Goal: Information Seeking & Learning: Learn about a topic

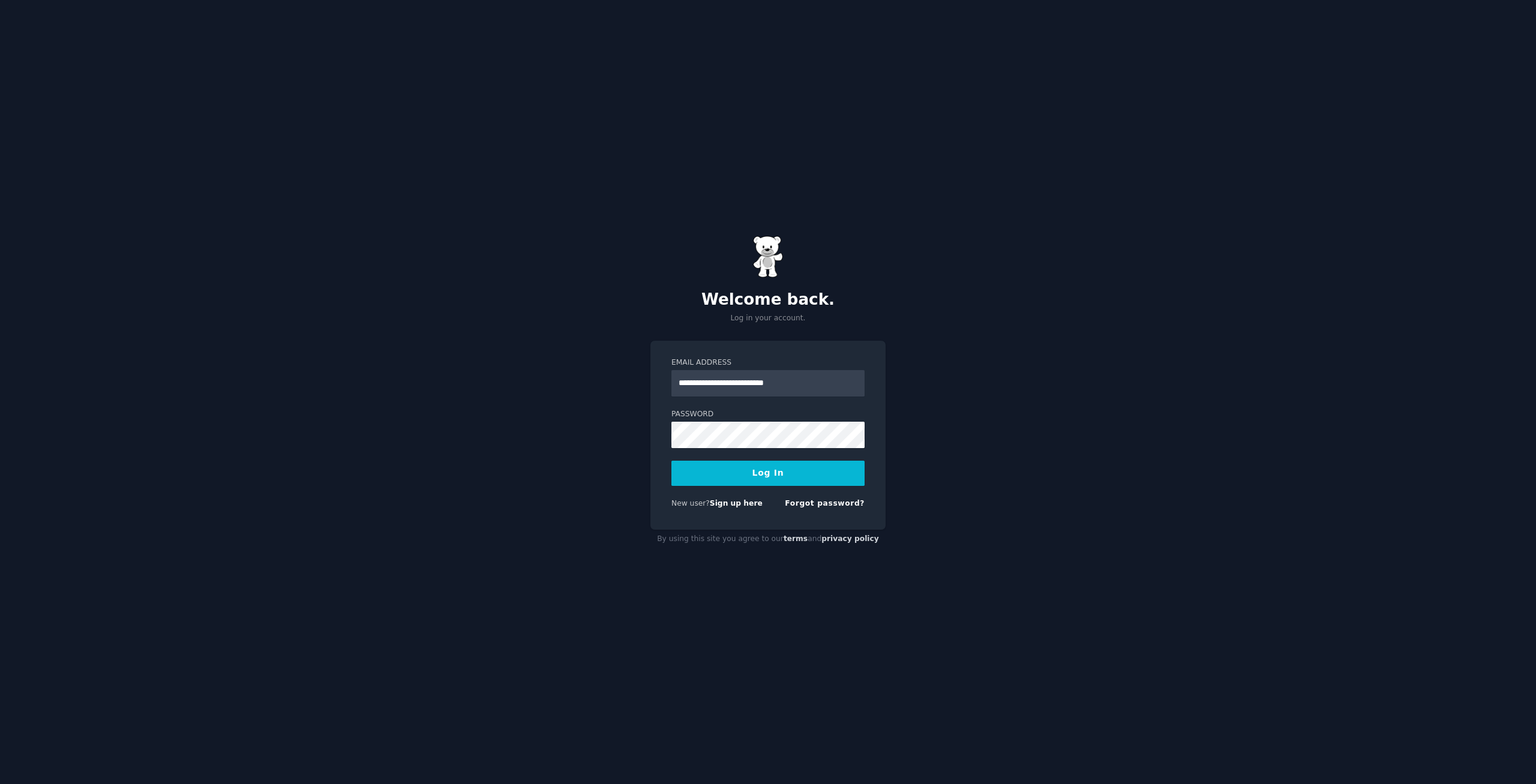
type input "**********"
click at [799, 479] on button "Log In" at bounding box center [768, 473] width 193 height 25
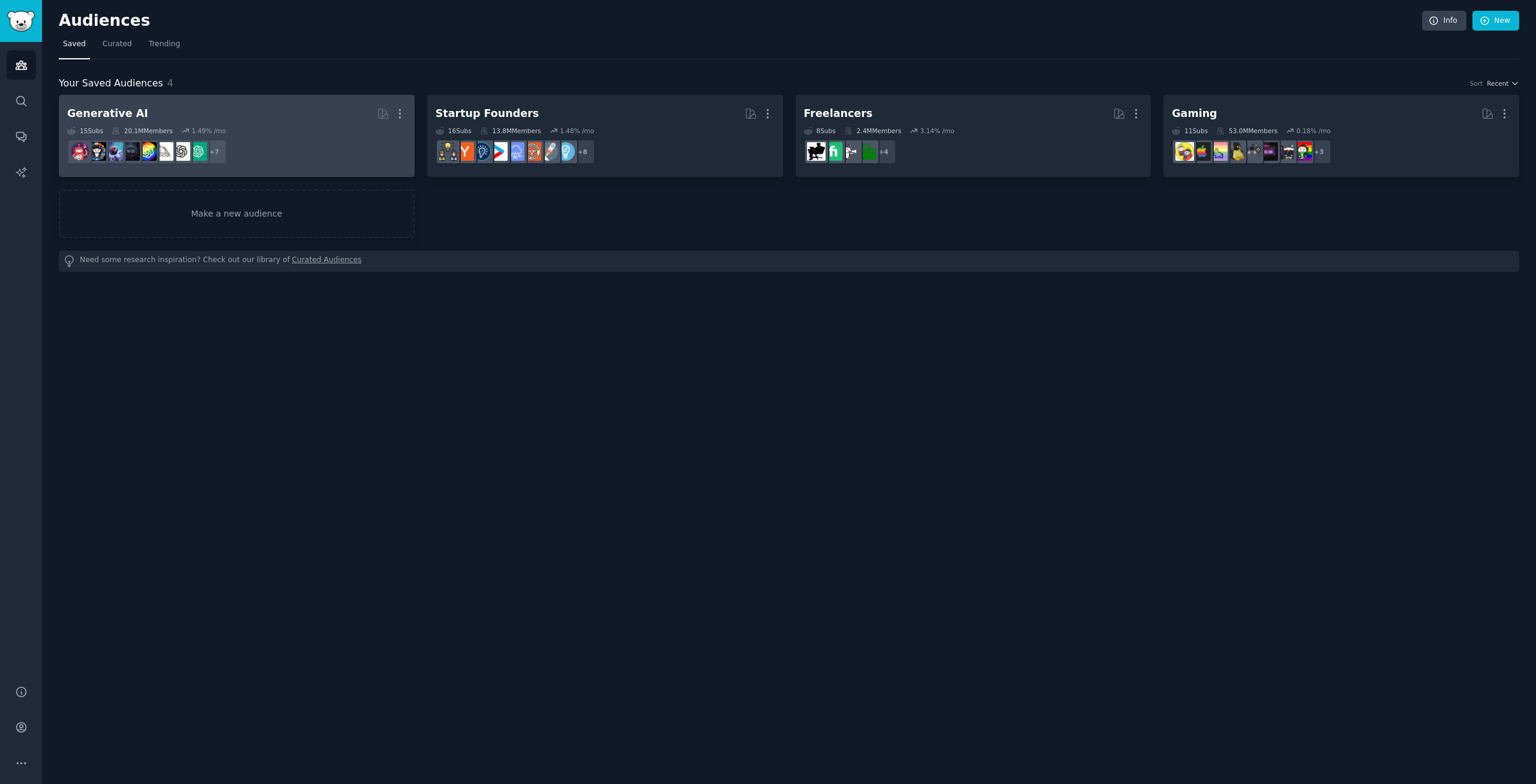
click at [232, 114] on h2 "Generative AI More" at bounding box center [237, 114] width 339 height 21
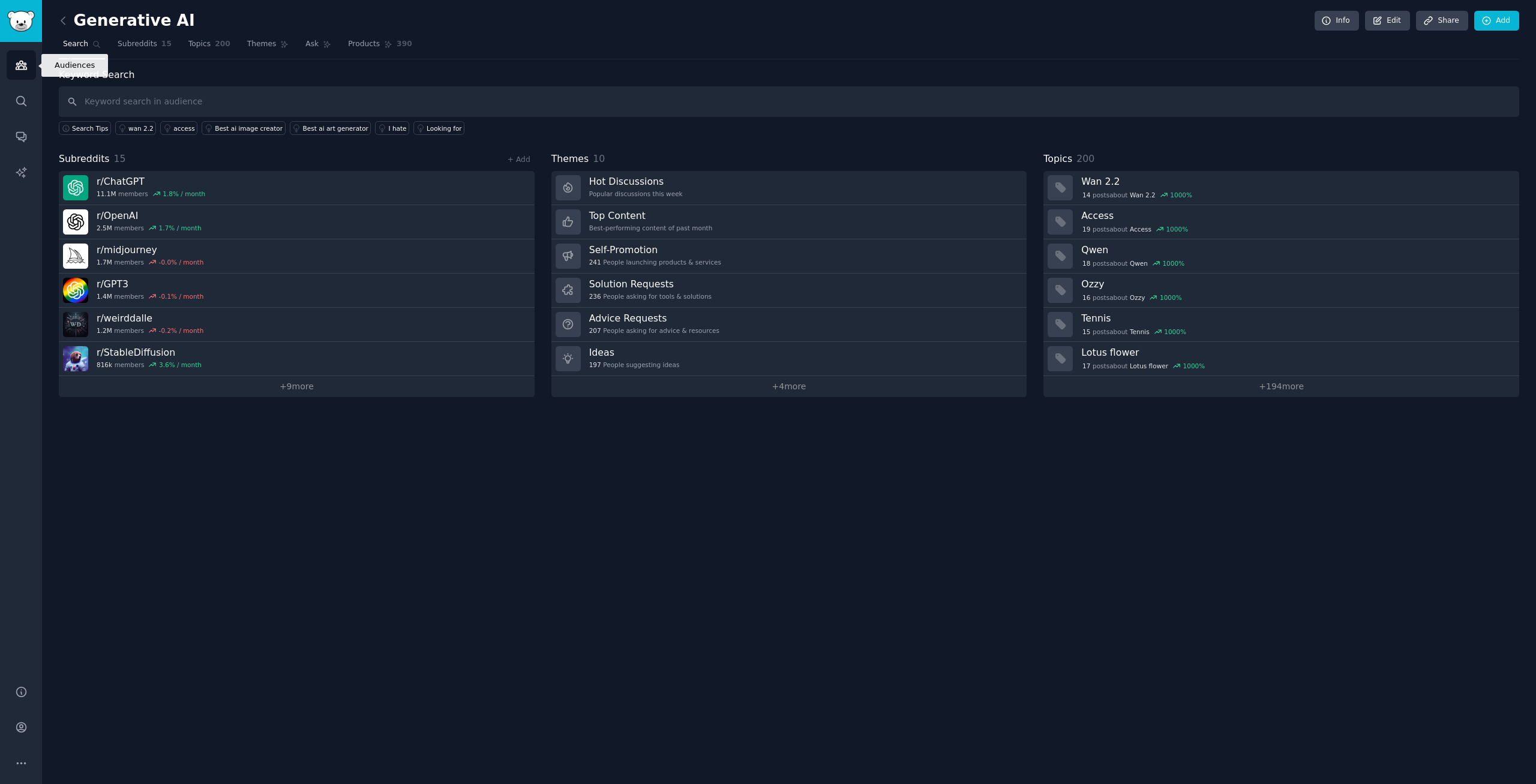
click at [25, 65] on icon "Sidebar" at bounding box center [21, 65] width 13 height 13
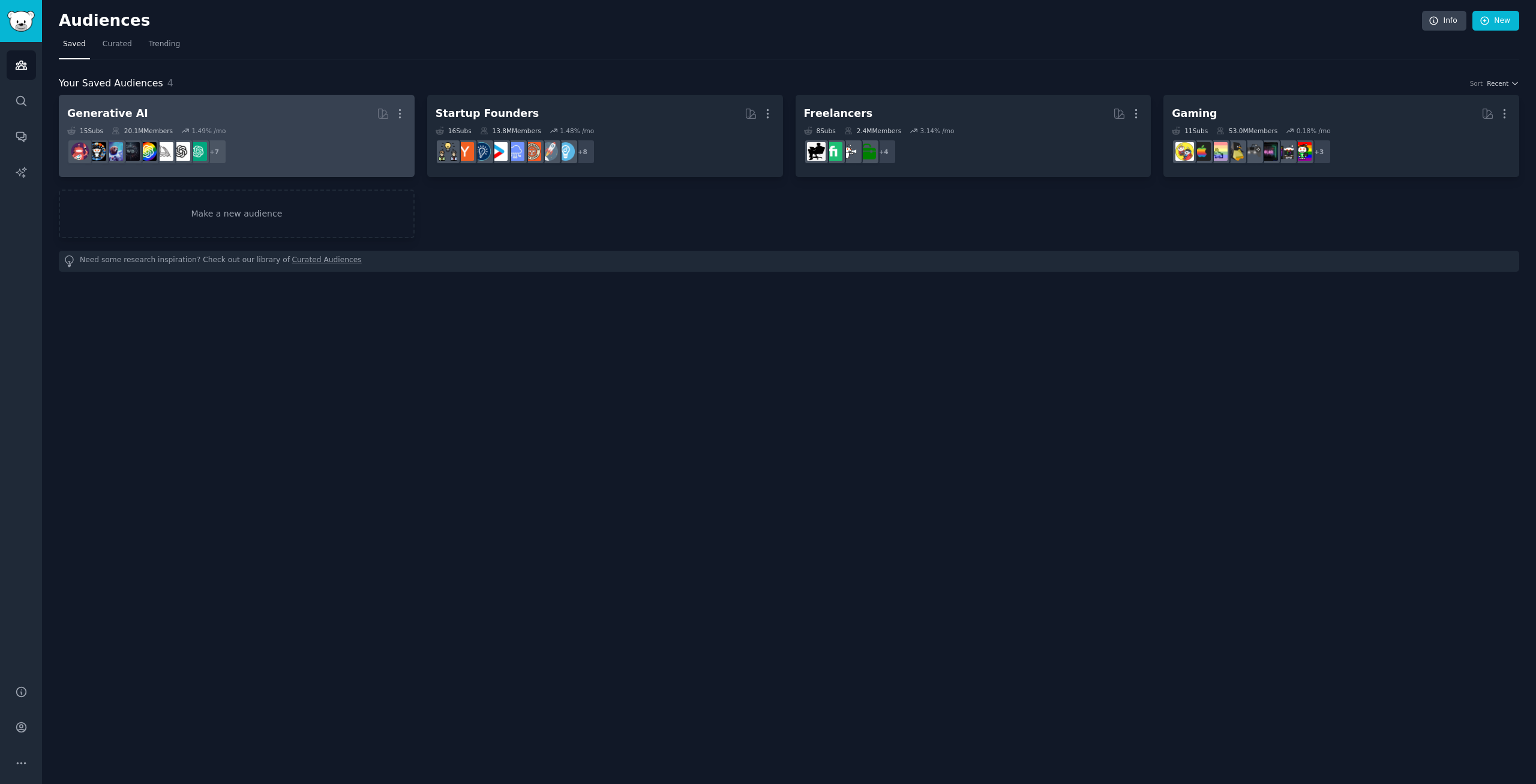
click at [275, 127] on div "15 Sub s 20.1M Members 1.49 % /mo" at bounding box center [237, 130] width 339 height 9
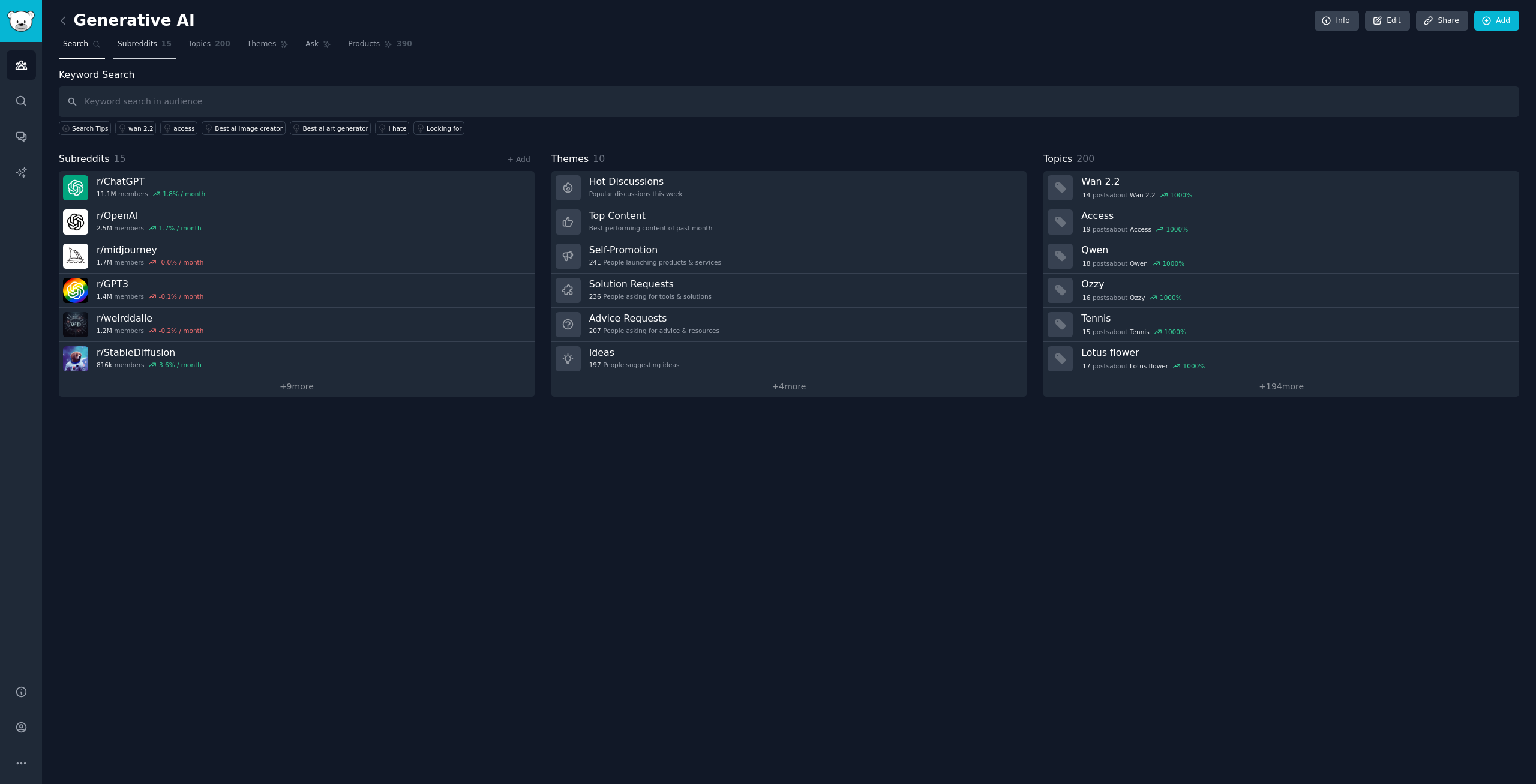
click at [131, 43] on span "Subreddits" at bounding box center [138, 45] width 40 height 11
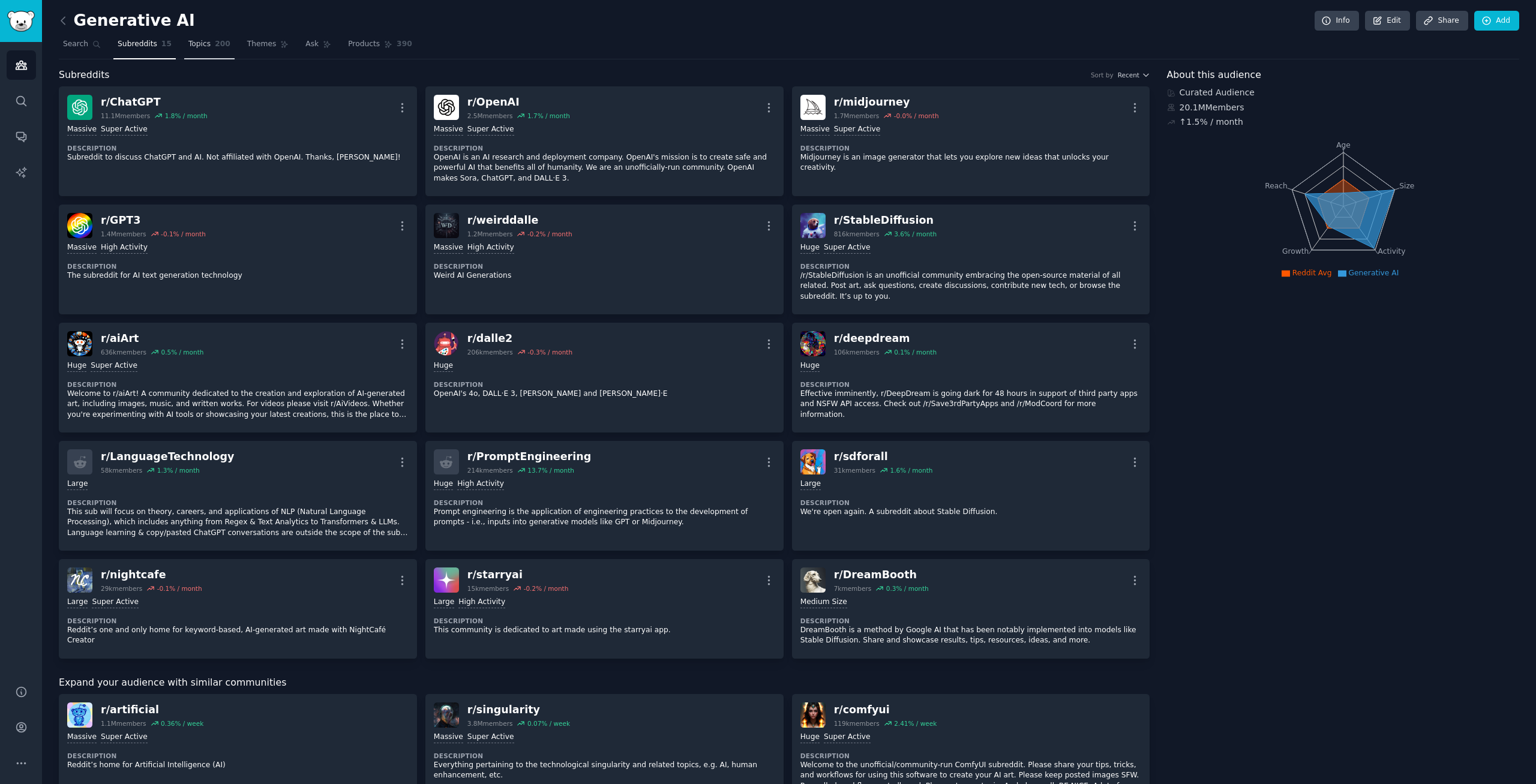
click at [193, 41] on span "Topics" at bounding box center [199, 45] width 22 height 11
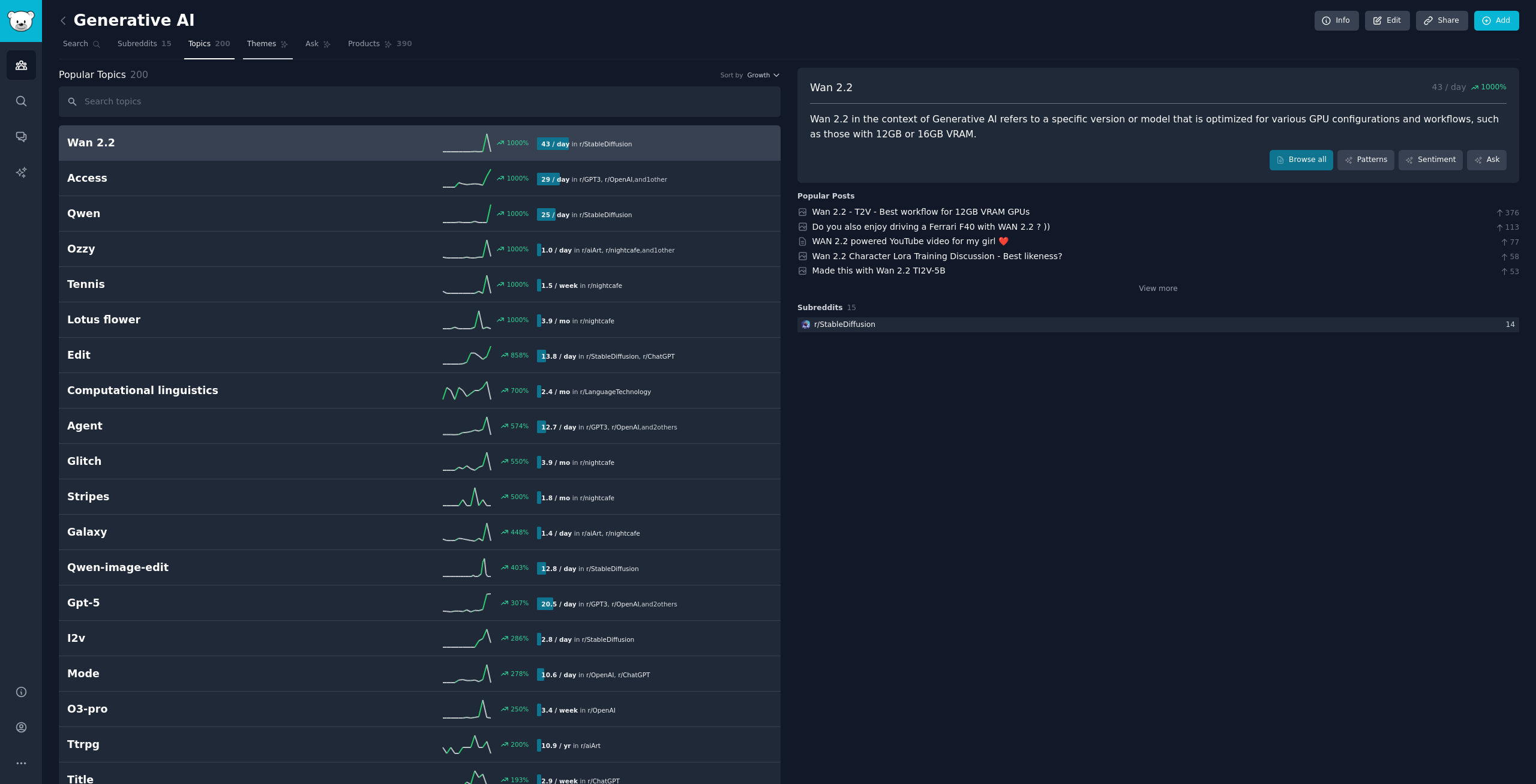
click at [247, 46] on span "Themes" at bounding box center [262, 45] width 29 height 11
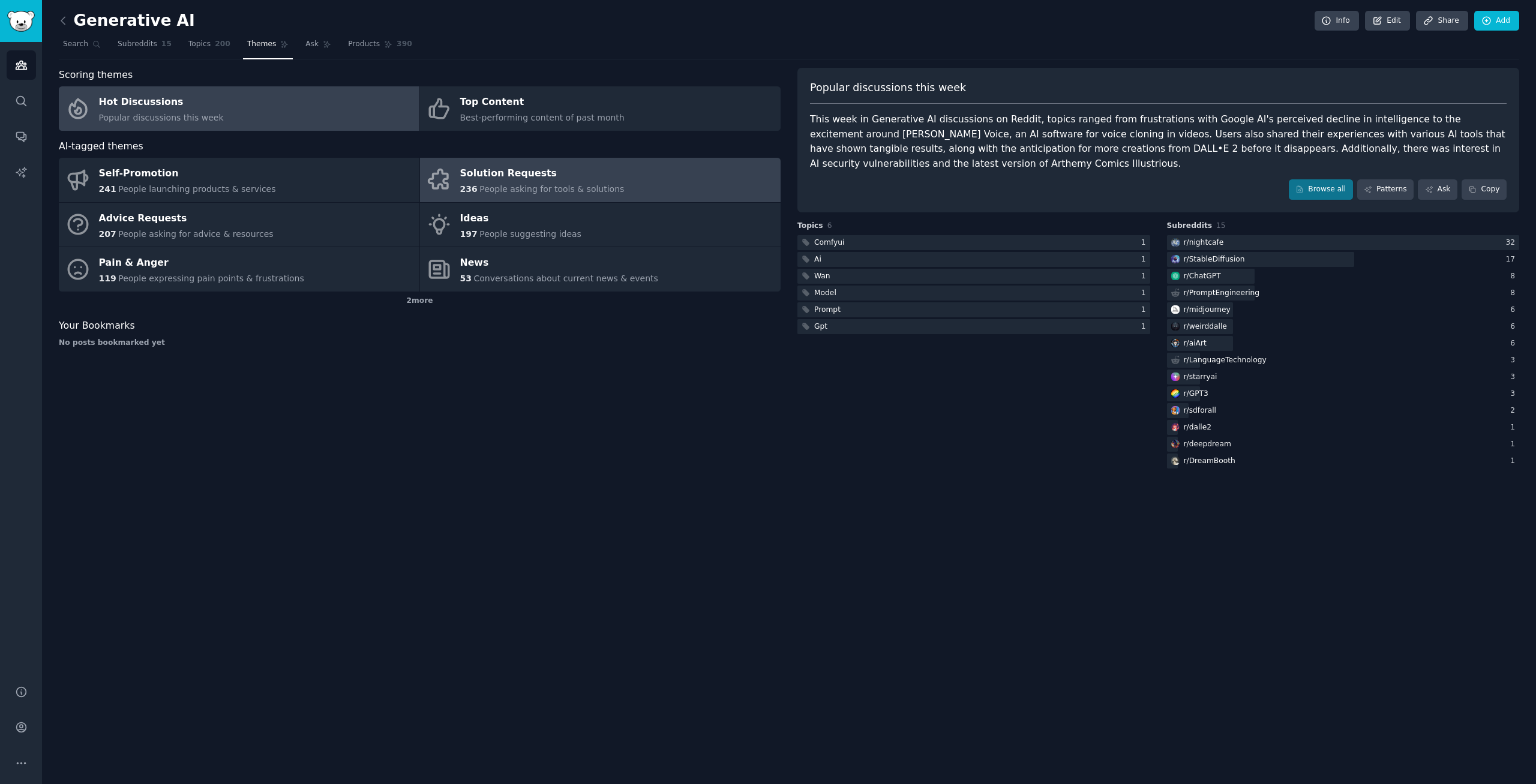
click at [561, 178] on div "Solution Requests" at bounding box center [542, 174] width 164 height 19
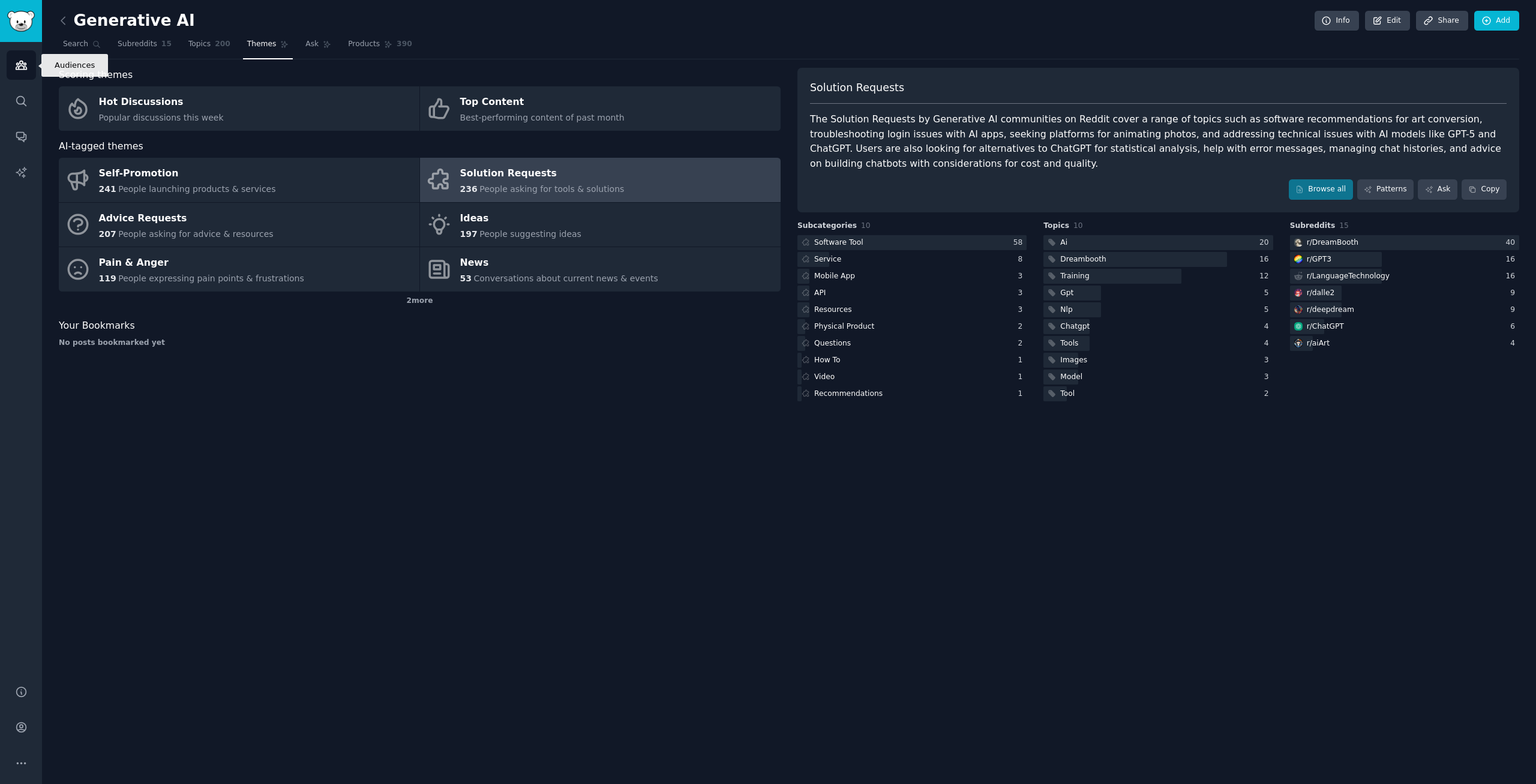
click at [21, 61] on icon "Sidebar" at bounding box center [21, 65] width 11 height 9
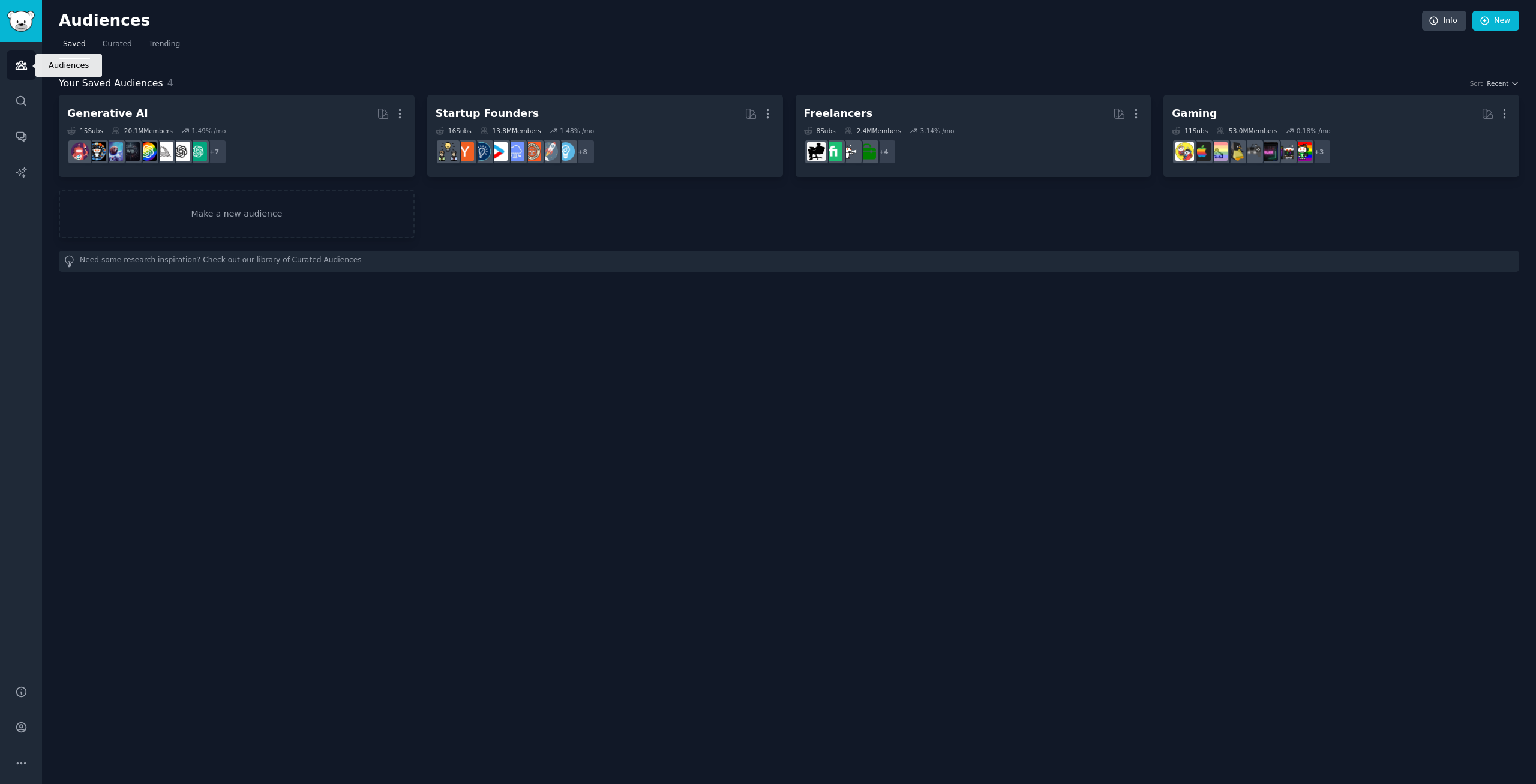
click at [21, 67] on icon "Sidebar" at bounding box center [21, 65] width 13 height 13
click at [112, 43] on span "Curated" at bounding box center [117, 45] width 29 height 11
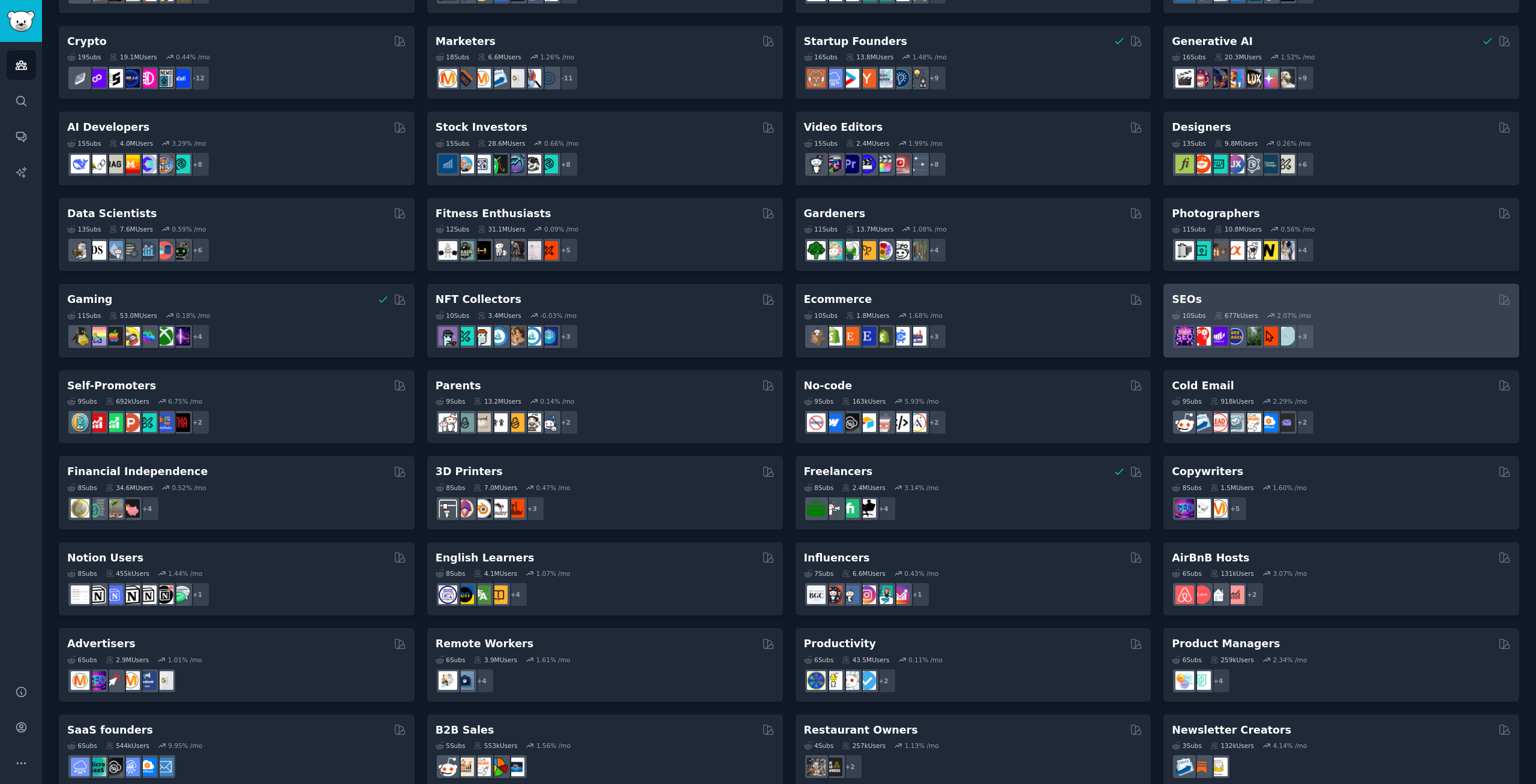
scroll to position [176, 0]
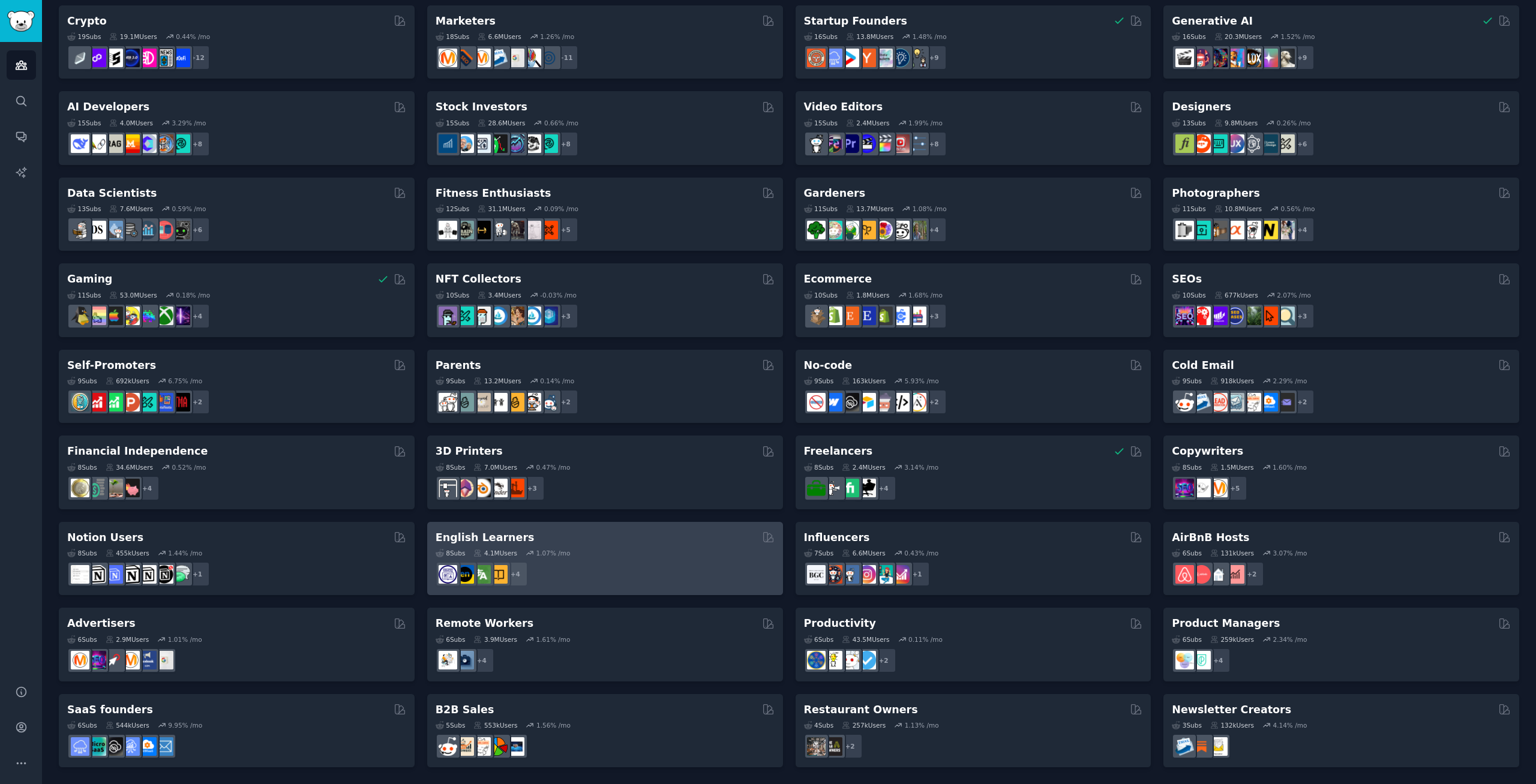
click at [627, 548] on div "8 Sub s 4.1M Users 1.07 % /mo + 4" at bounding box center [605, 565] width 339 height 42
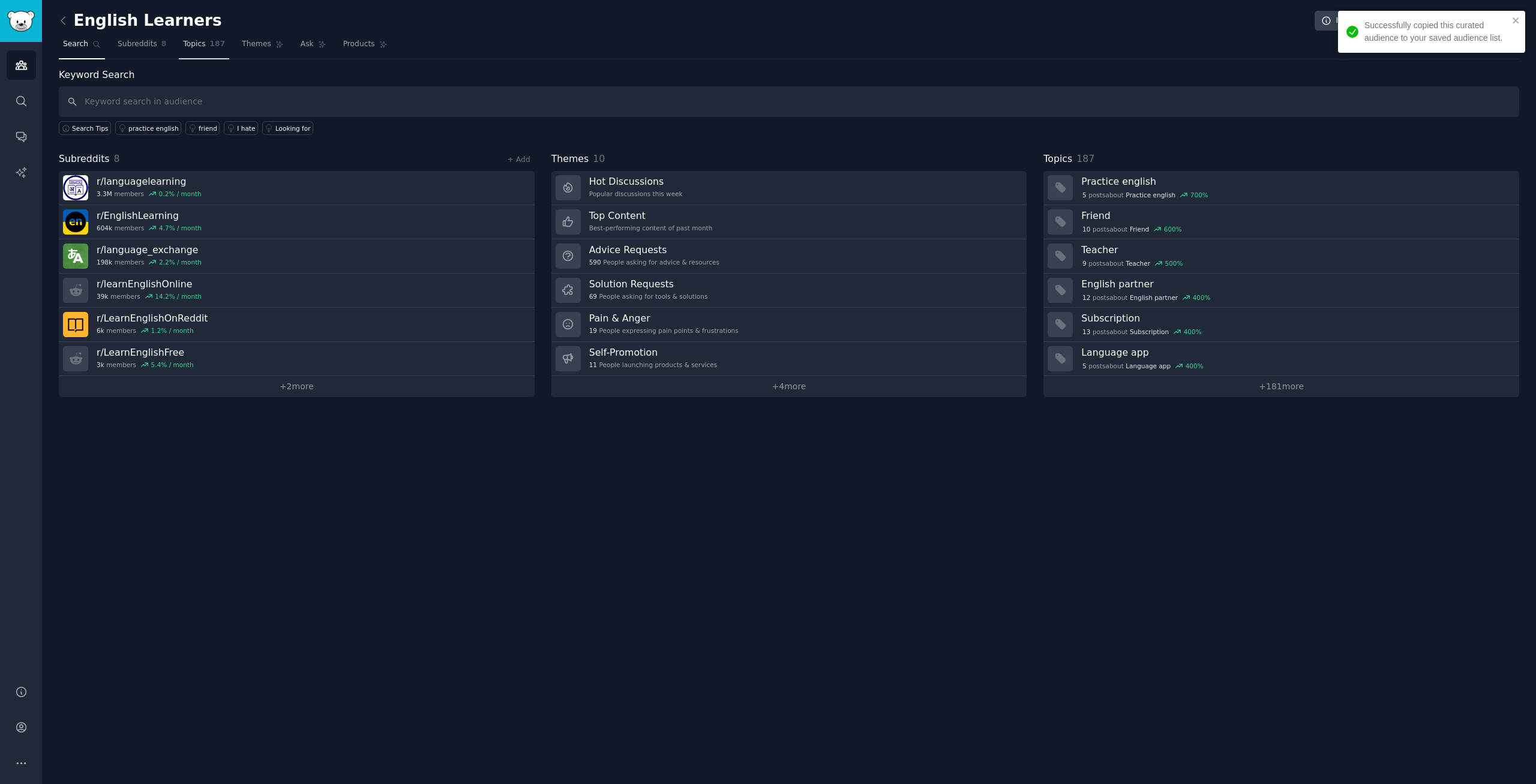
click at [210, 42] on span "187" at bounding box center [218, 45] width 15 height 11
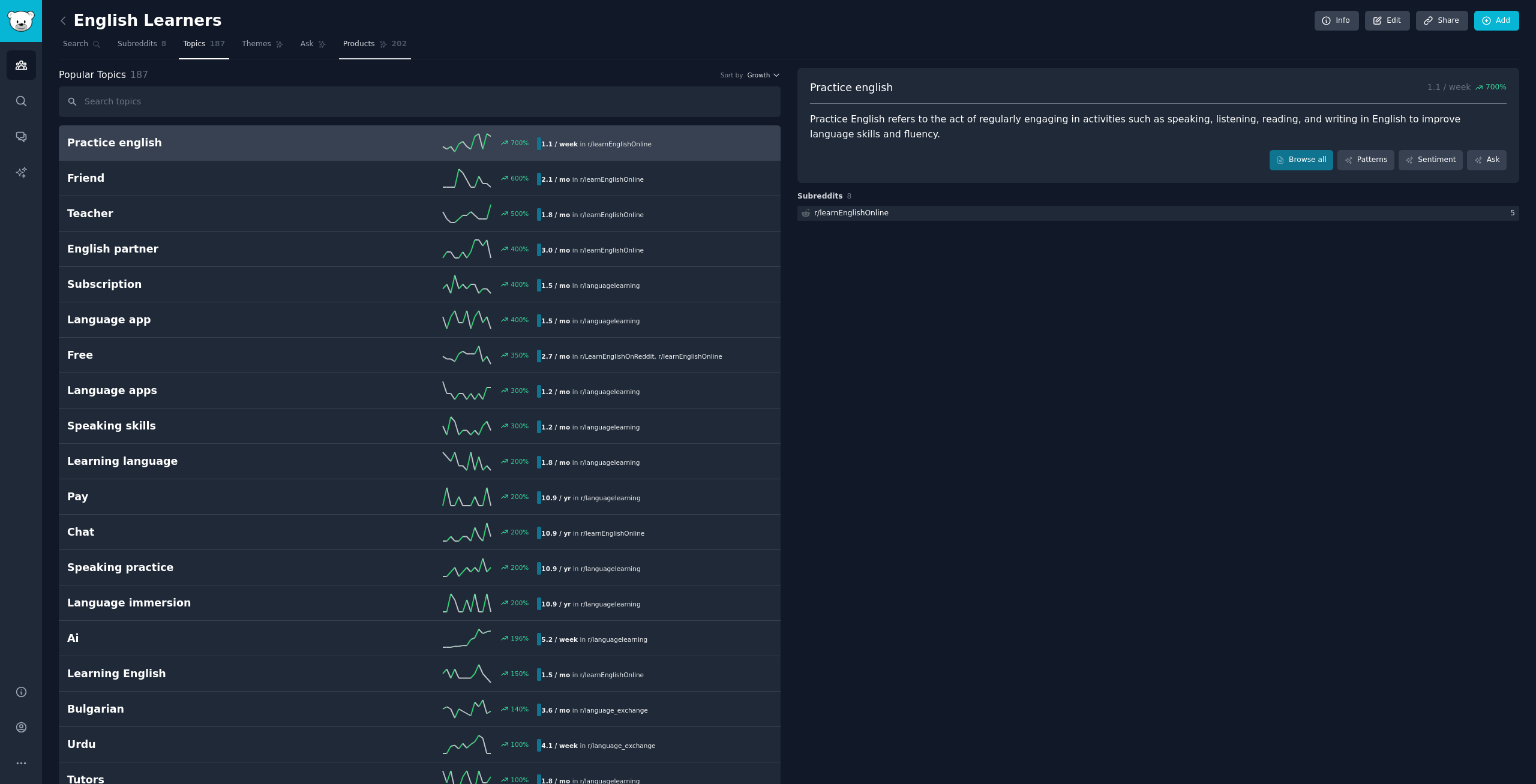
click at [343, 48] on span "Products" at bounding box center [359, 45] width 32 height 11
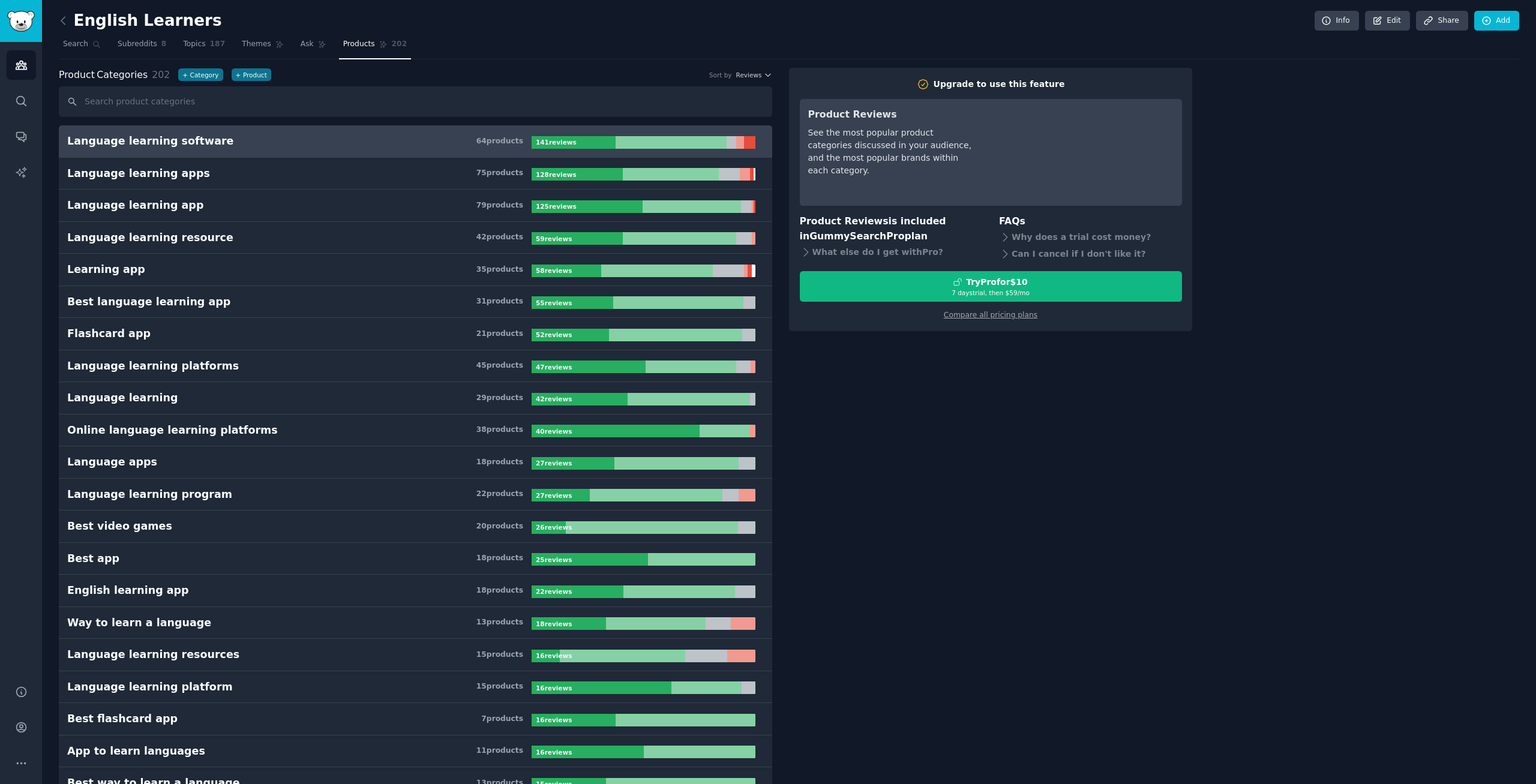
click at [315, 47] on nav "Search Subreddits 8 Topics 187 Themes Ask Products 202" at bounding box center [788, 47] width 1460 height 25
click at [301, 49] on span "Ask" at bounding box center [307, 45] width 13 height 11
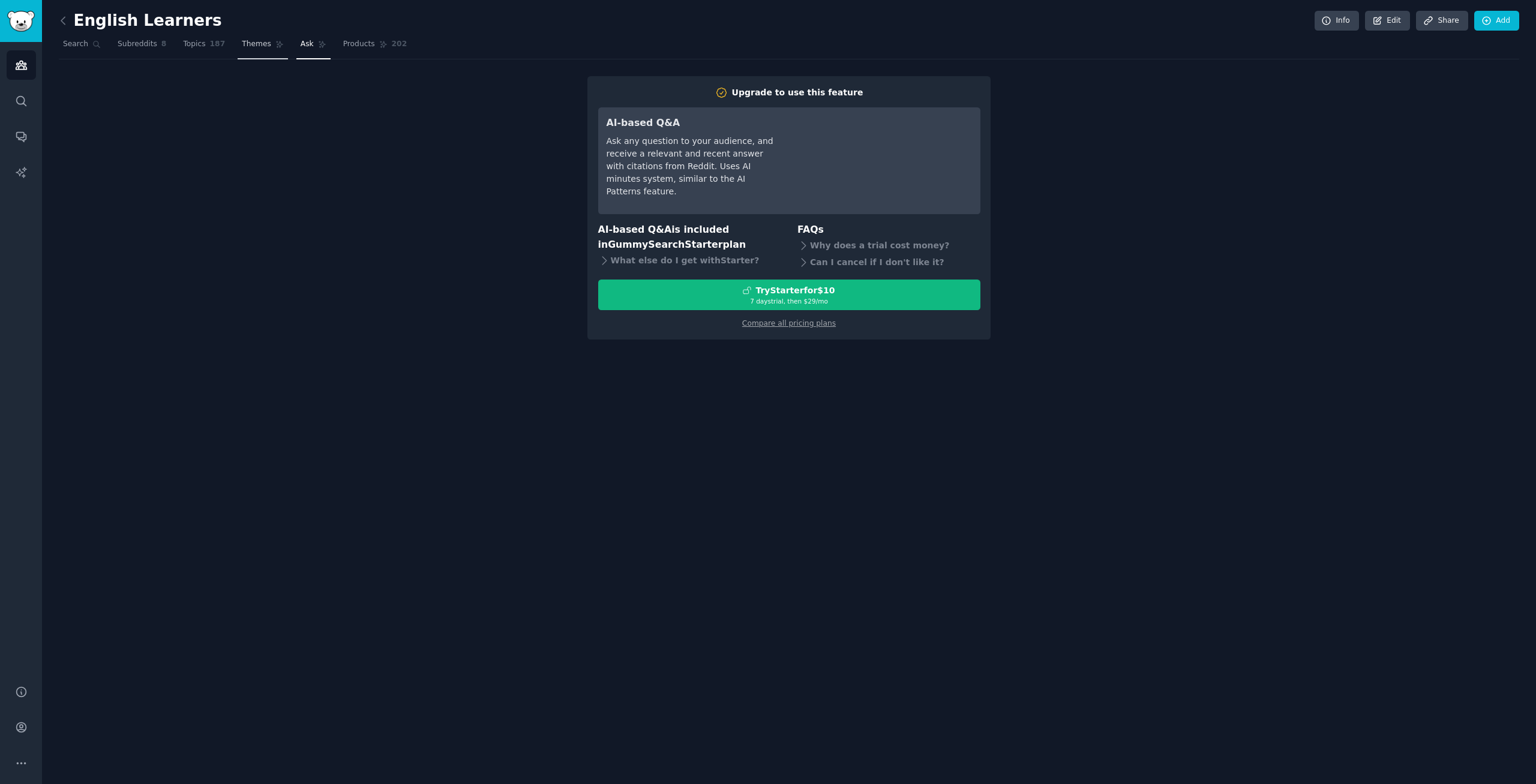
click at [243, 43] on span "Themes" at bounding box center [257, 45] width 29 height 11
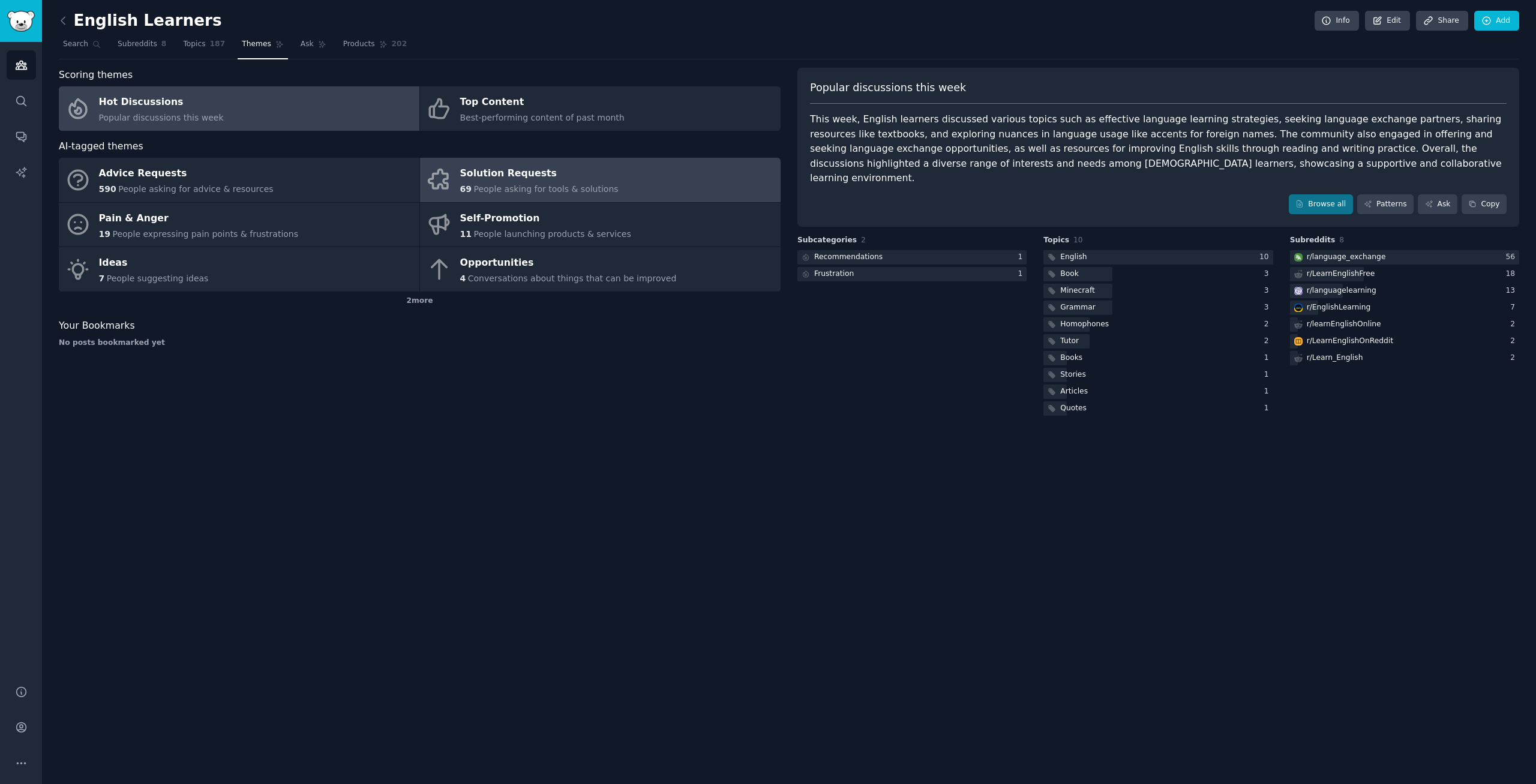
click at [644, 194] on link "Solution Requests 69 People asking for tools & solutions" at bounding box center [600, 180] width 361 height 45
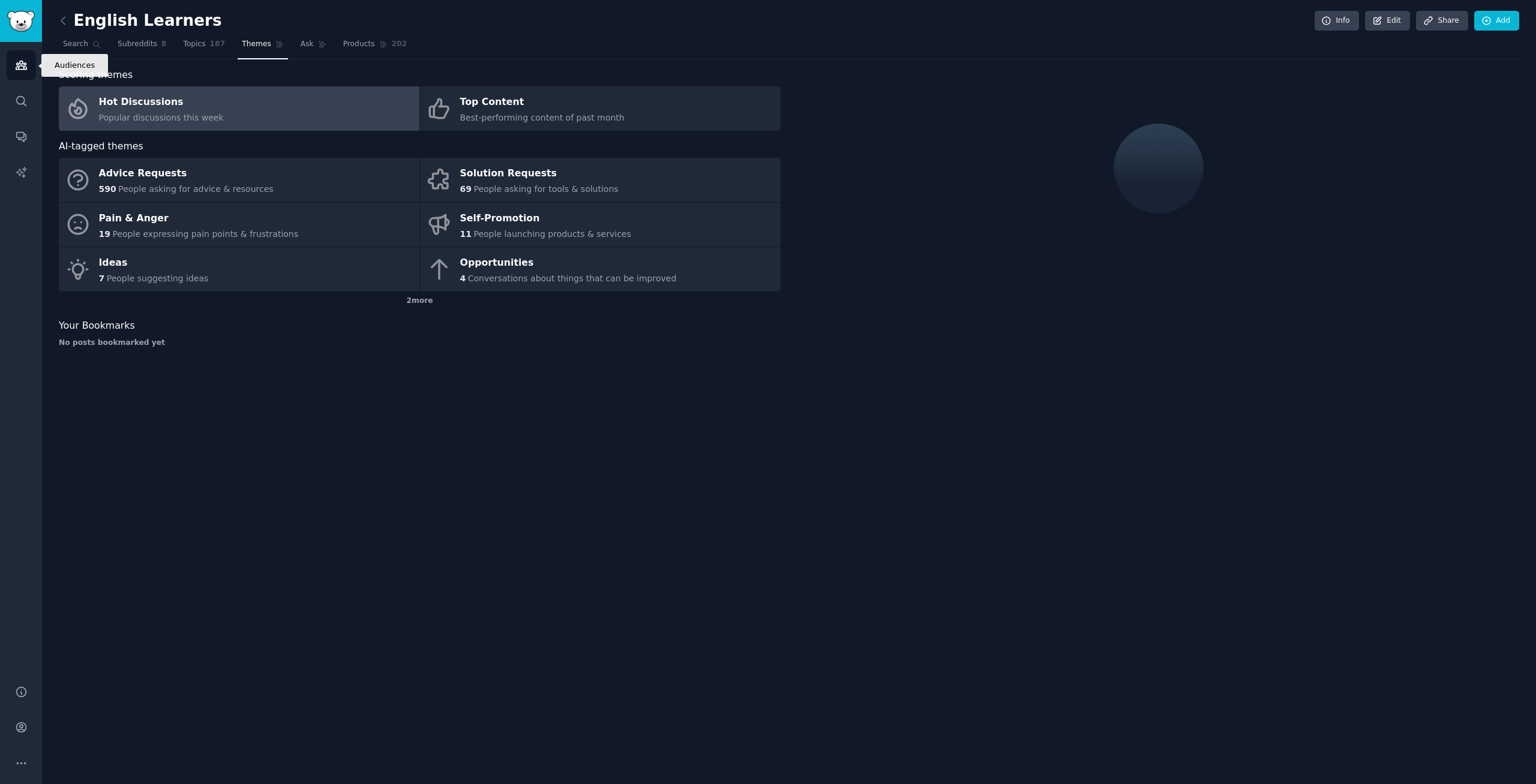
click at [23, 64] on icon "Sidebar" at bounding box center [21, 65] width 13 height 13
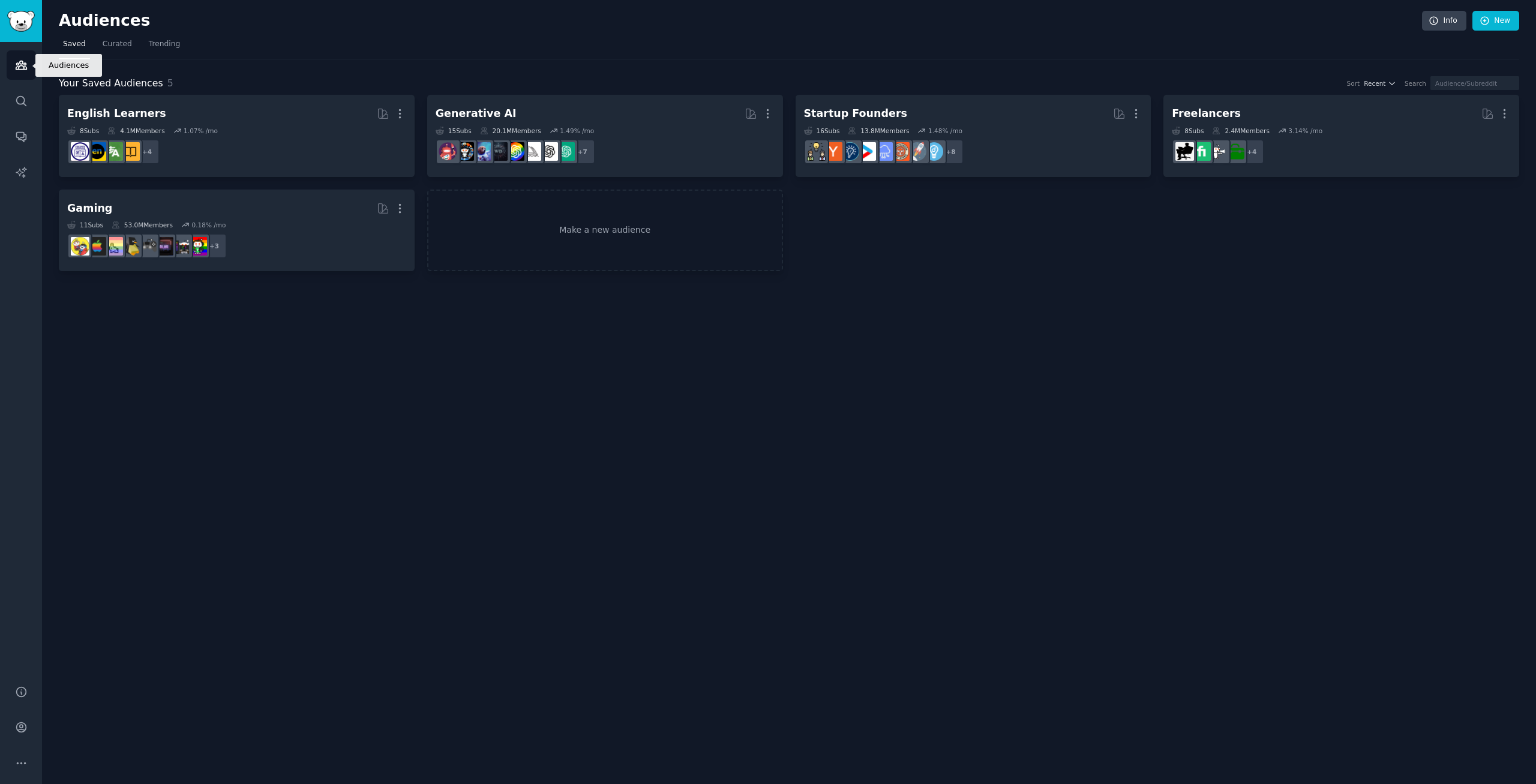
click at [19, 62] on icon "Sidebar" at bounding box center [21, 65] width 13 height 13
click at [122, 37] on link "Curated" at bounding box center [117, 47] width 38 height 25
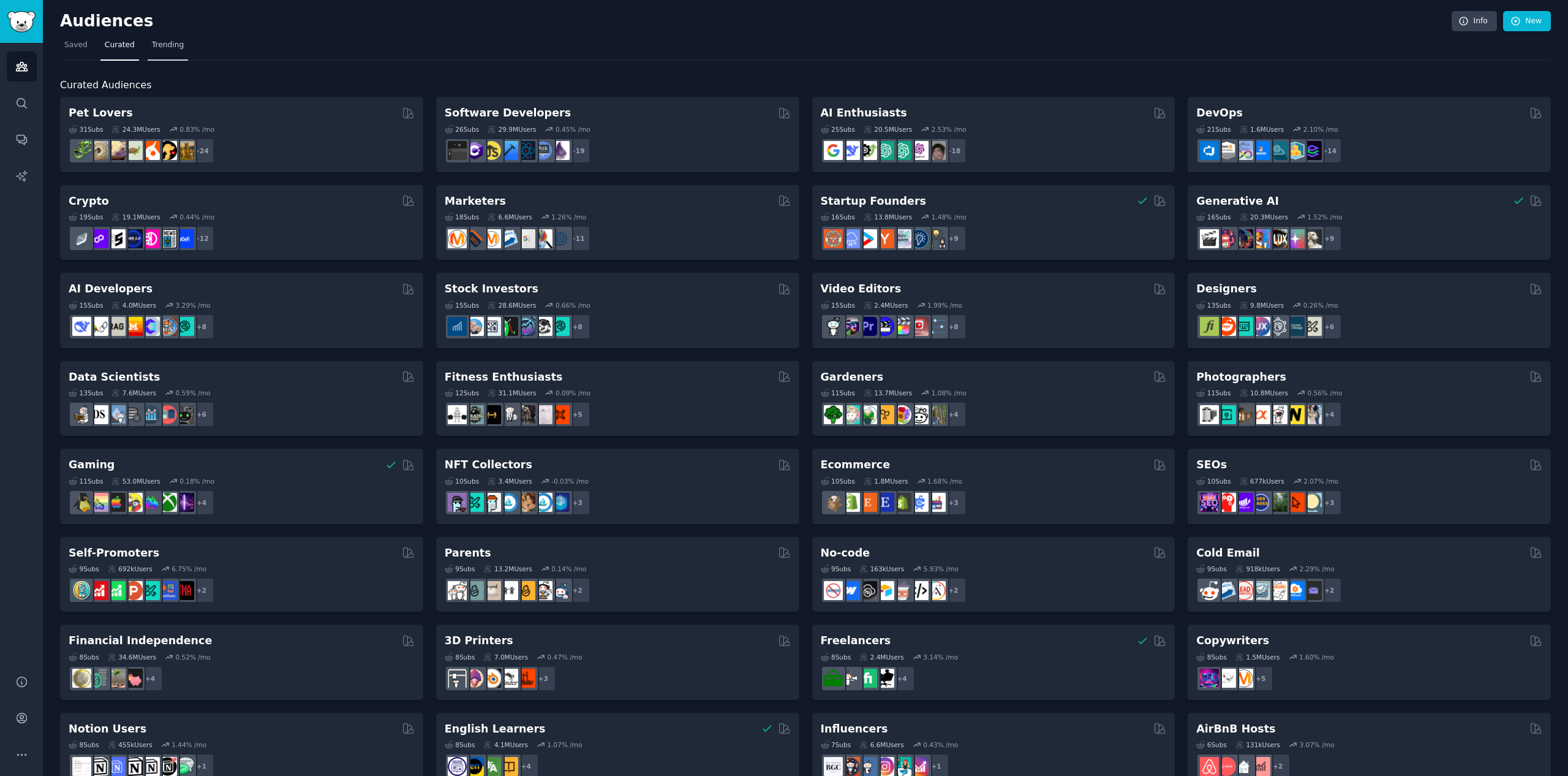
click at [159, 43] on span "Trending" at bounding box center [168, 46] width 32 height 11
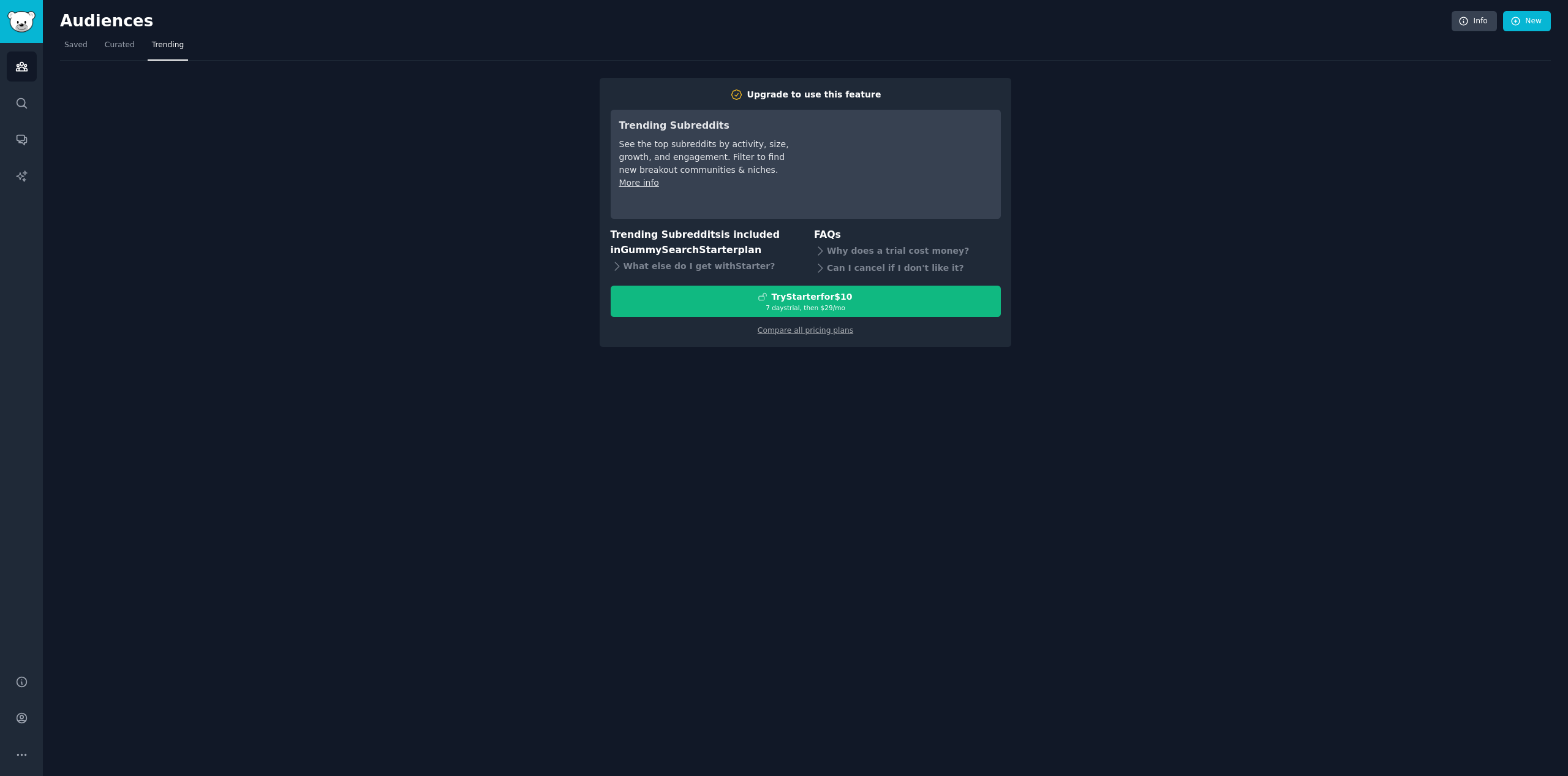
click at [96, 46] on nav "Saved Curated Trending" at bounding box center [805, 48] width 1491 height 25
click at [113, 48] on span "Curated" at bounding box center [120, 46] width 30 height 11
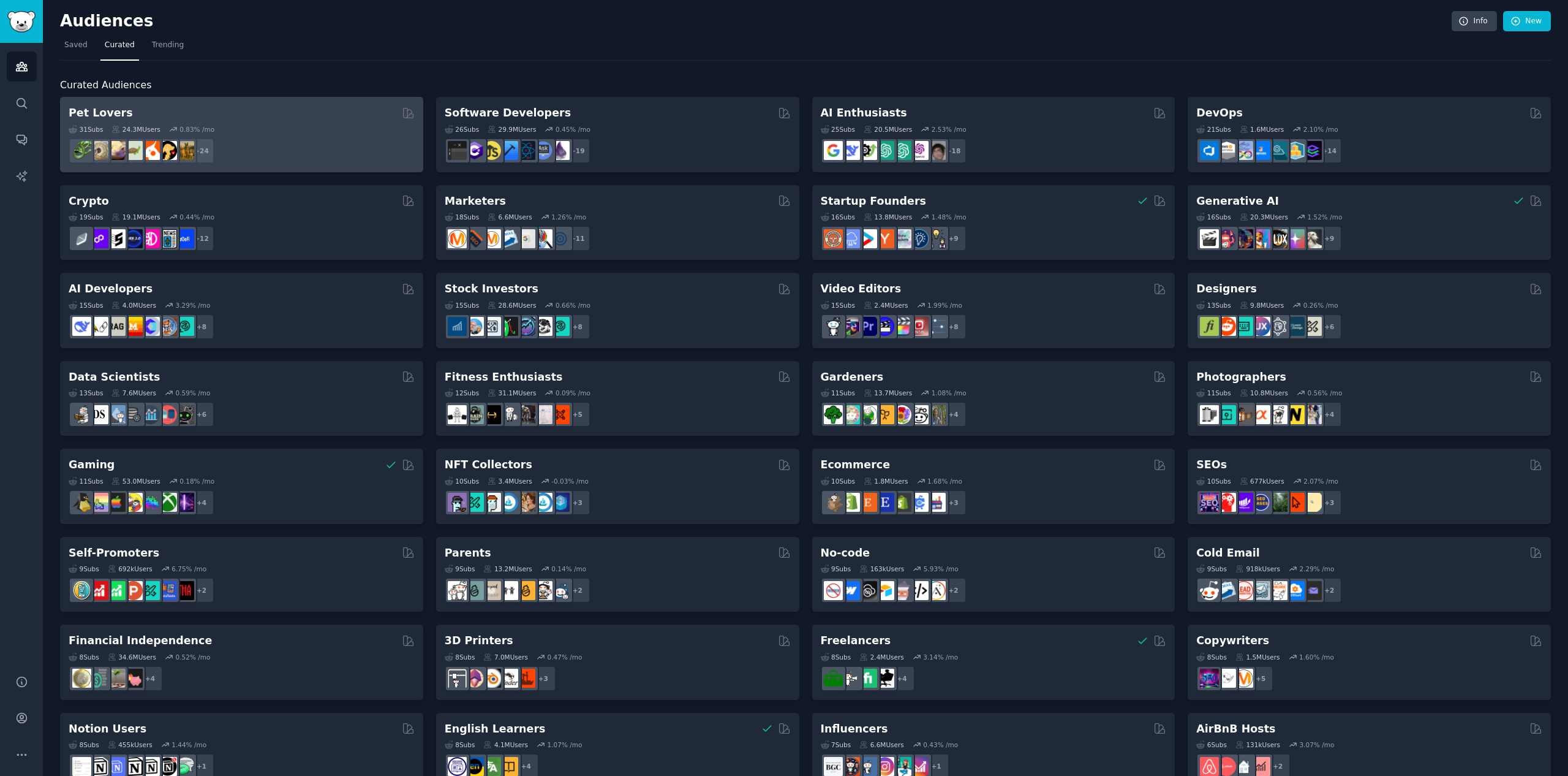
click at [249, 111] on div "Pet Lovers" at bounding box center [242, 113] width 346 height 16
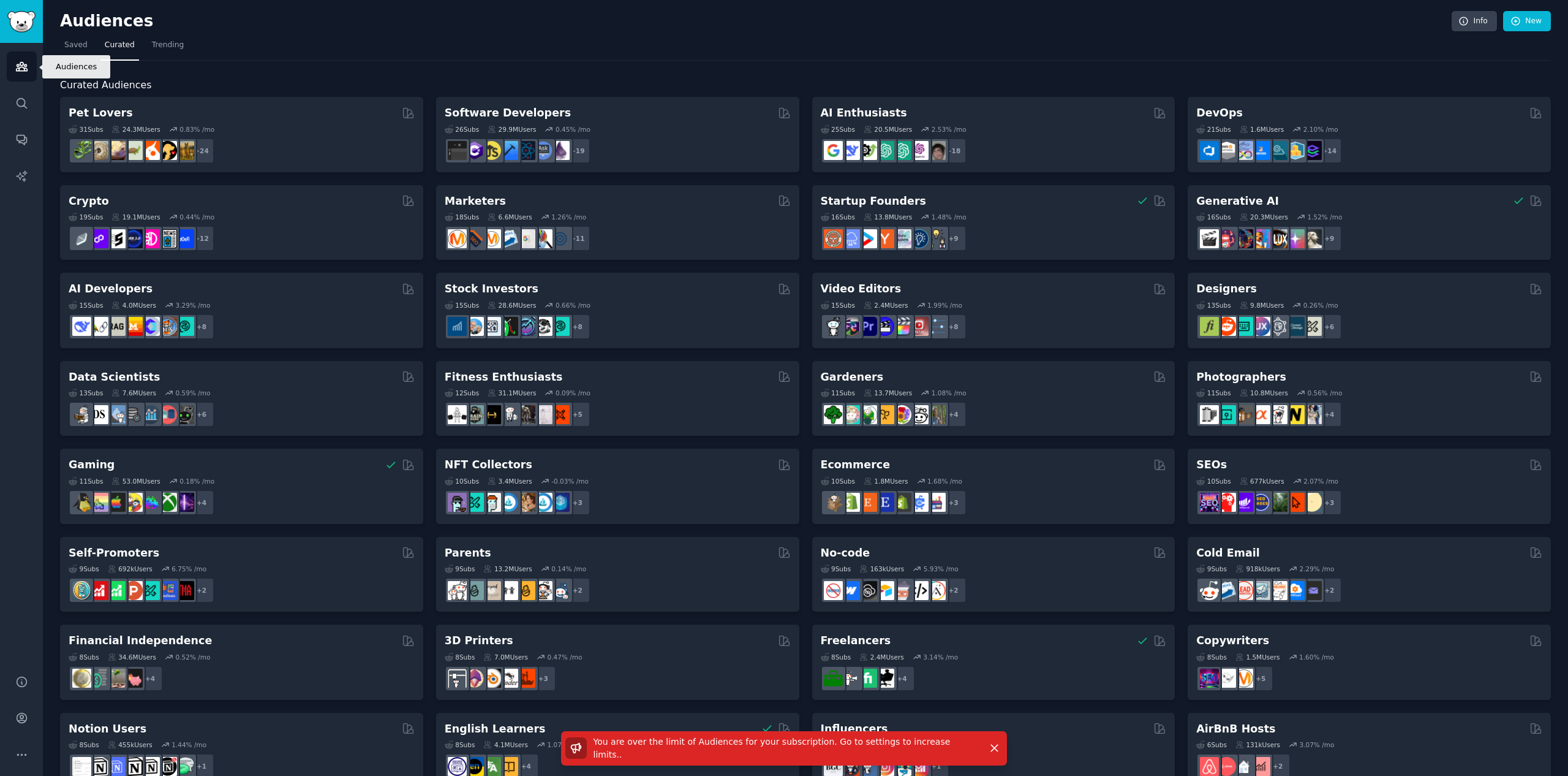
click at [24, 69] on icon "Sidebar" at bounding box center [21, 67] width 11 height 9
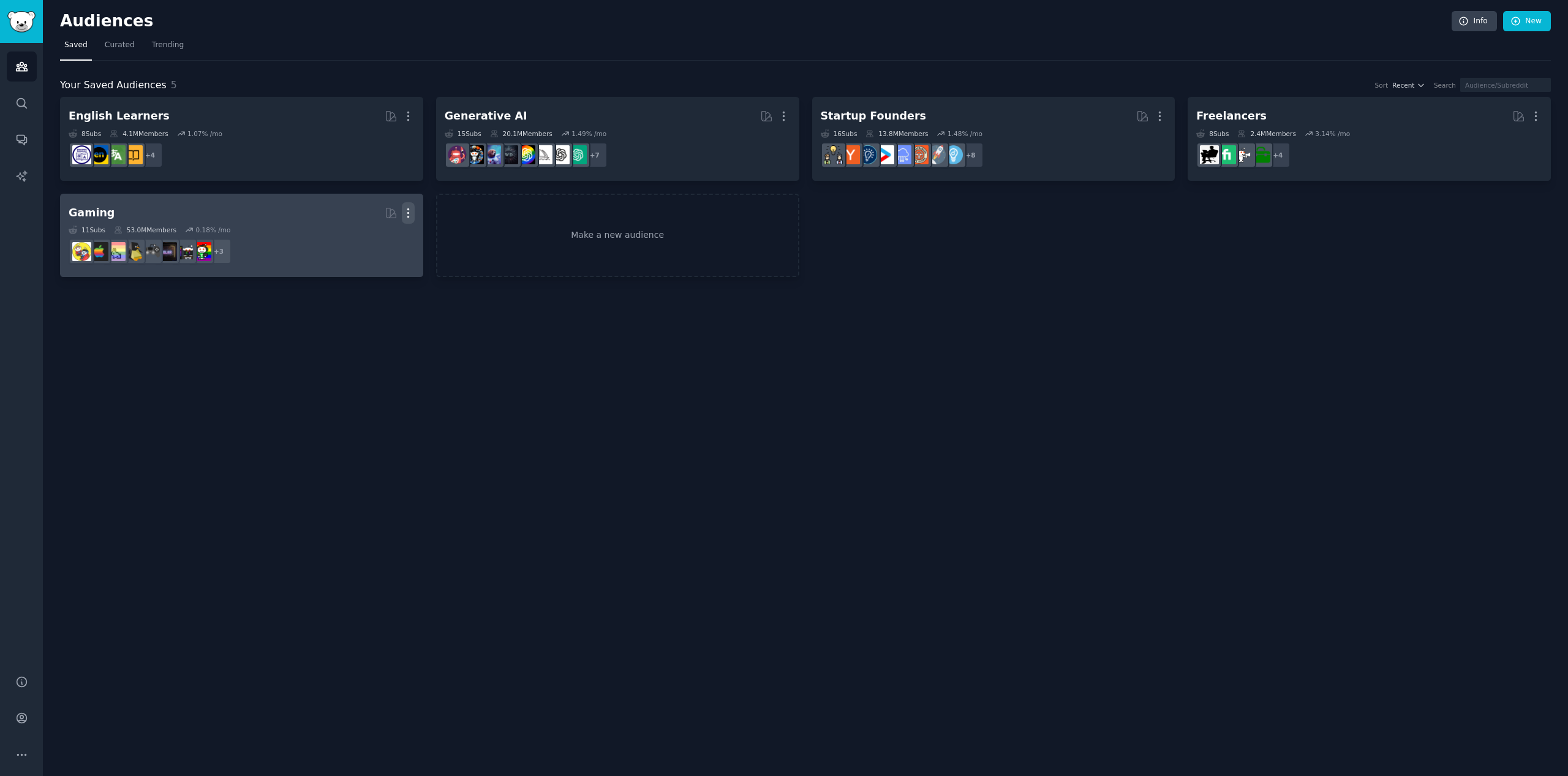
click at [414, 213] on link "Gaming More 11 Sub s 53.0M Members 0.18 % /mo + 3" at bounding box center [241, 236] width 363 height 84
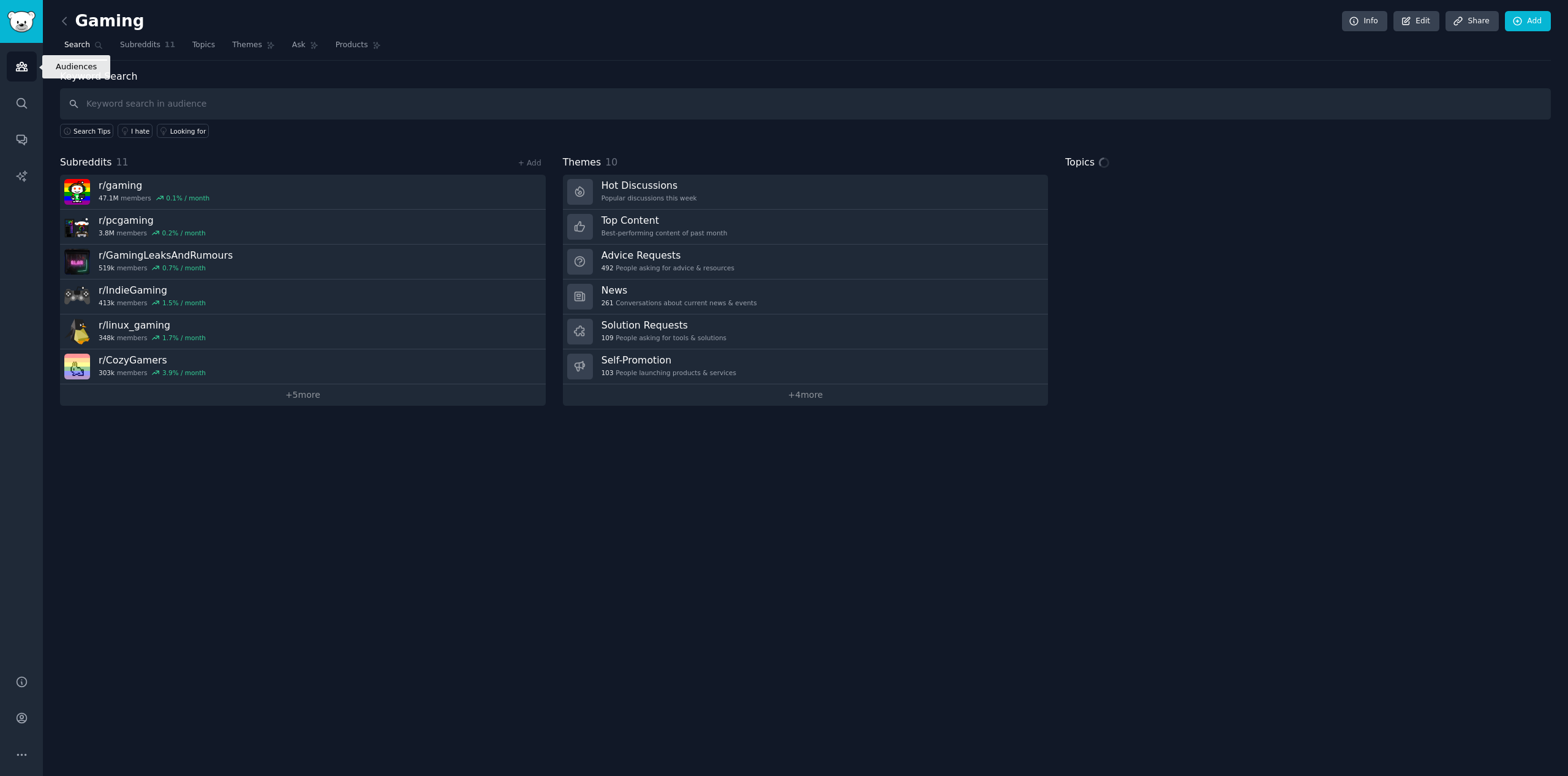
click at [21, 61] on icon "Sidebar" at bounding box center [22, 66] width 13 height 13
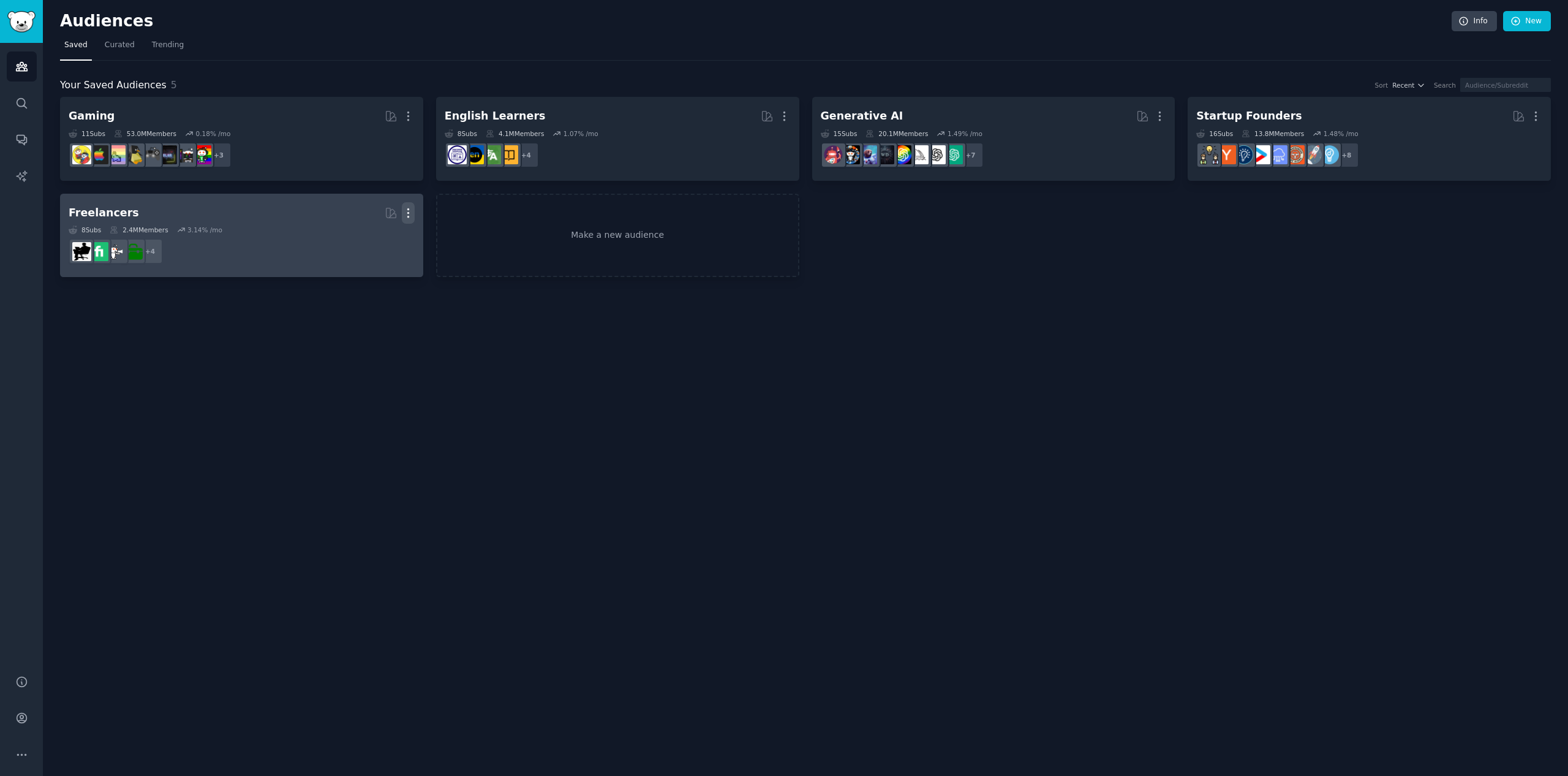
click at [405, 215] on icon "button" at bounding box center [408, 213] width 13 height 13
click at [390, 240] on div "Delete" at bounding box center [366, 239] width 58 height 26
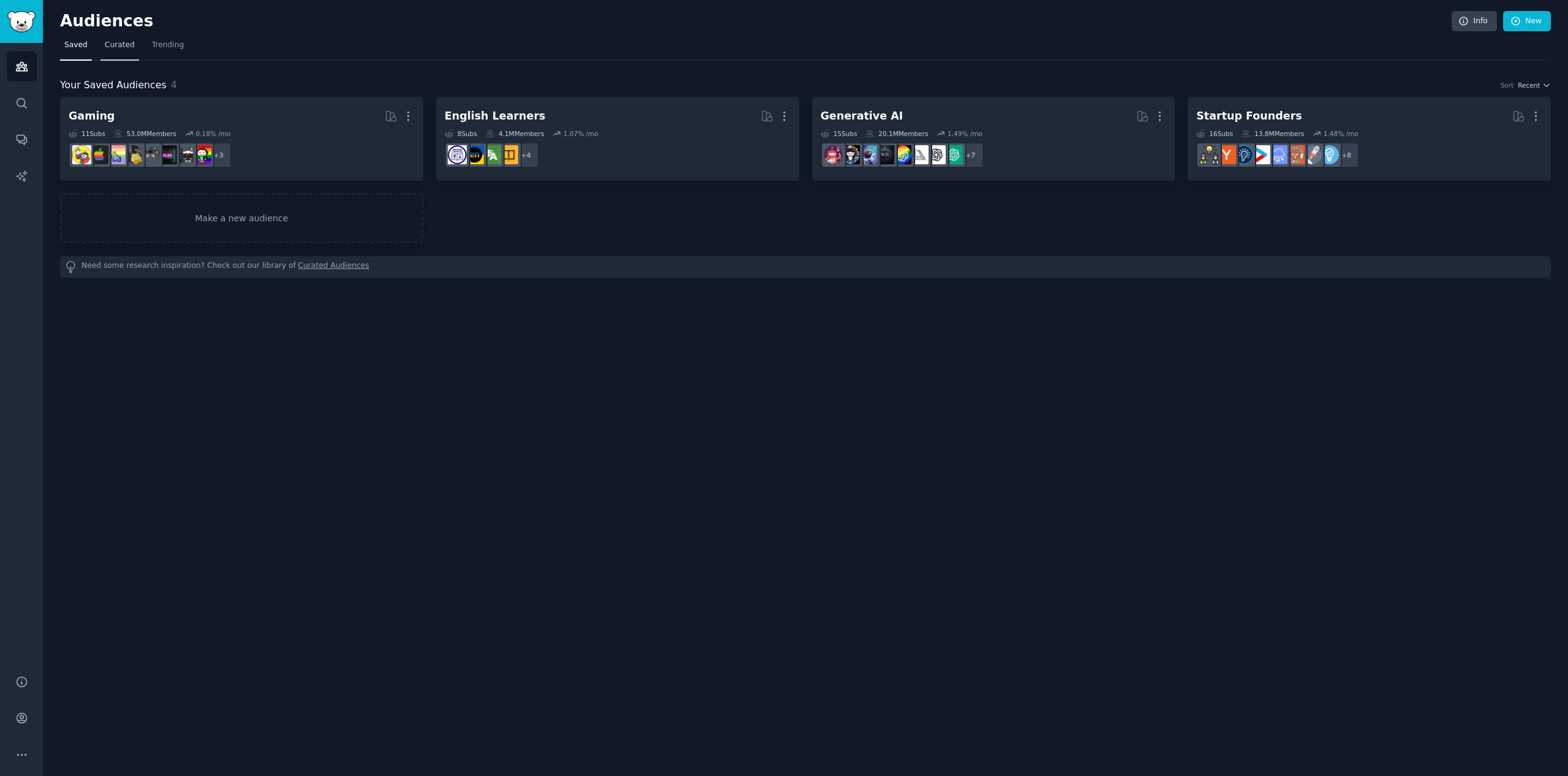
click at [109, 41] on span "Curated" at bounding box center [120, 46] width 30 height 11
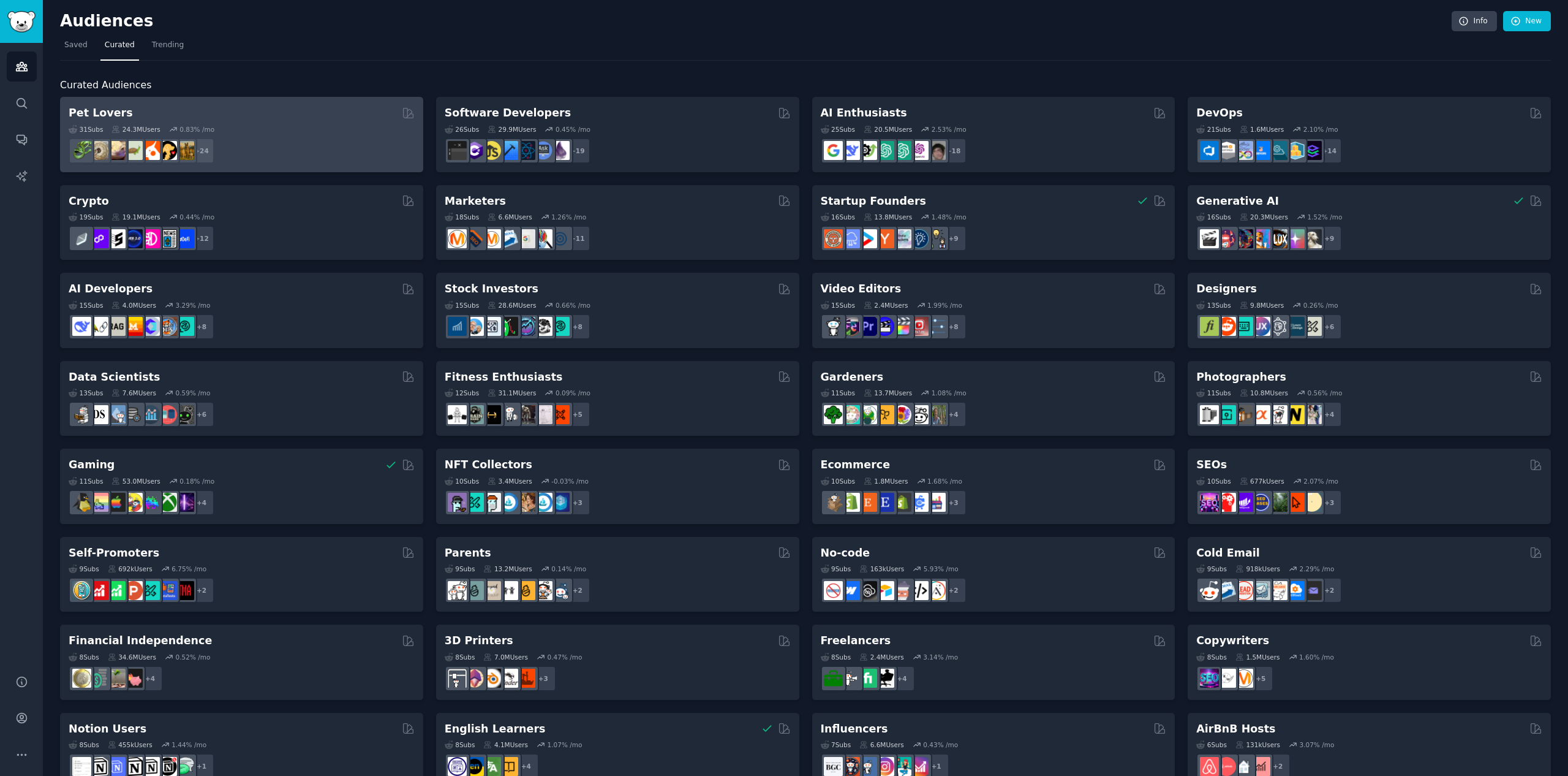
click at [250, 135] on div "31 Sub s 24.3M Users 0.83 % /mo + 24" at bounding box center [242, 142] width 346 height 43
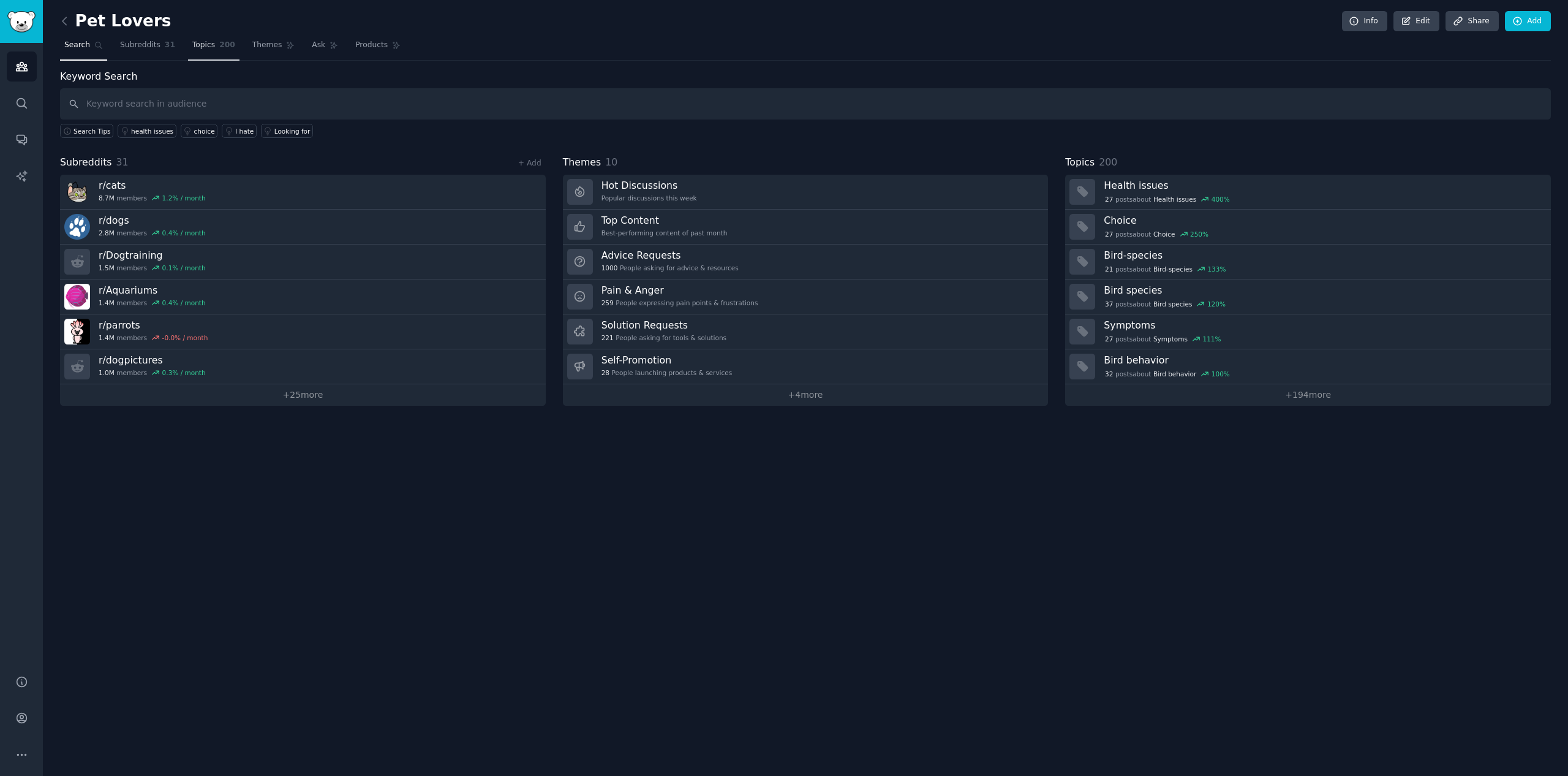
click at [219, 41] on span "200" at bounding box center [227, 46] width 16 height 11
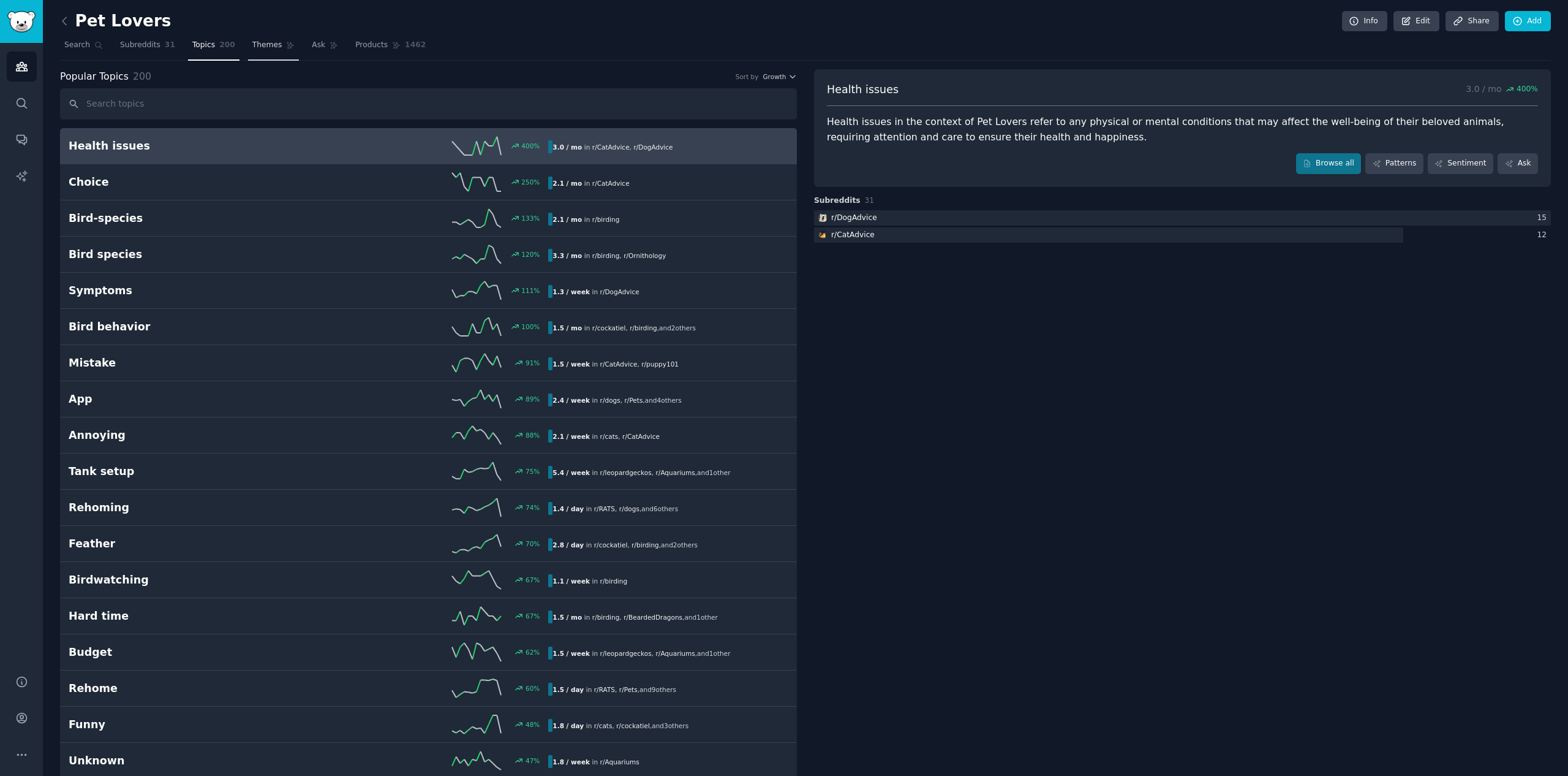
click at [253, 49] on span "Themes" at bounding box center [268, 46] width 30 height 11
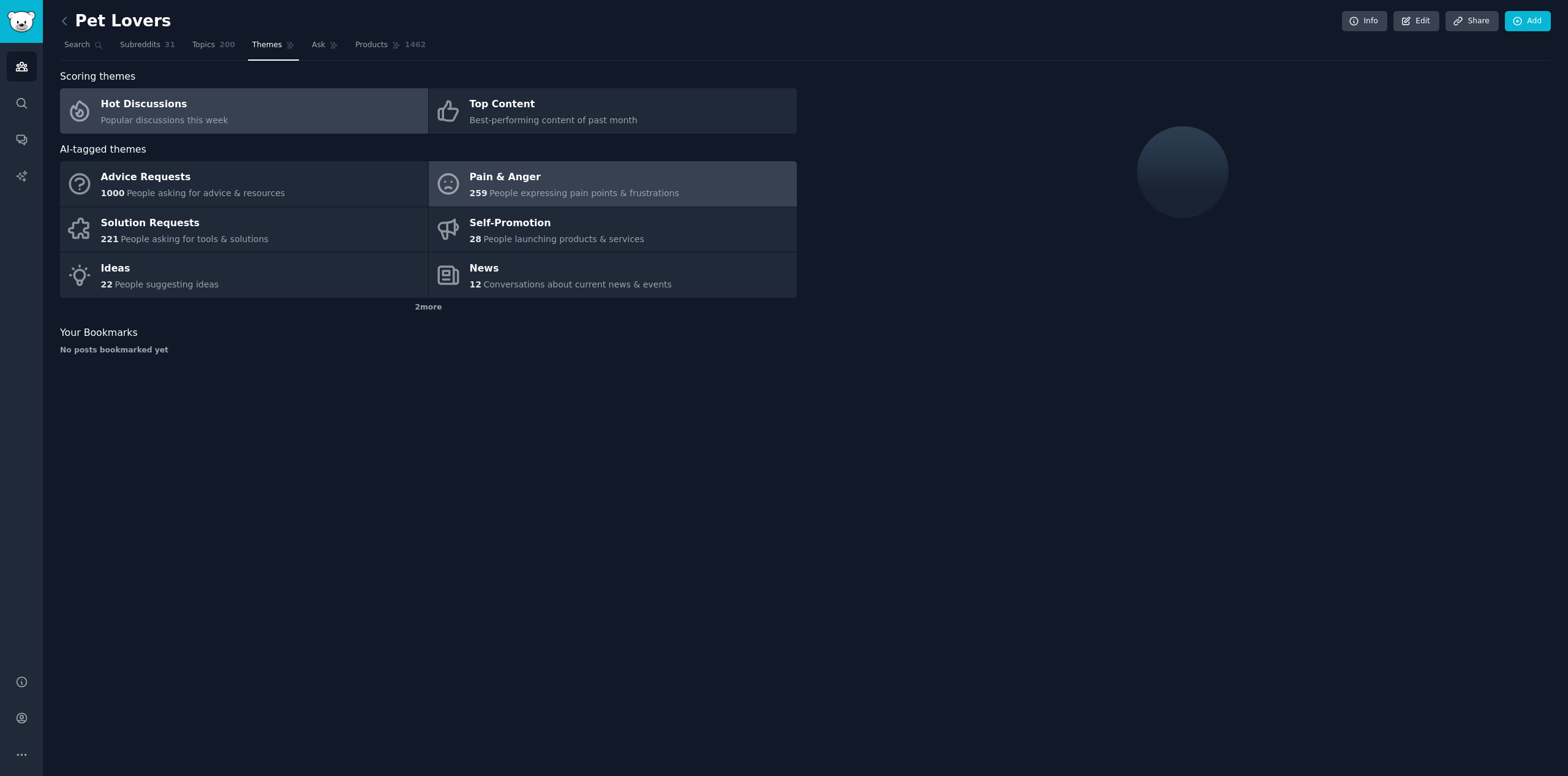
click at [533, 183] on div "Pain & Anger" at bounding box center [575, 177] width 209 height 20
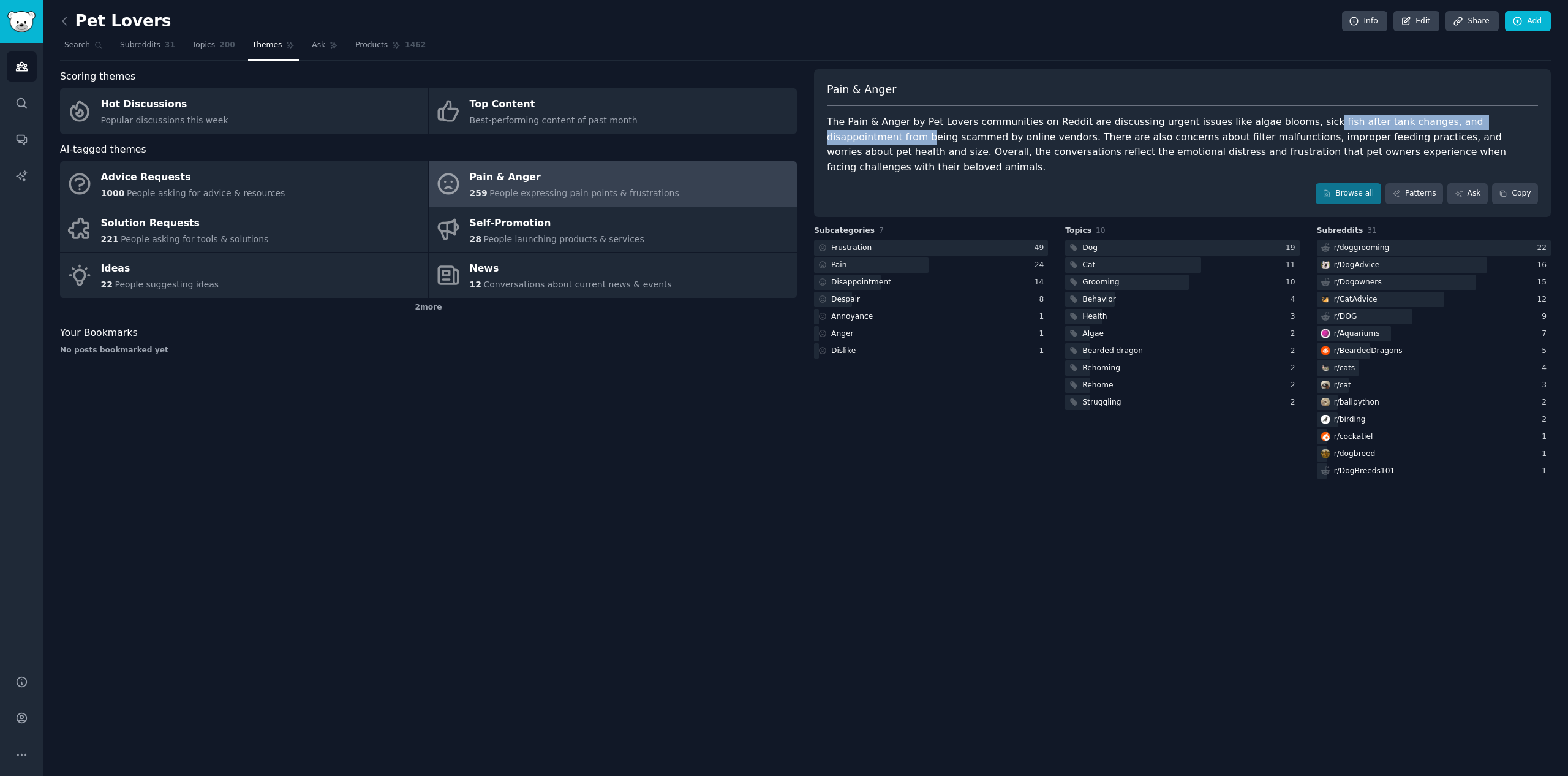
drag, startPoint x: 1283, startPoint y: 118, endPoint x: 1503, endPoint y: 118, distance: 220.0
click at [1503, 118] on div "The Pain & Anger by Pet Lovers communities on Reddit are discussing urgent issu…" at bounding box center [1182, 145] width 711 height 60
drag, startPoint x: 910, startPoint y: 133, endPoint x: 917, endPoint y: 133, distance: 7.0
click at [917, 133] on div "The Pain & Anger by Pet Lovers communities on Reddit are discussing urgent issu…" at bounding box center [1182, 145] width 711 height 60
click at [920, 133] on div "The Pain & Anger by Pet Lovers communities on Reddit are discussing urgent issu…" at bounding box center [1182, 145] width 711 height 60
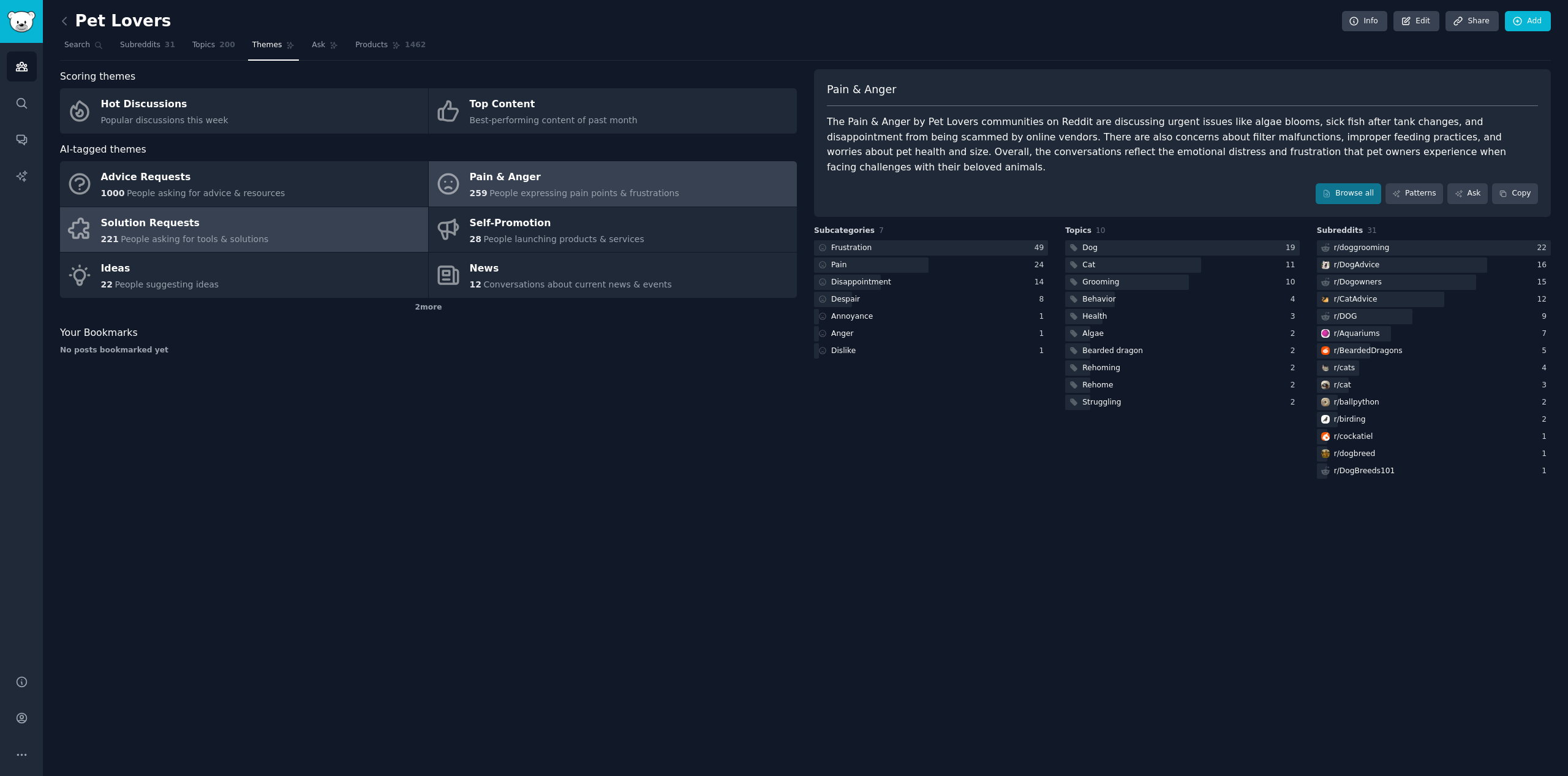
click at [239, 238] on span "People asking for tools & solutions" at bounding box center [194, 239] width 147 height 10
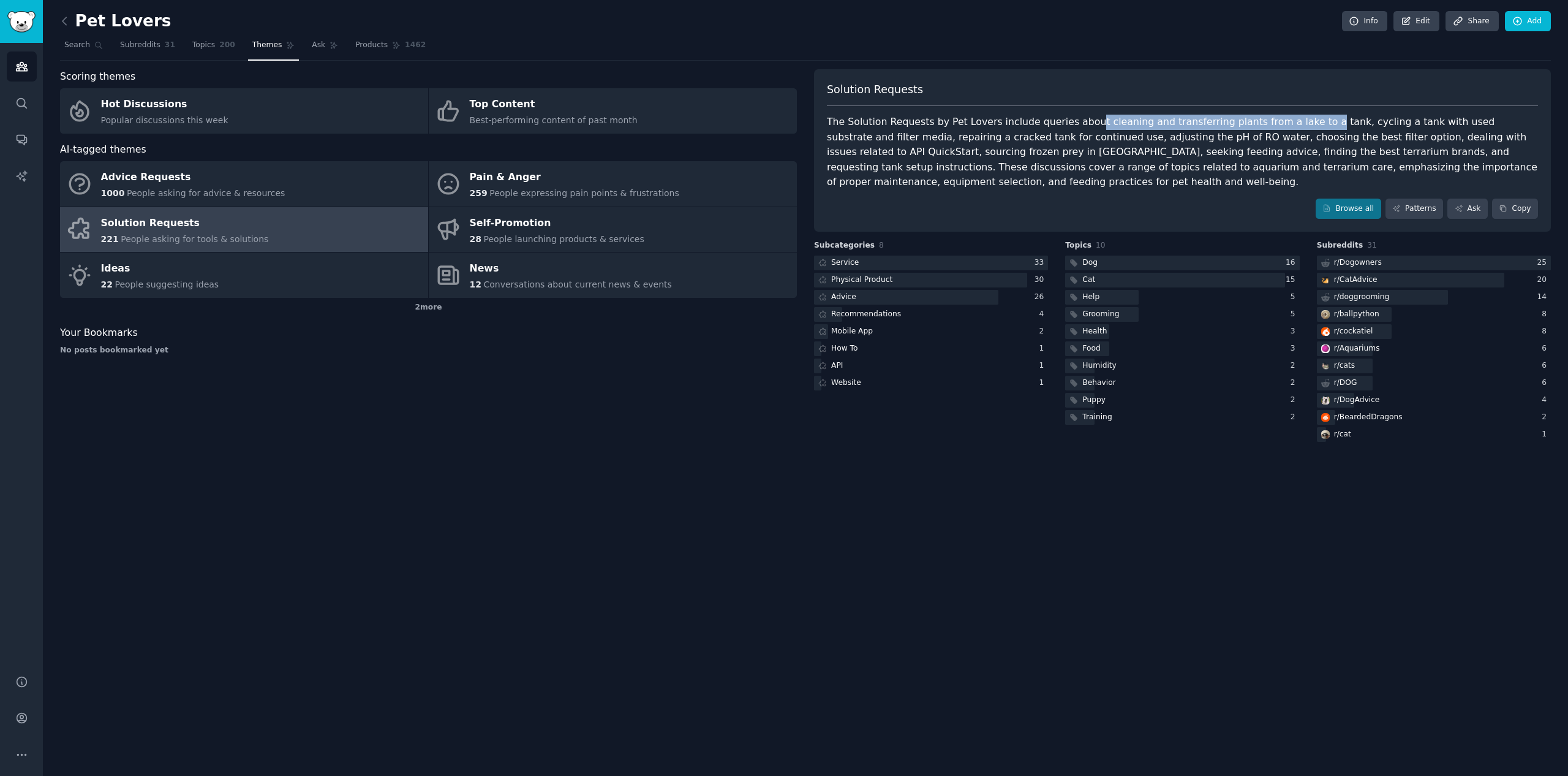
drag, startPoint x: 1081, startPoint y: 122, endPoint x: 1280, endPoint y: 122, distance: 199.0
click at [1280, 122] on div "The Solution Requests by Pet Lovers include queries about cleaning and transfer…" at bounding box center [1182, 152] width 711 height 75
click at [1230, 122] on div "The Solution Requests by Pet Lovers include queries about cleaning and transfer…" at bounding box center [1182, 152] width 711 height 75
drag, startPoint x: 1226, startPoint y: 120, endPoint x: 1302, endPoint y: 120, distance: 76.0
click at [1302, 120] on div "The Solution Requests by Pet Lovers include queries about cleaning and transfer…" at bounding box center [1182, 152] width 711 height 75
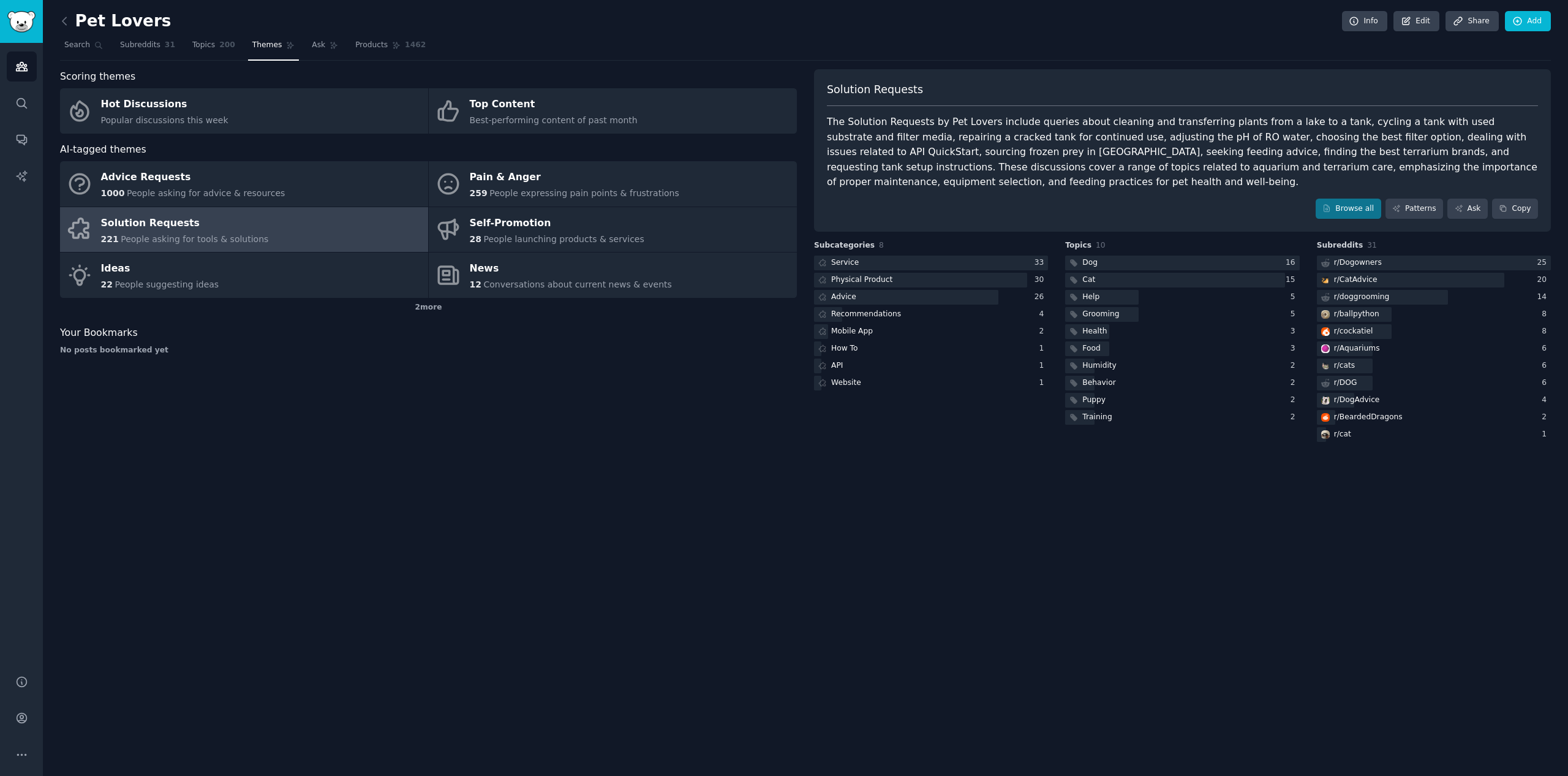
click at [1322, 120] on div "The Solution Requests by Pet Lovers include queries about cleaning and transfer…" at bounding box center [1182, 152] width 711 height 75
drag, startPoint x: 1305, startPoint y: 120, endPoint x: 1110, endPoint y: 133, distance: 195.4
click at [1529, 122] on div "The Solution Requests by Pet Lovers include queries about cleaning and transfer…" at bounding box center [1182, 152] width 711 height 75
drag, startPoint x: 837, startPoint y: 135, endPoint x: 993, endPoint y: 134, distance: 156.0
click at [991, 134] on div "The Solution Requests by Pet Lovers include queries about cleaning and transfer…" at bounding box center [1182, 152] width 711 height 75
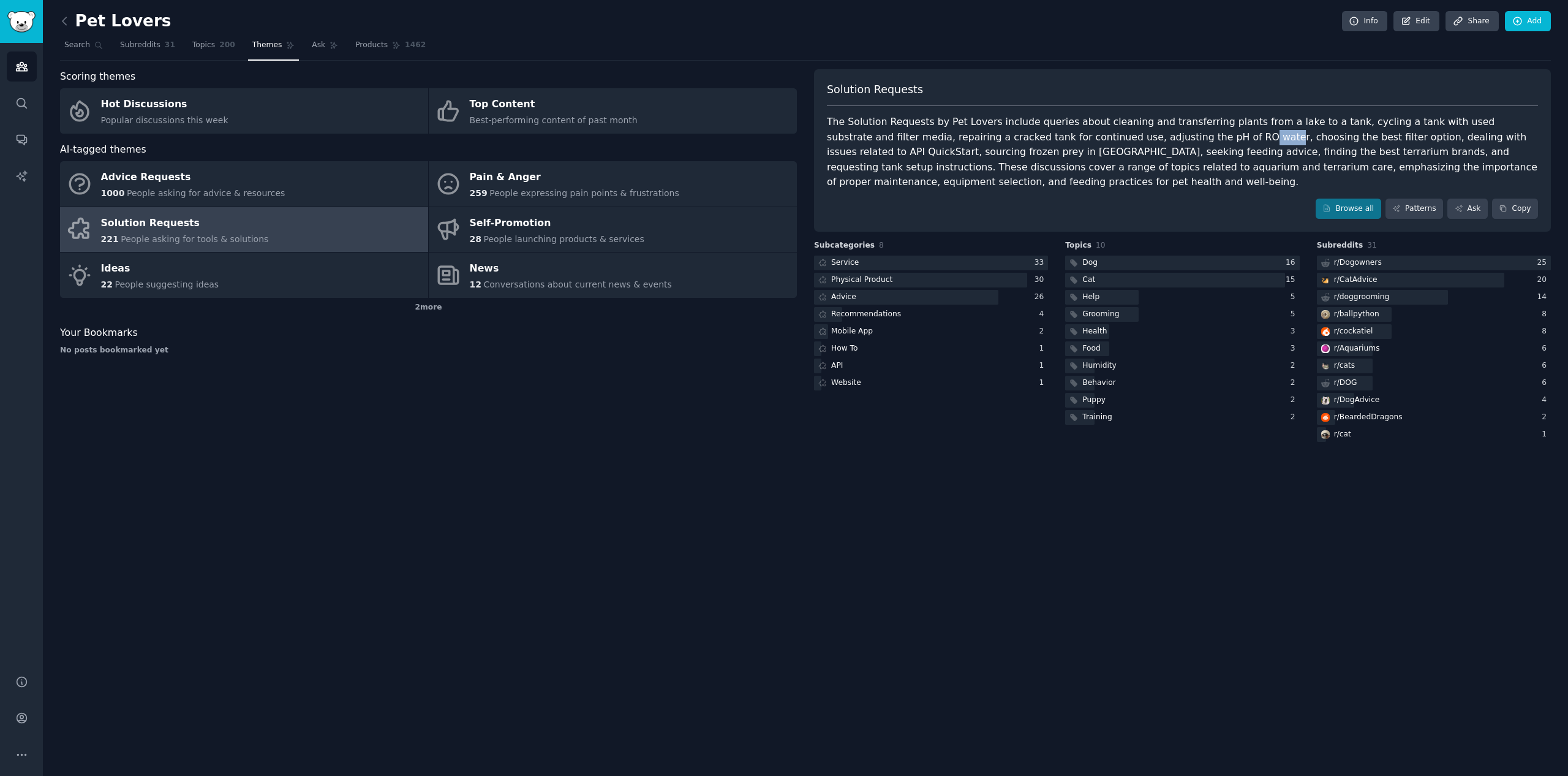
drag, startPoint x: 1107, startPoint y: 139, endPoint x: 1133, endPoint y: 133, distance: 26.7
click at [1133, 133] on div "The Solution Requests by Pet Lovers include queries about cleaning and transfer…" at bounding box center [1182, 152] width 711 height 75
drag, startPoint x: 1133, startPoint y: 133, endPoint x: 1158, endPoint y: 141, distance: 26.2
click at [1135, 134] on div "The Solution Requests by Pet Lovers include queries about cleaning and transfer…" at bounding box center [1182, 152] width 711 height 75
drag, startPoint x: 1191, startPoint y: 141, endPoint x: 1282, endPoint y: 135, distance: 91.2
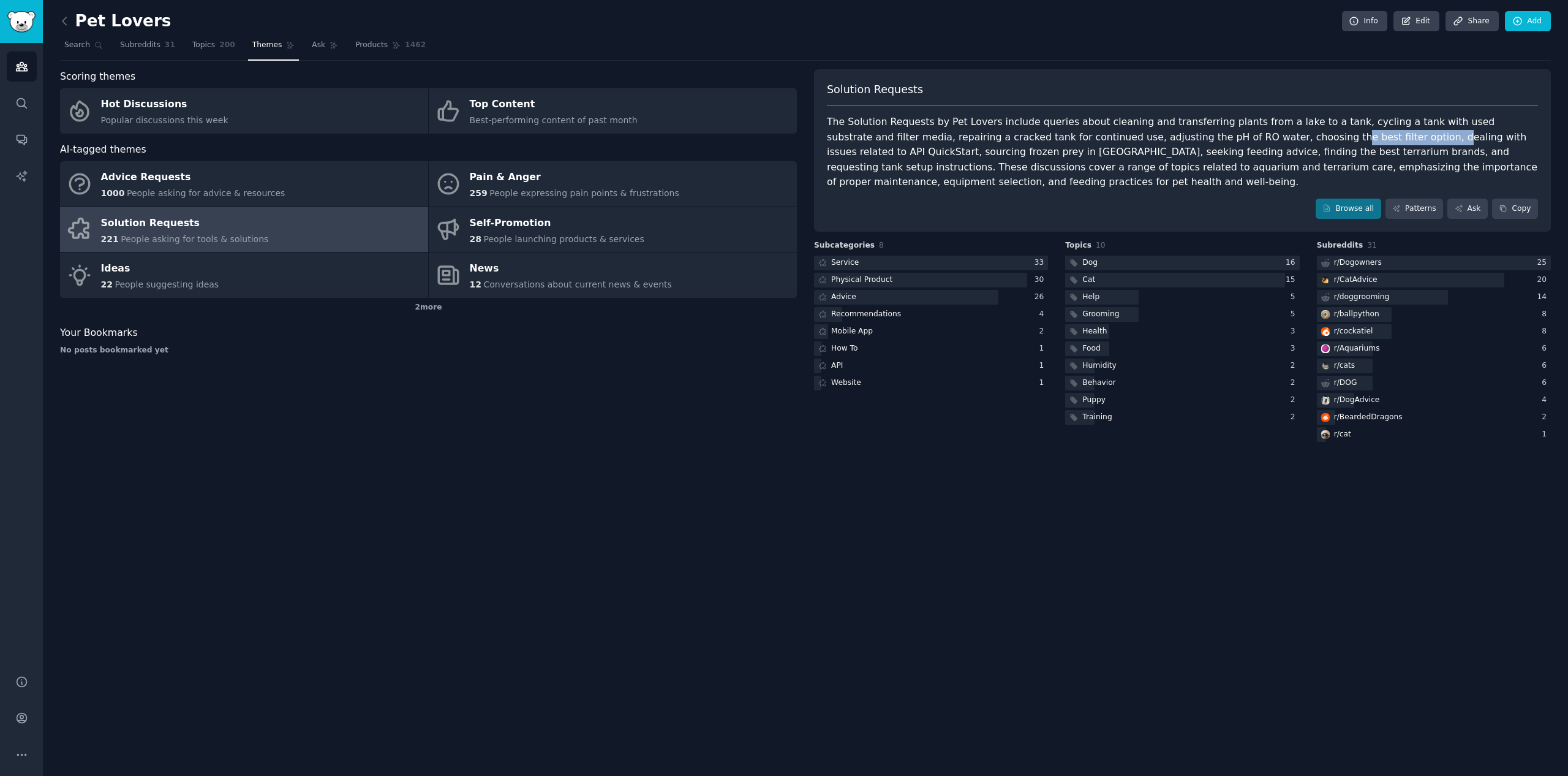
click at [1282, 135] on div "The Solution Requests by Pet Lovers include queries about cleaning and transfer…" at bounding box center [1182, 152] width 711 height 75
click at [1300, 135] on div "The Solution Requests by Pet Lovers include queries about cleaning and transfer…" at bounding box center [1182, 152] width 711 height 75
drag, startPoint x: 1307, startPoint y: 134, endPoint x: 1459, endPoint y: 135, distance: 152.0
click at [1459, 135] on div "The Solution Requests by Pet Lovers include queries about cleaning and transfer…" at bounding box center [1182, 152] width 711 height 75
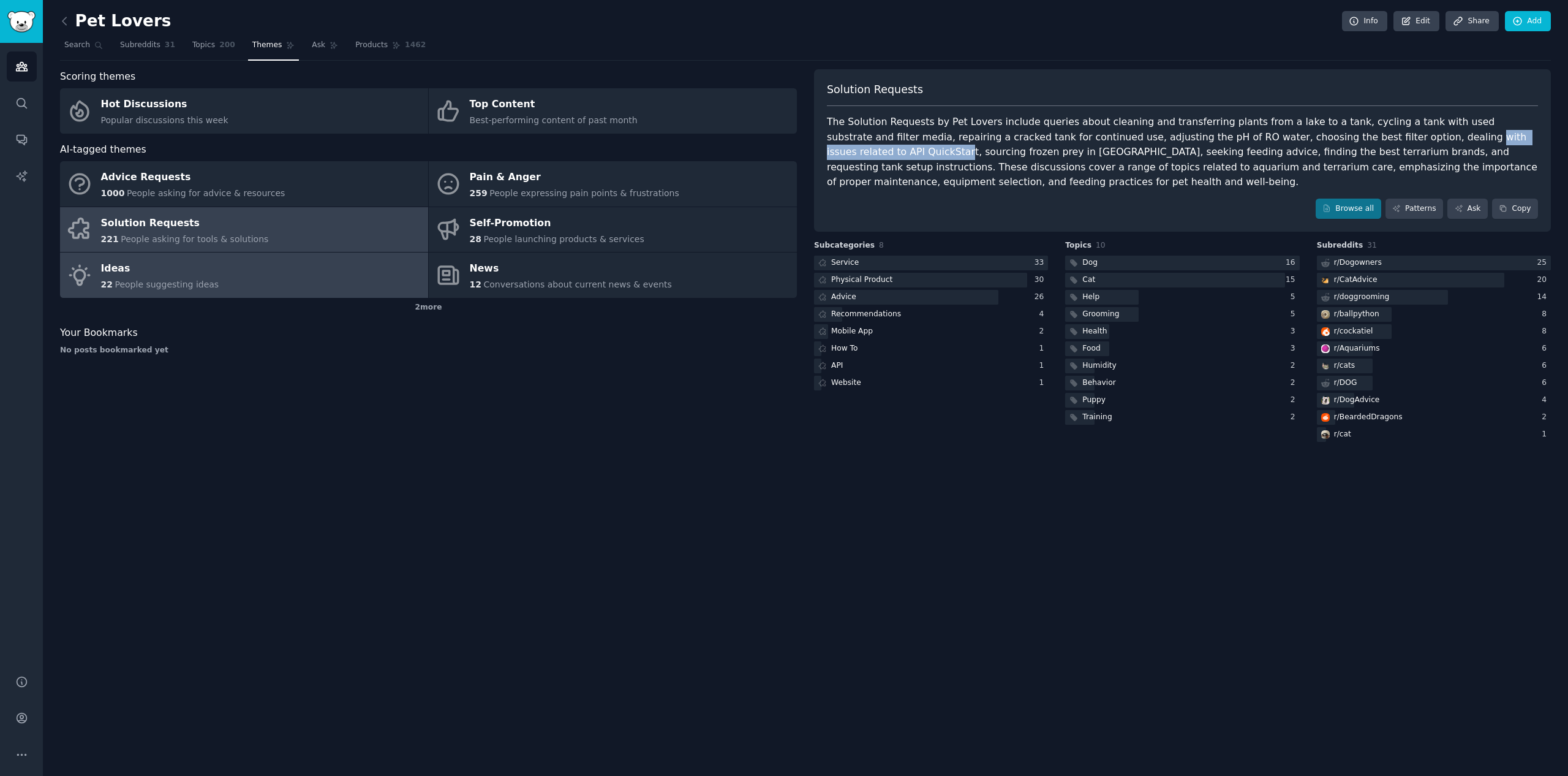
click at [253, 271] on link "Ideas 22 People suggesting ideas" at bounding box center [244, 275] width 368 height 46
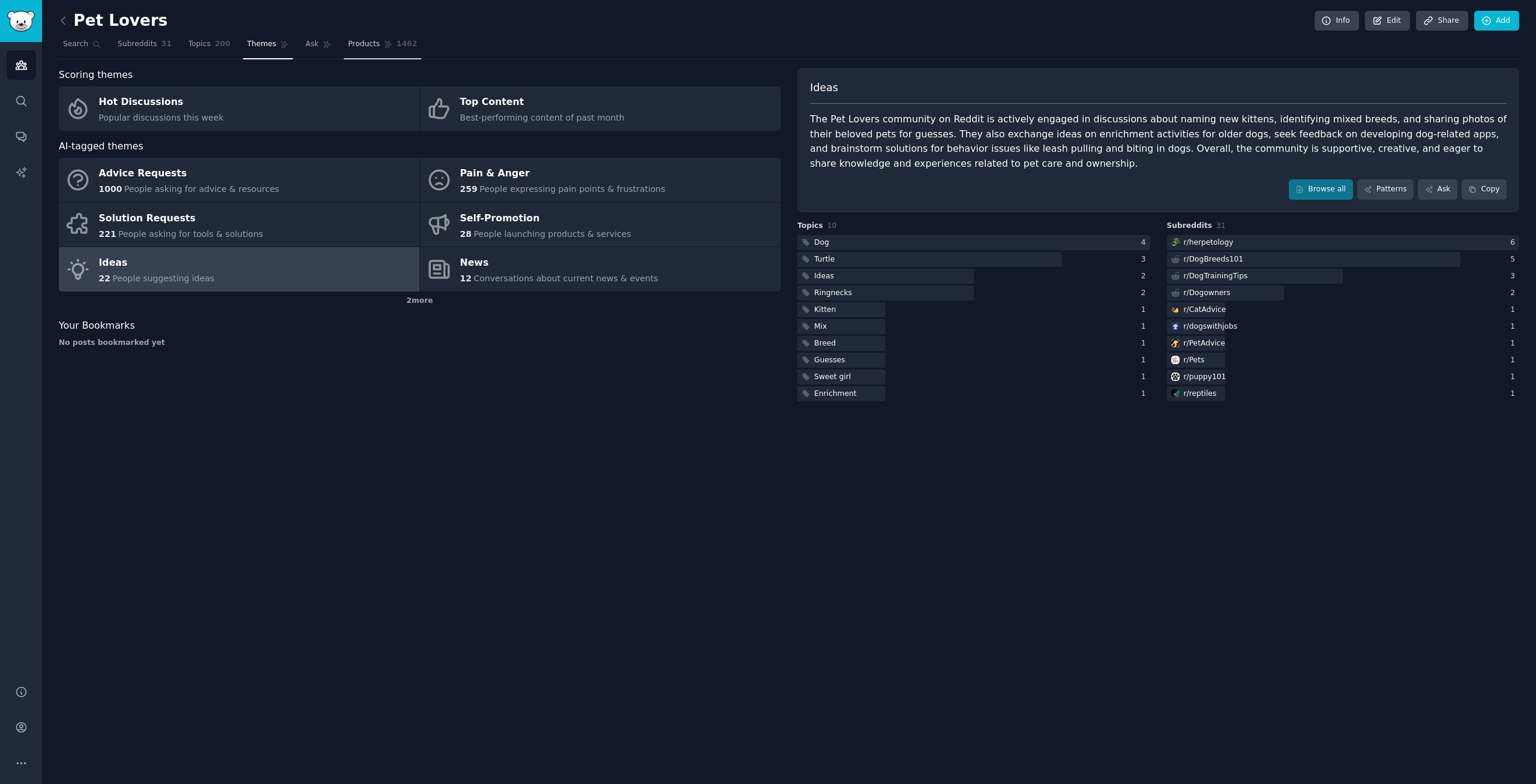
click at [348, 42] on span "Products" at bounding box center [364, 45] width 32 height 11
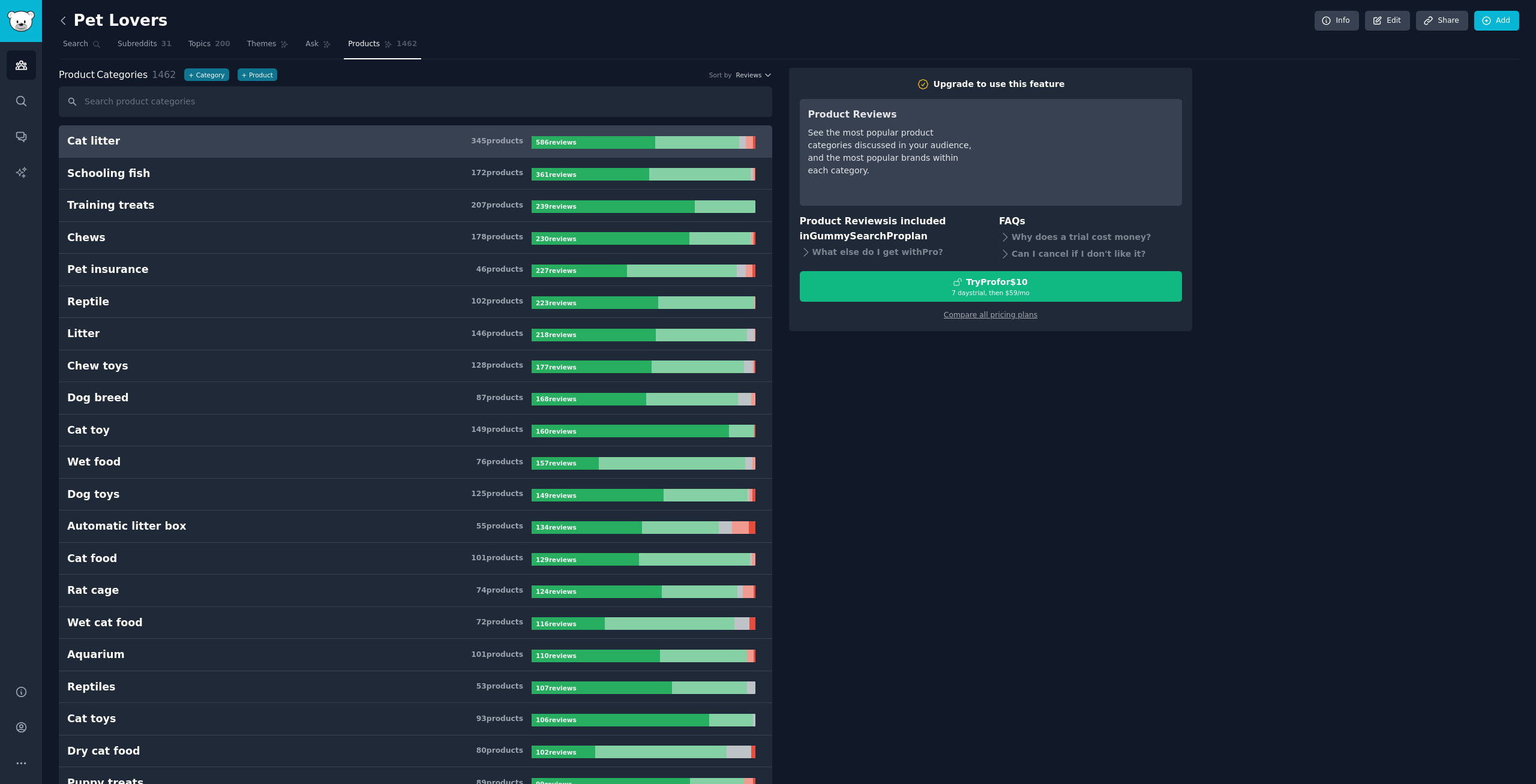
click at [59, 20] on icon at bounding box center [63, 21] width 13 height 13
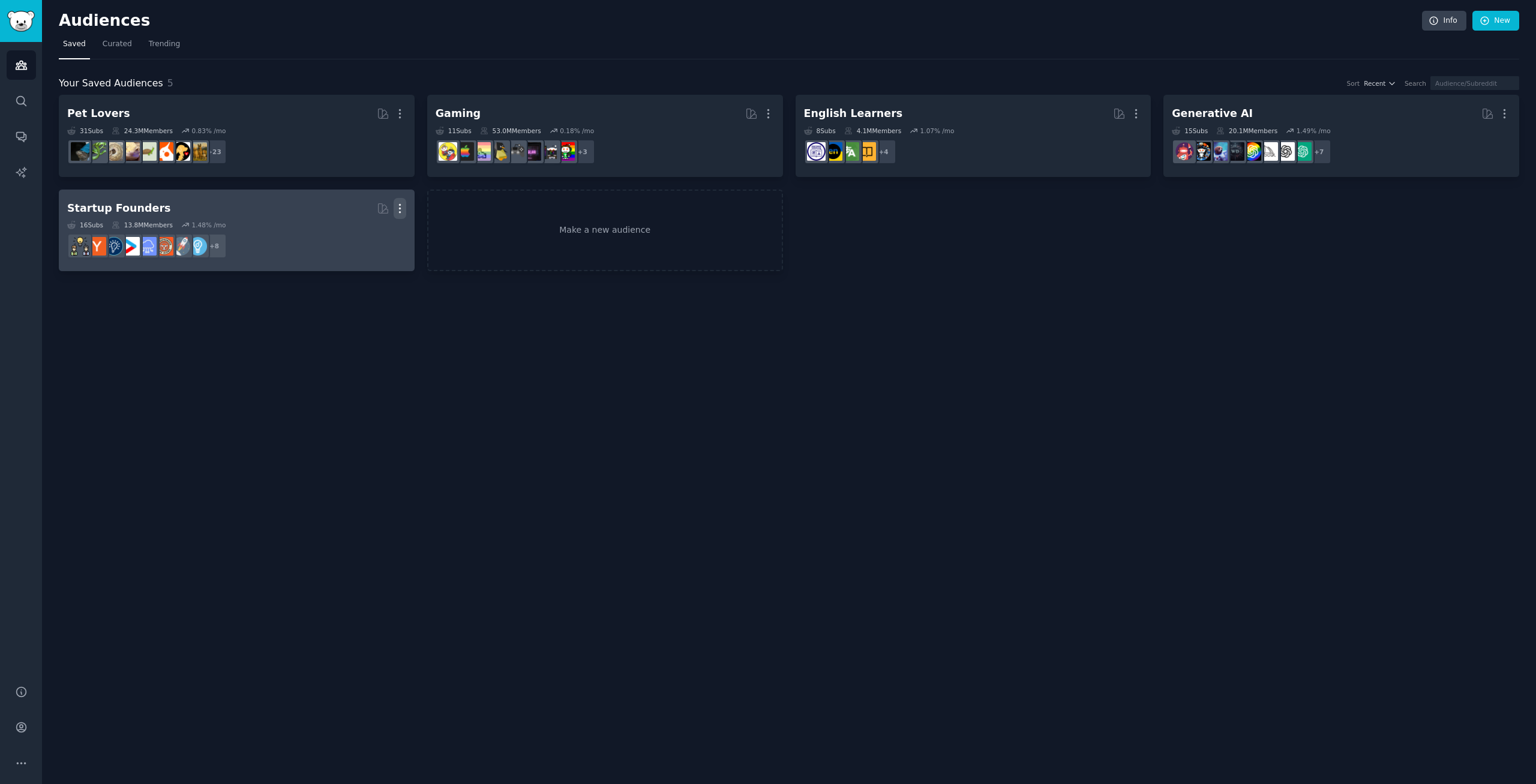
click at [398, 205] on icon "button" at bounding box center [400, 208] width 13 height 13
click at [363, 232] on p "Delete" at bounding box center [367, 233] width 27 height 13
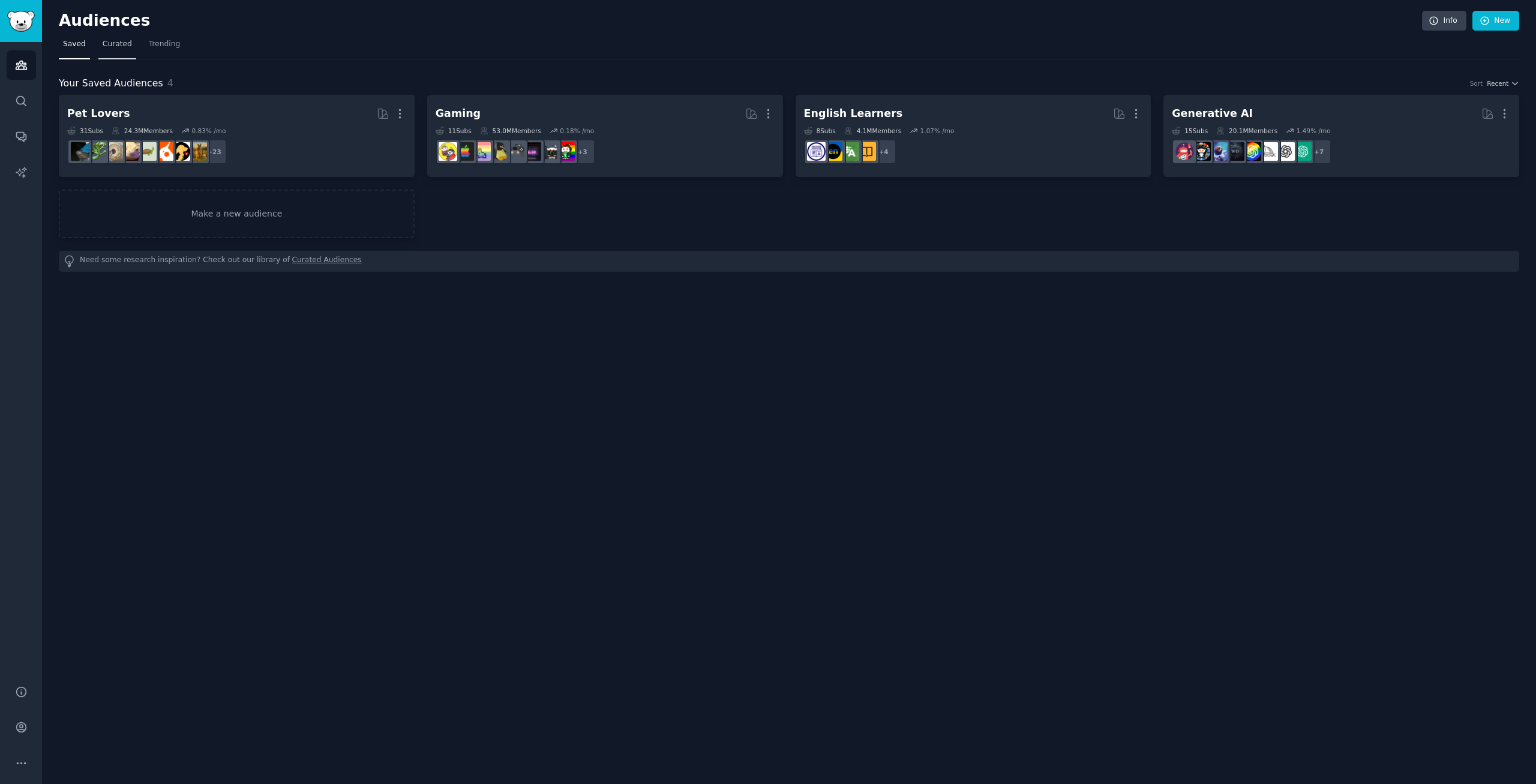
click at [111, 44] on span "Curated" at bounding box center [117, 45] width 29 height 11
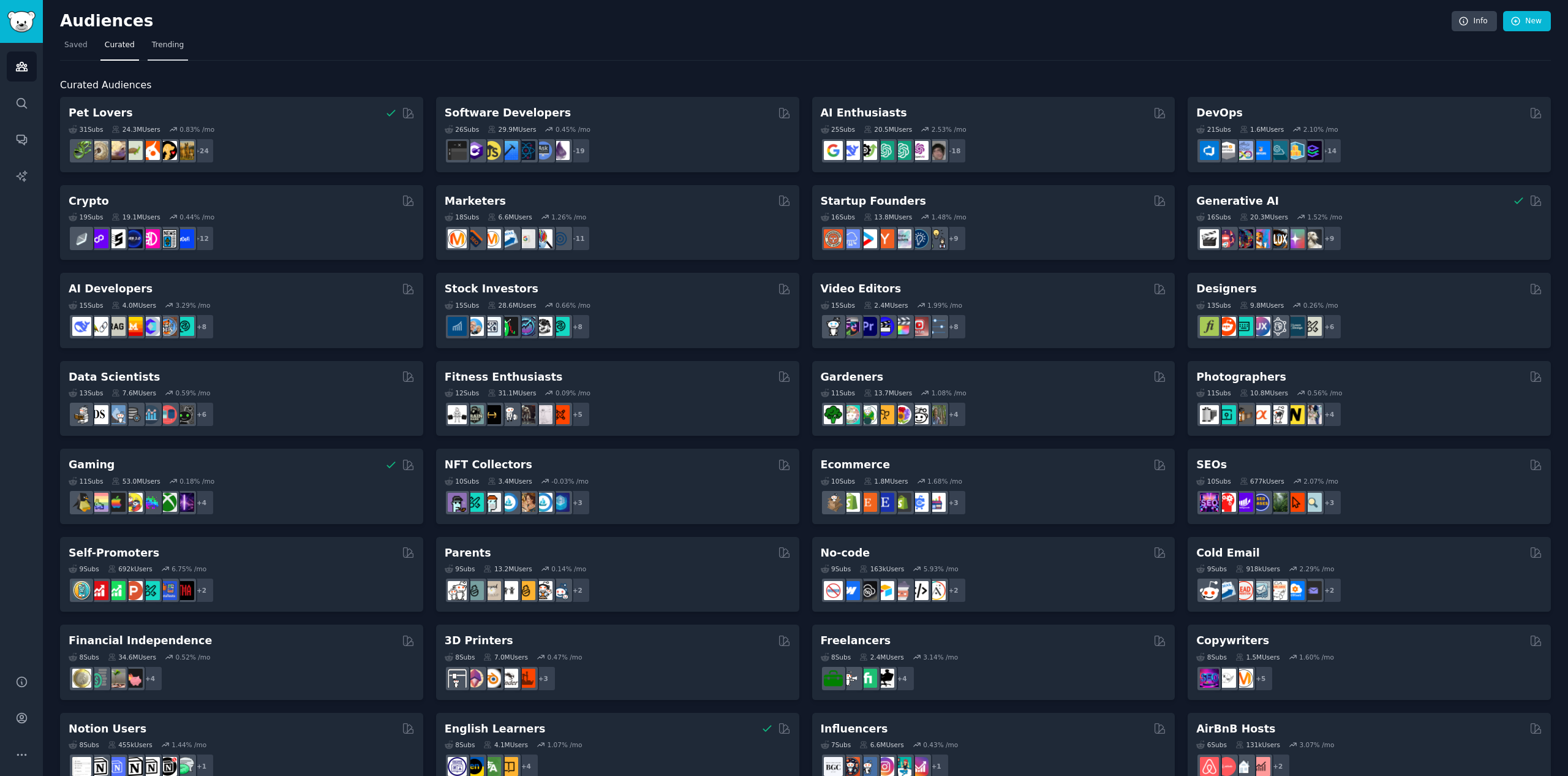
click at [159, 47] on span "Trending" at bounding box center [168, 46] width 32 height 11
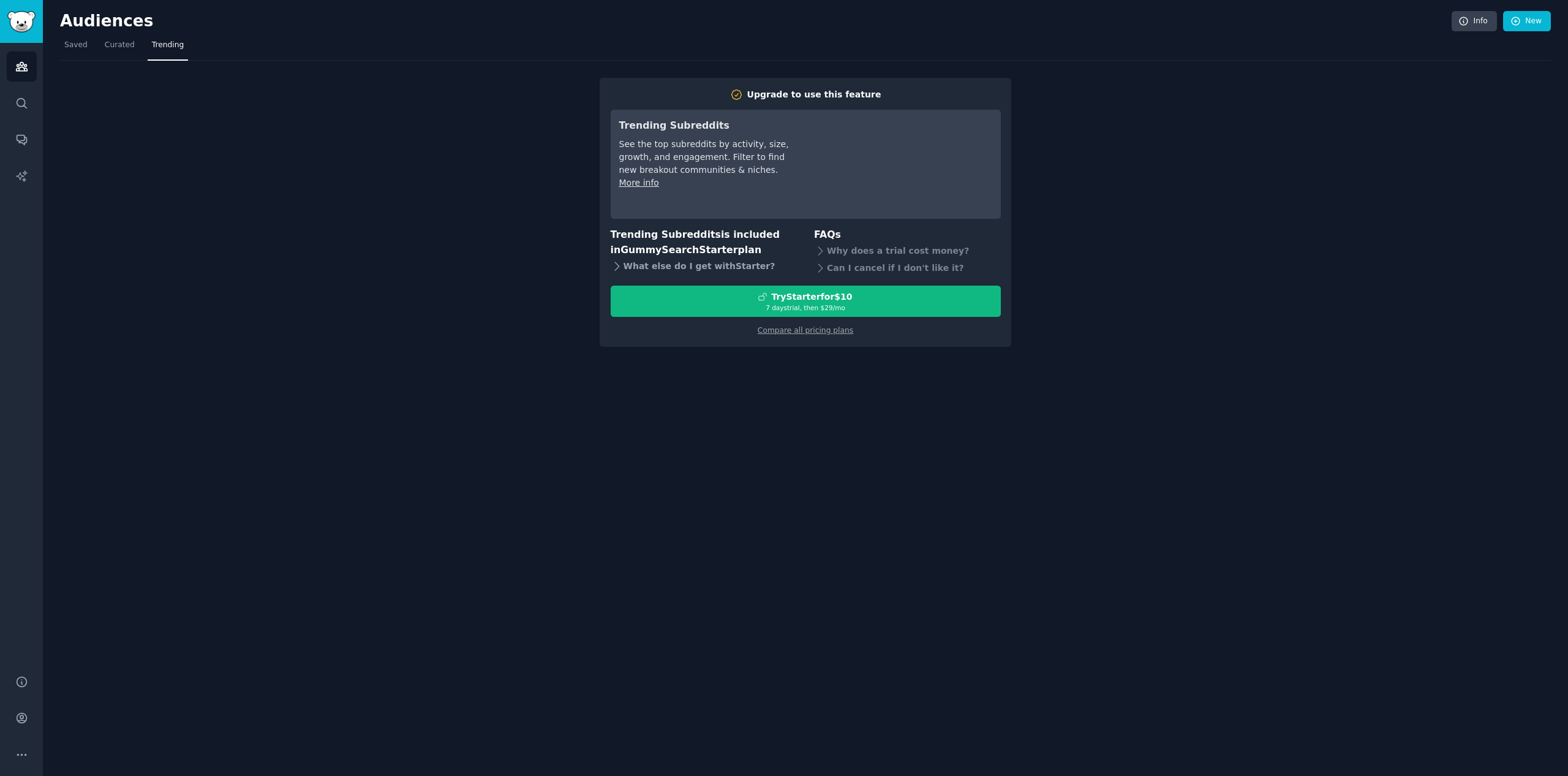
click at [725, 269] on div "What else do I get with Starter ?" at bounding box center [704, 266] width 187 height 17
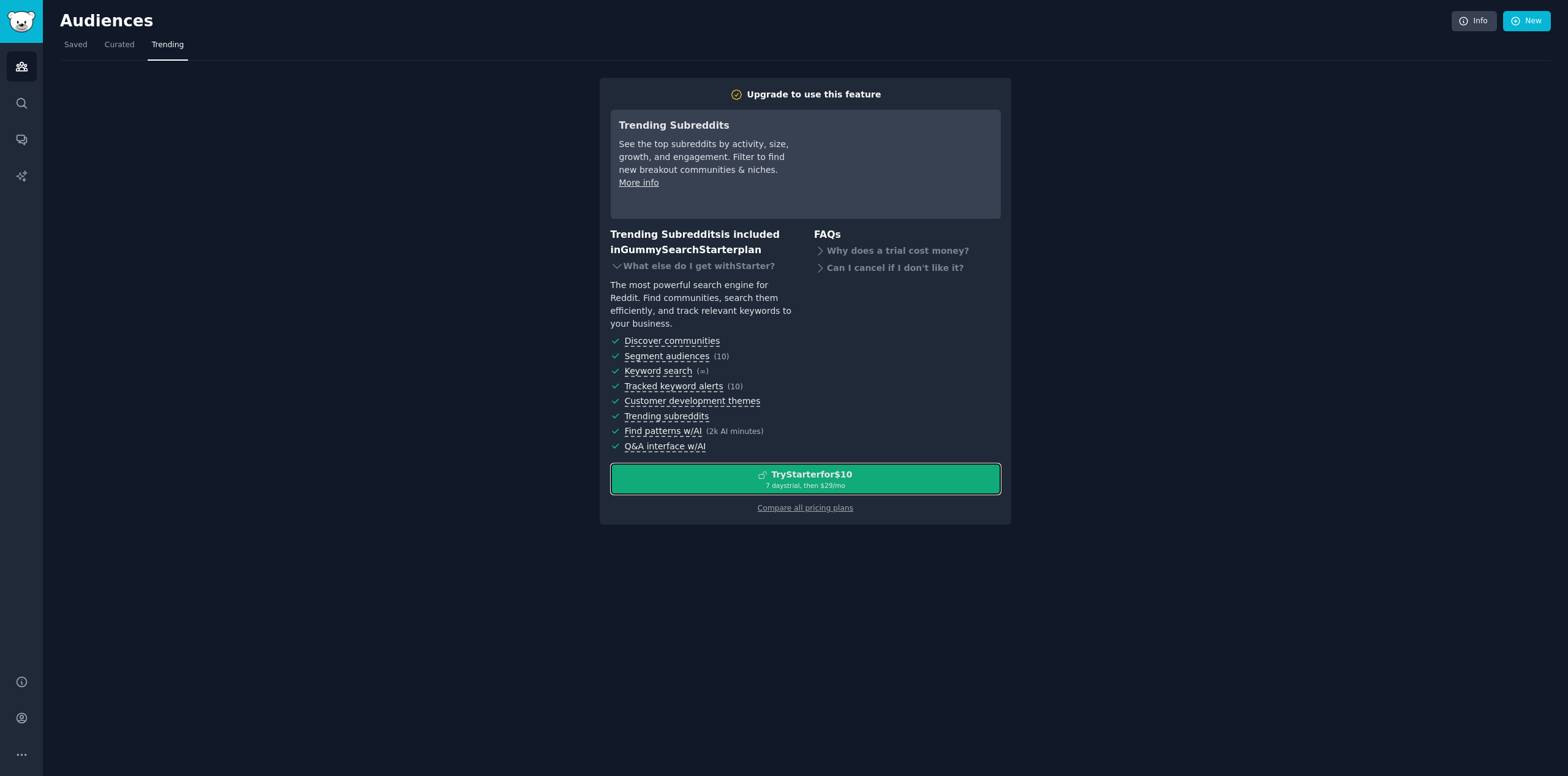
click at [855, 468] on div "Try Starter for $10" at bounding box center [805, 474] width 389 height 13
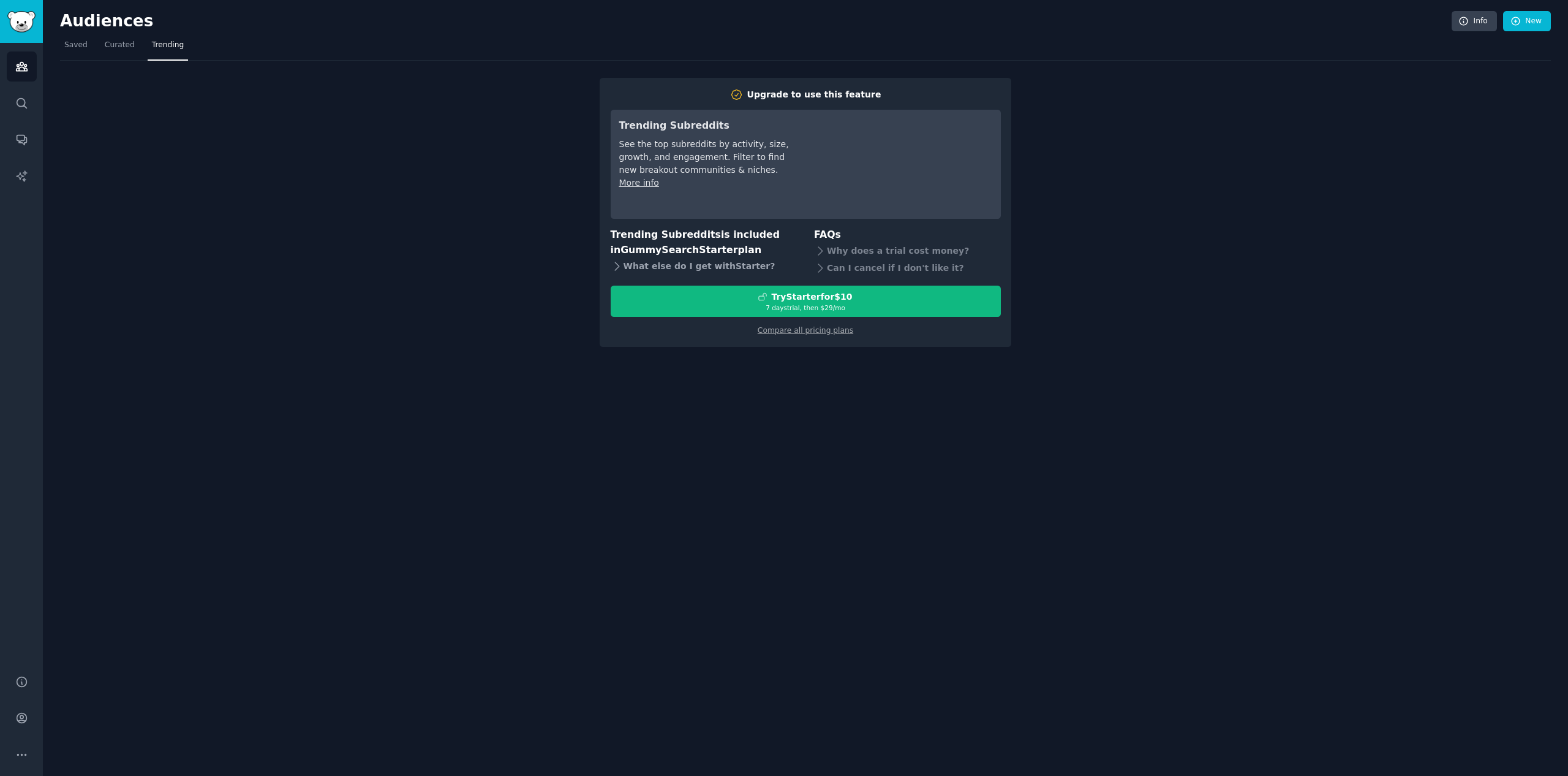
click at [650, 261] on div "What else do I get with Starter ?" at bounding box center [704, 266] width 187 height 17
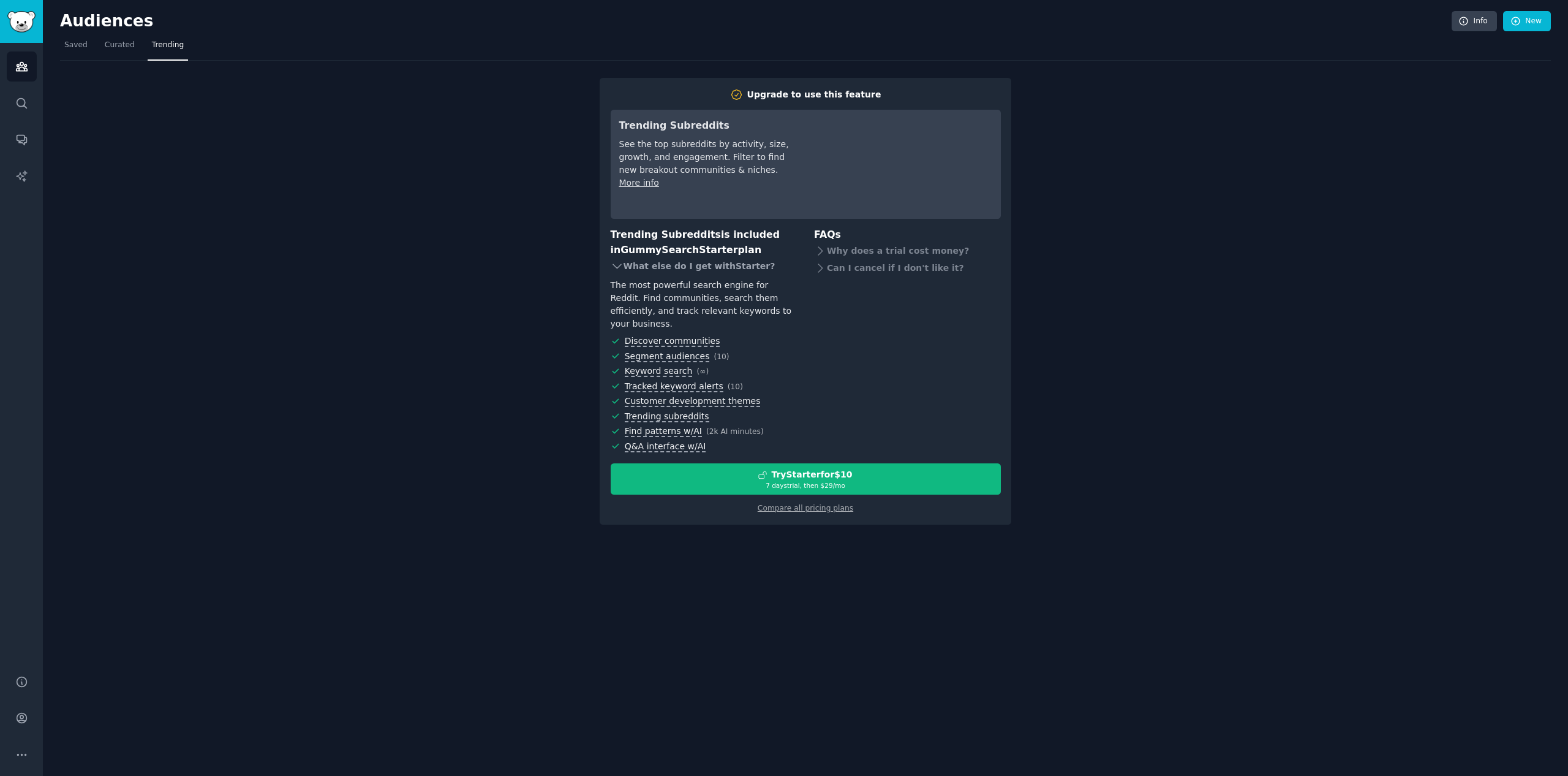
click at [657, 262] on div "What else do I get with Starter ?" at bounding box center [704, 266] width 187 height 17
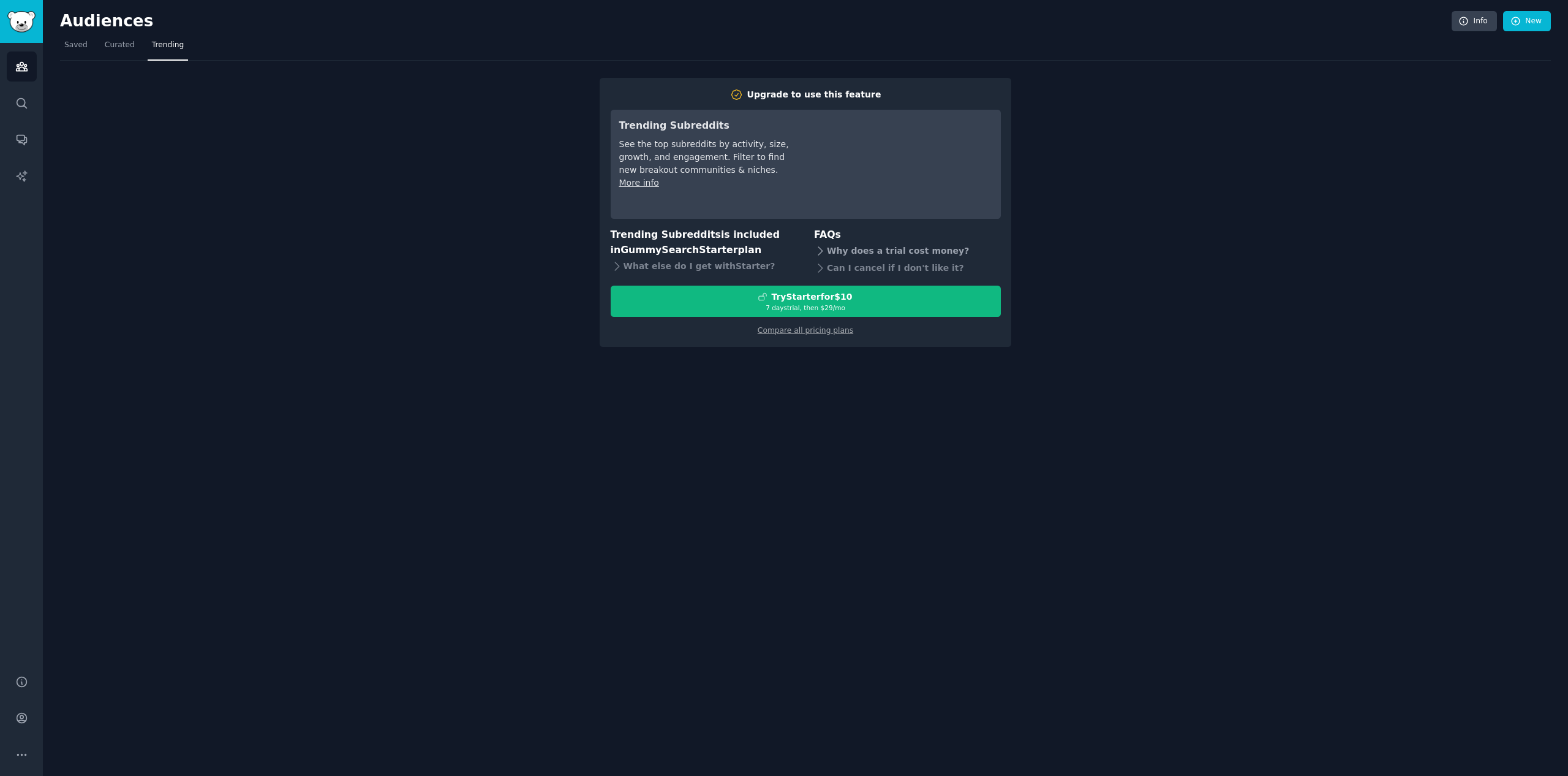
click at [858, 251] on div "Why does a trial cost money?" at bounding box center [907, 251] width 187 height 17
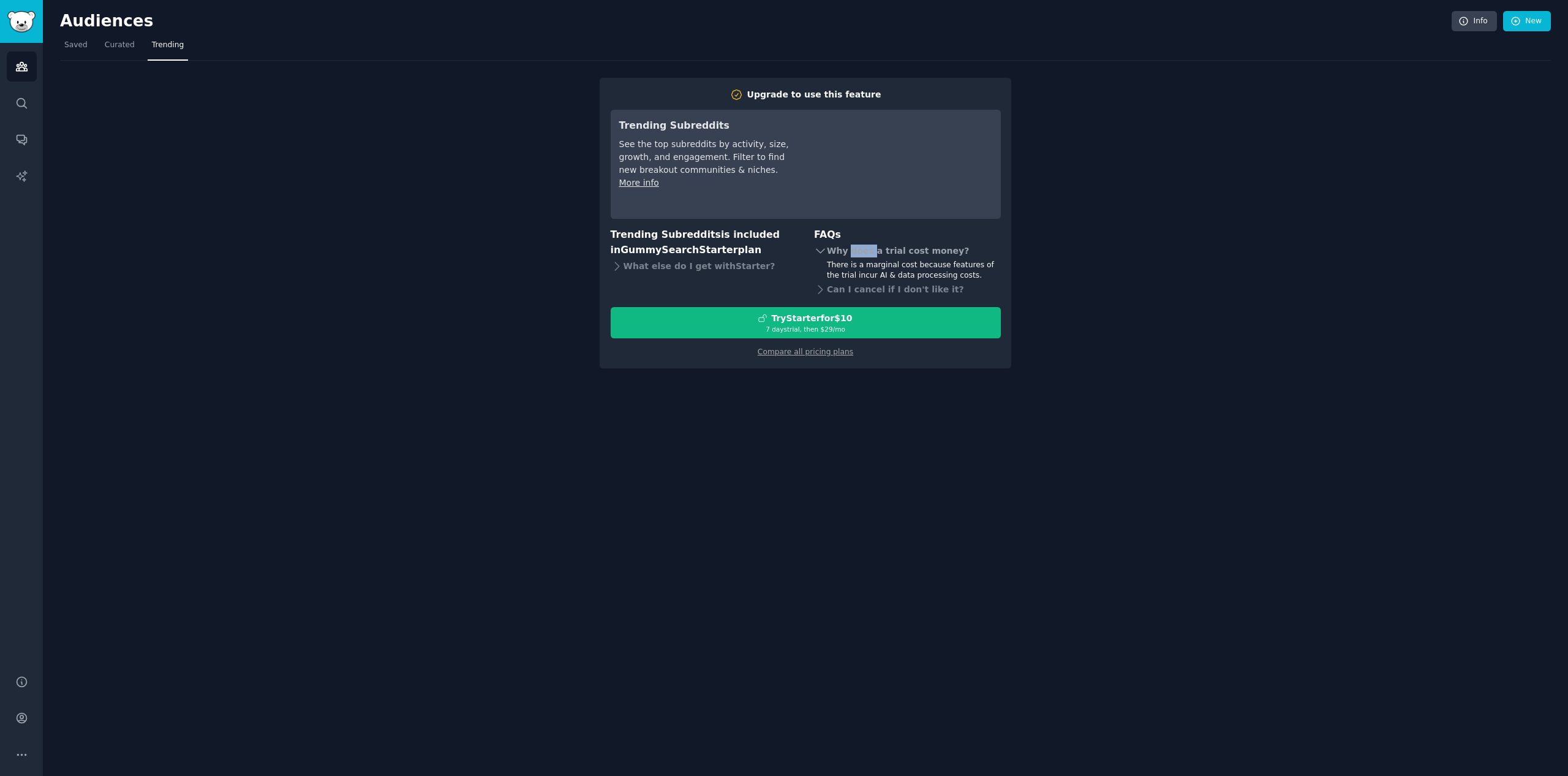
click at [858, 251] on div "Why does a trial cost money?" at bounding box center [907, 251] width 187 height 17
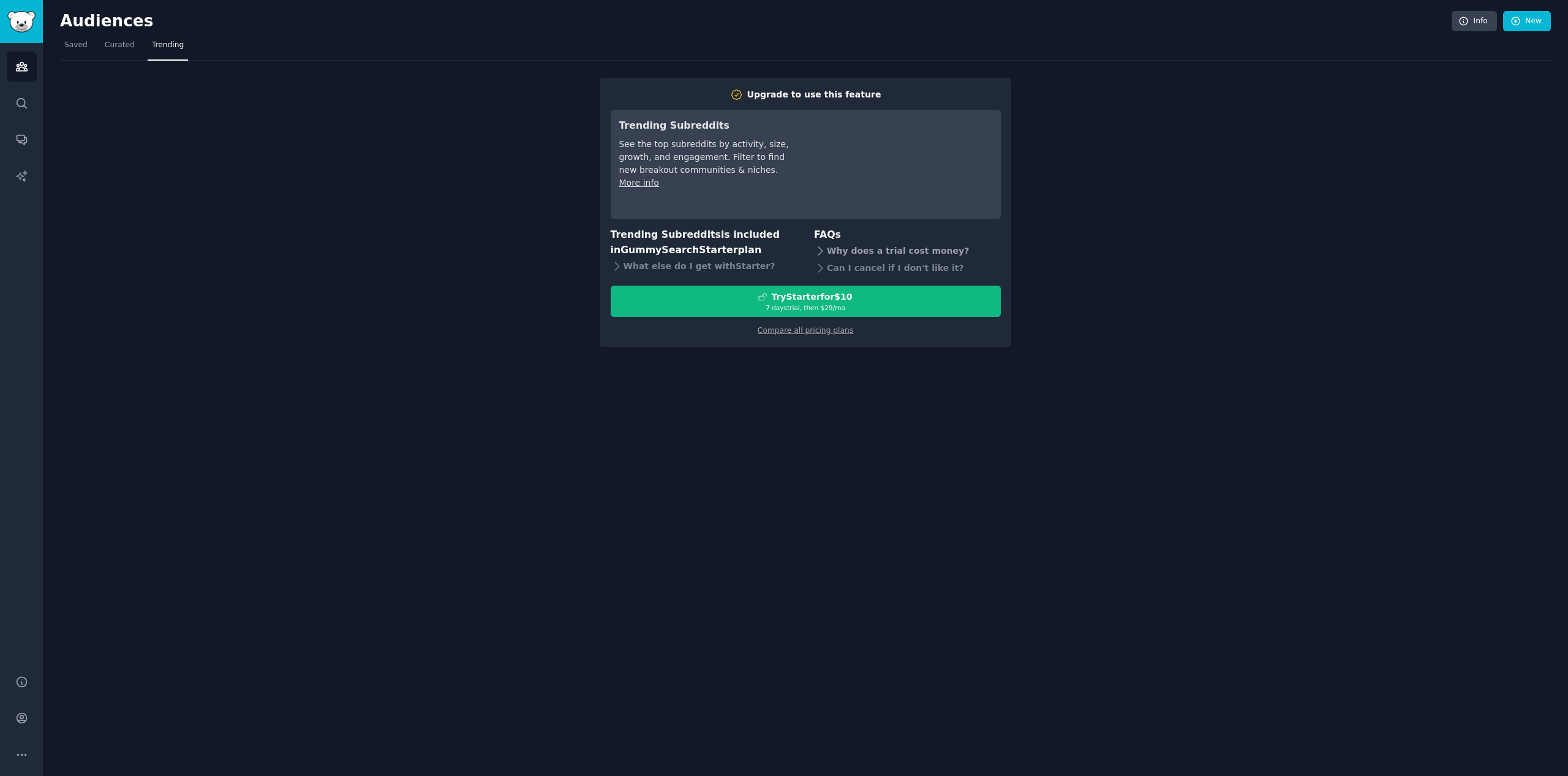
click at [858, 251] on div "Why does a trial cost money?" at bounding box center [907, 251] width 187 height 17
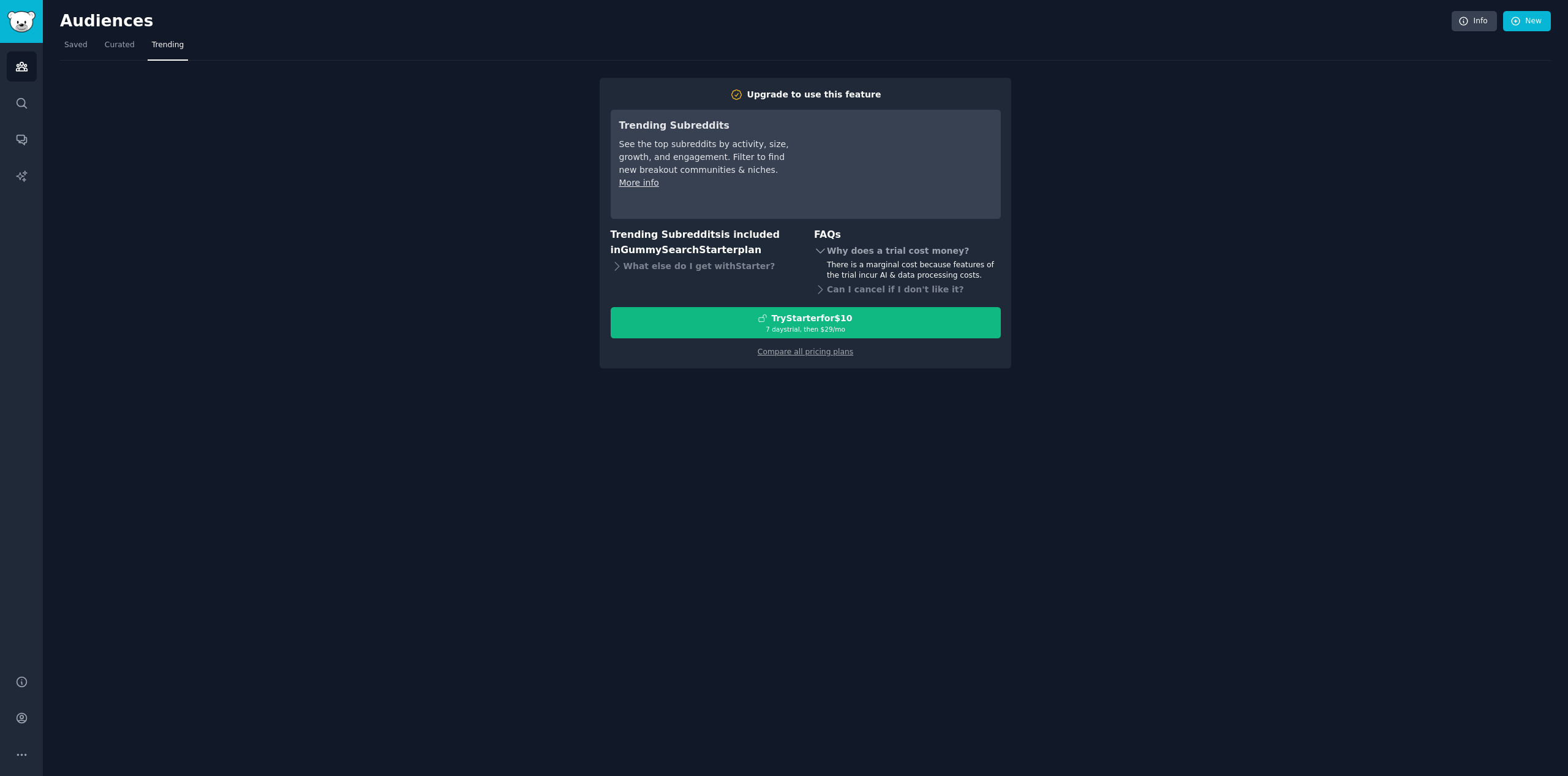
click at [853, 249] on div "Why does a trial cost money?" at bounding box center [907, 251] width 187 height 17
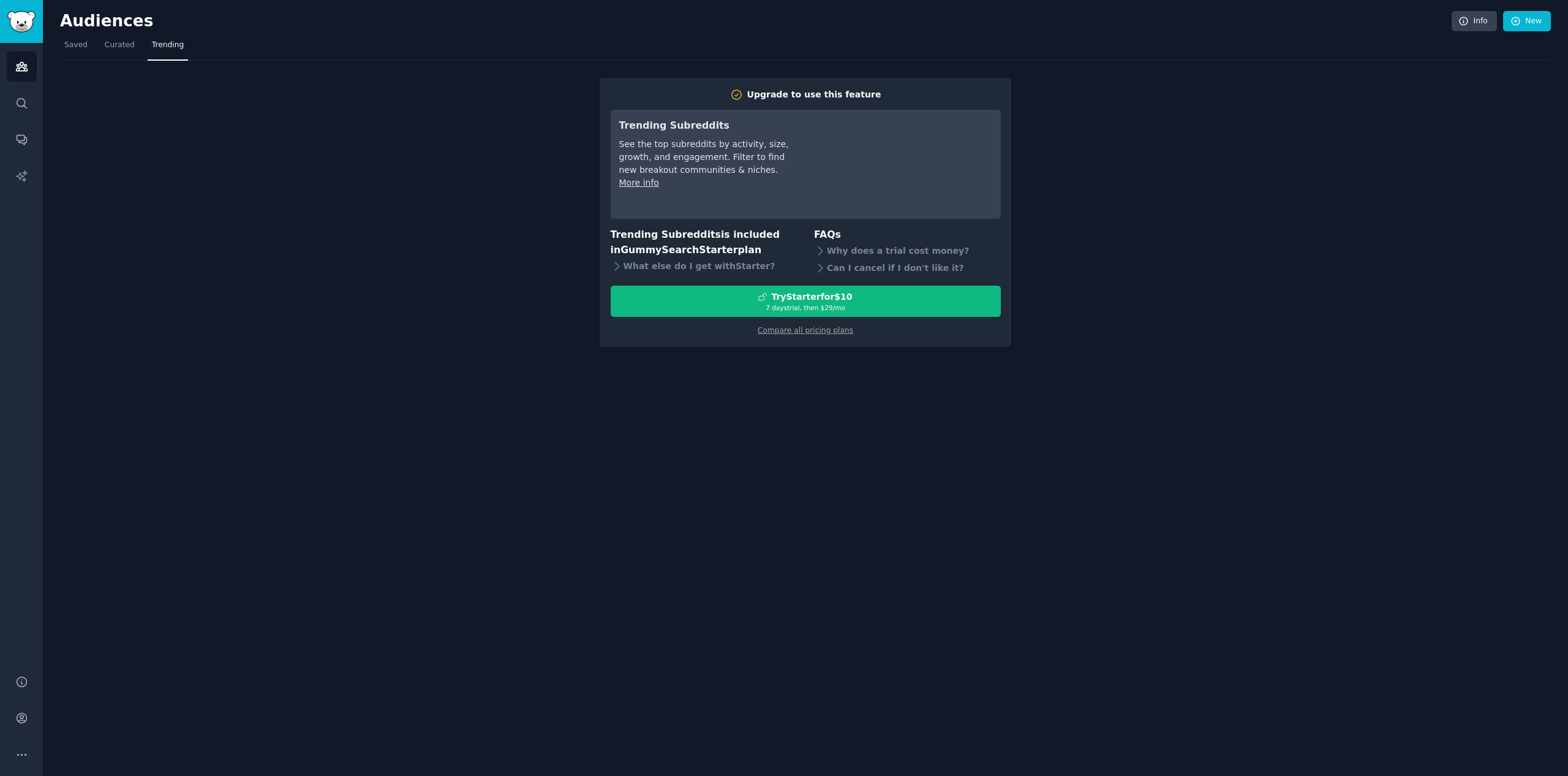
click at [270, 173] on div "Upgrade to use this feature Trending Subreddits See the top subreddits by activ…" at bounding box center [805, 203] width 1491 height 286
click at [25, 109] on icon "Sidebar" at bounding box center [22, 103] width 13 height 13
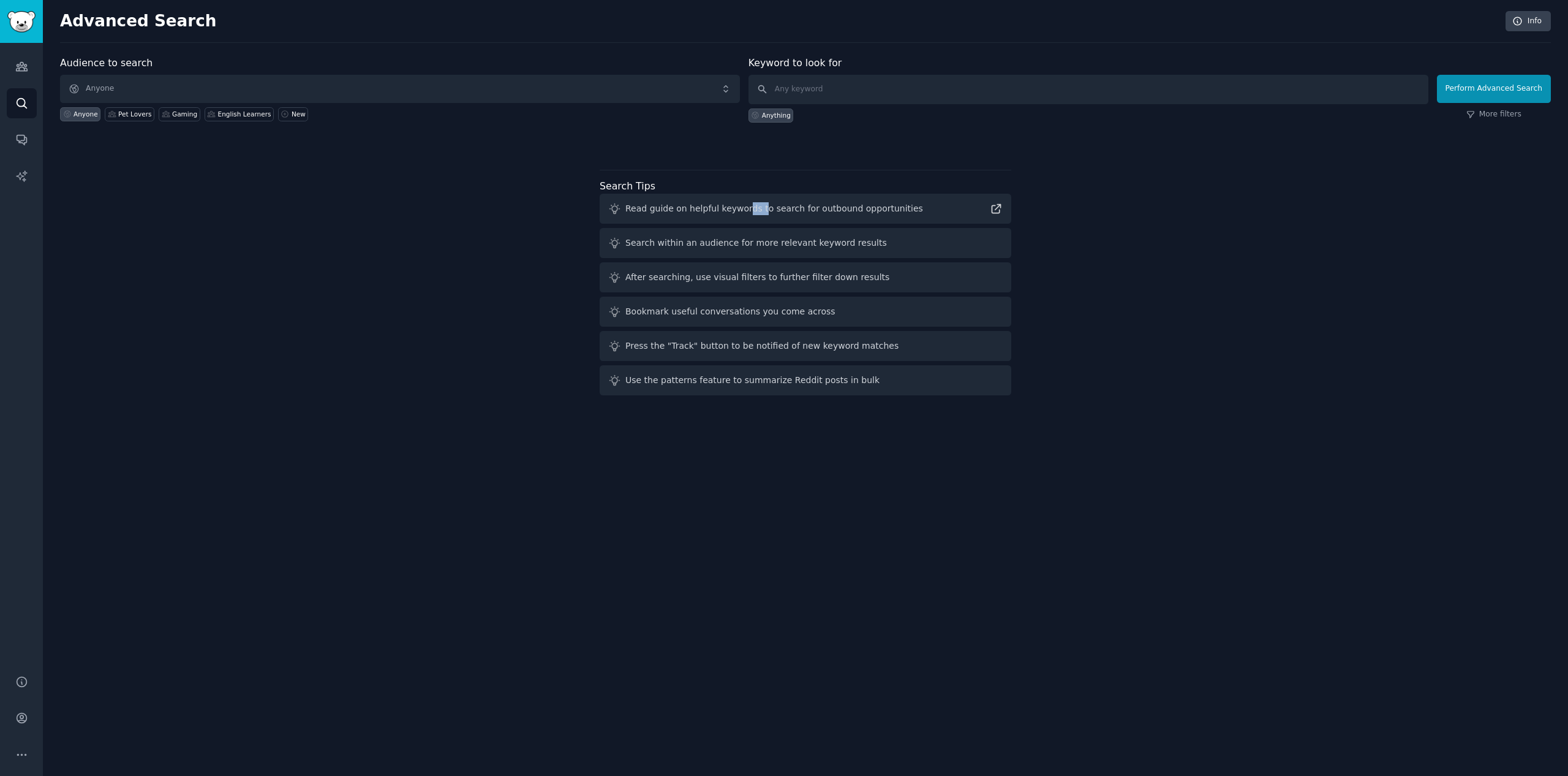
drag, startPoint x: 752, startPoint y: 211, endPoint x: 717, endPoint y: 207, distance: 35.2
click at [729, 209] on div "Read guide on helpful keywords to search for outbound opportunities" at bounding box center [774, 209] width 297 height 13
click at [706, 205] on div "Read guide on helpful keywords to search for outbound opportunities" at bounding box center [774, 209] width 297 height 13
click at [827, 94] on input "text" at bounding box center [1088, 89] width 680 height 29
click at [228, 90] on span "Anyone" at bounding box center [399, 88] width 680 height 28
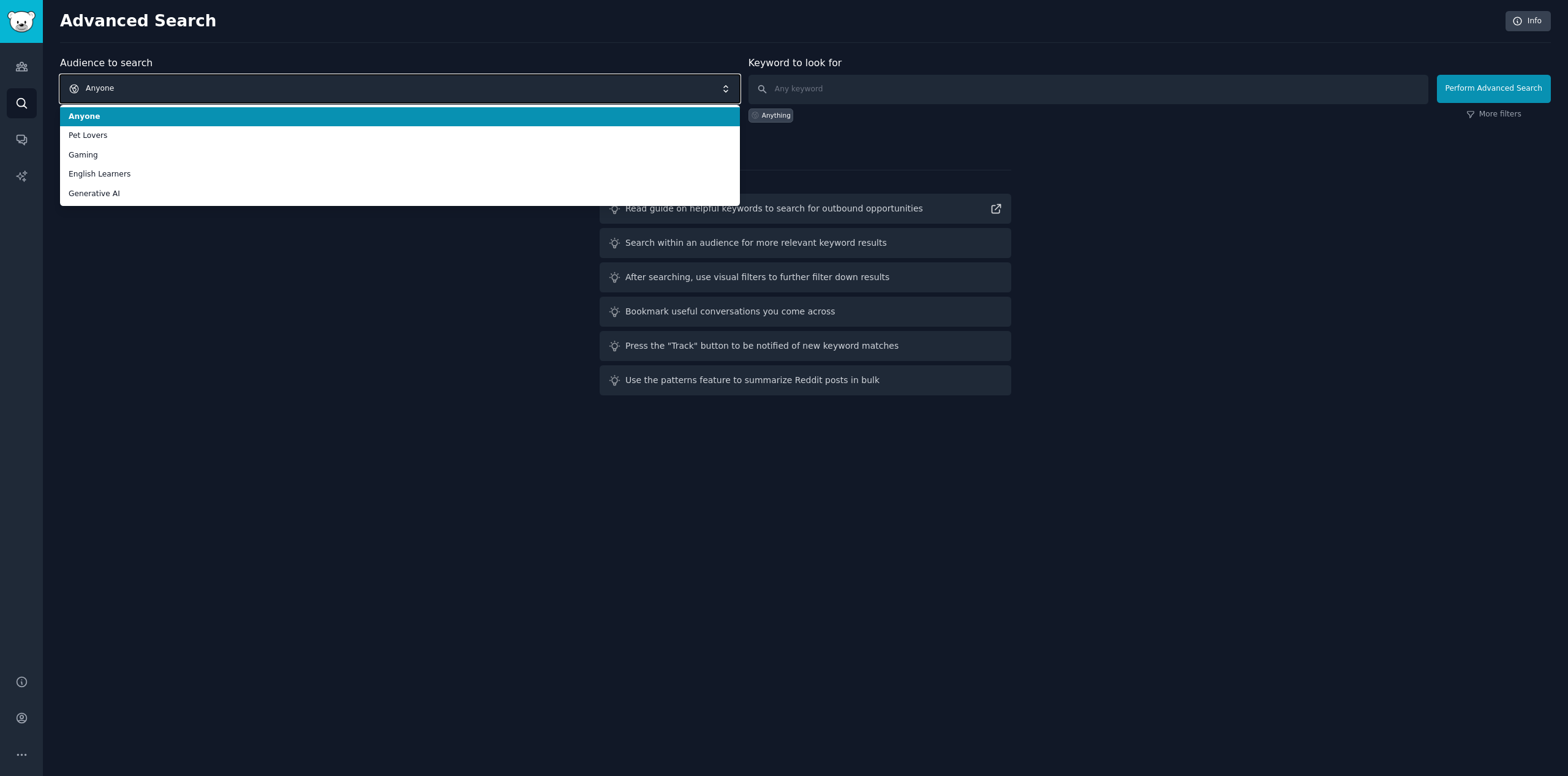
click at [230, 84] on span "Anyone" at bounding box center [399, 88] width 680 height 28
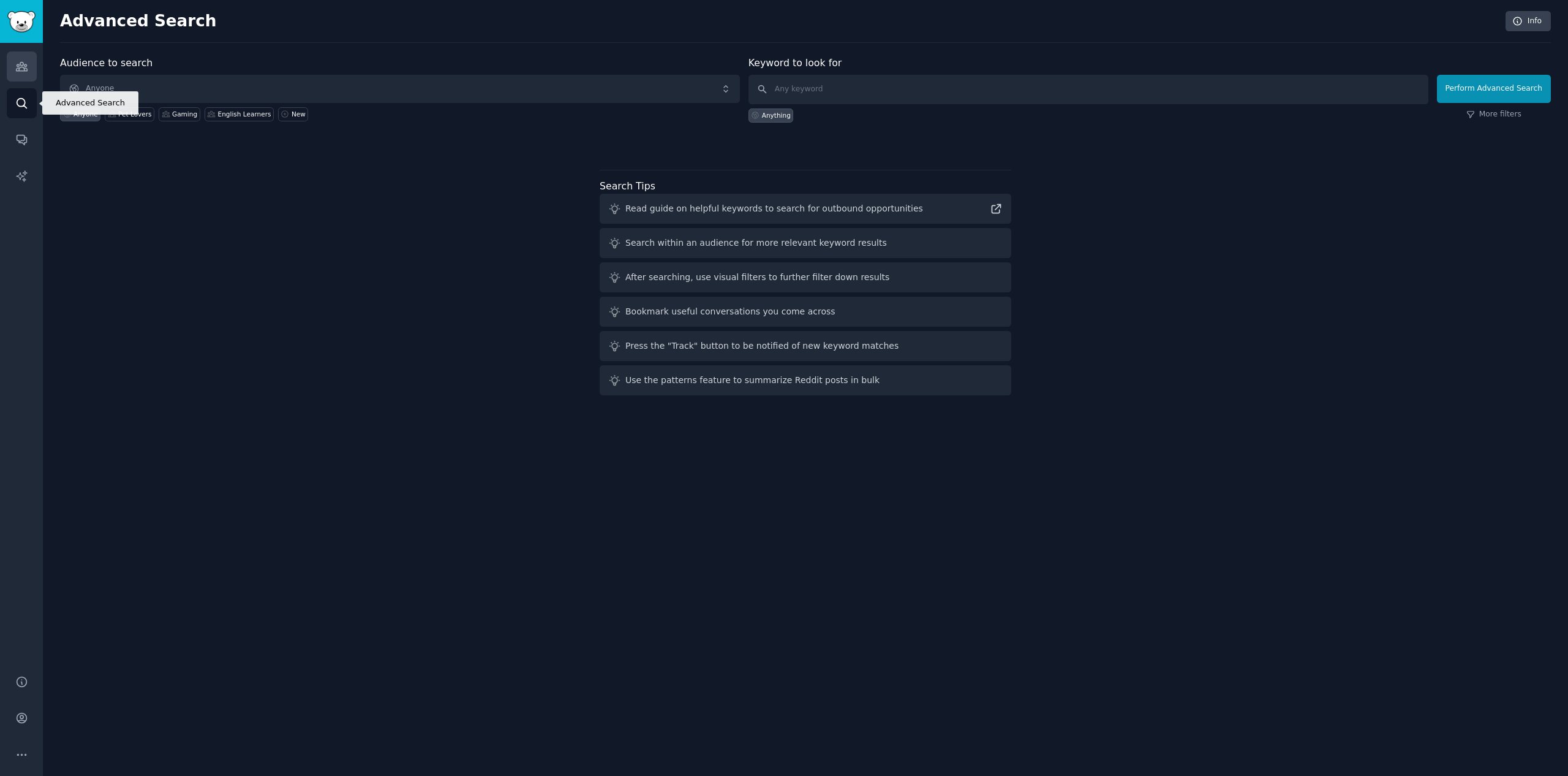
click at [29, 71] on link "Audiences" at bounding box center [22, 67] width 30 height 30
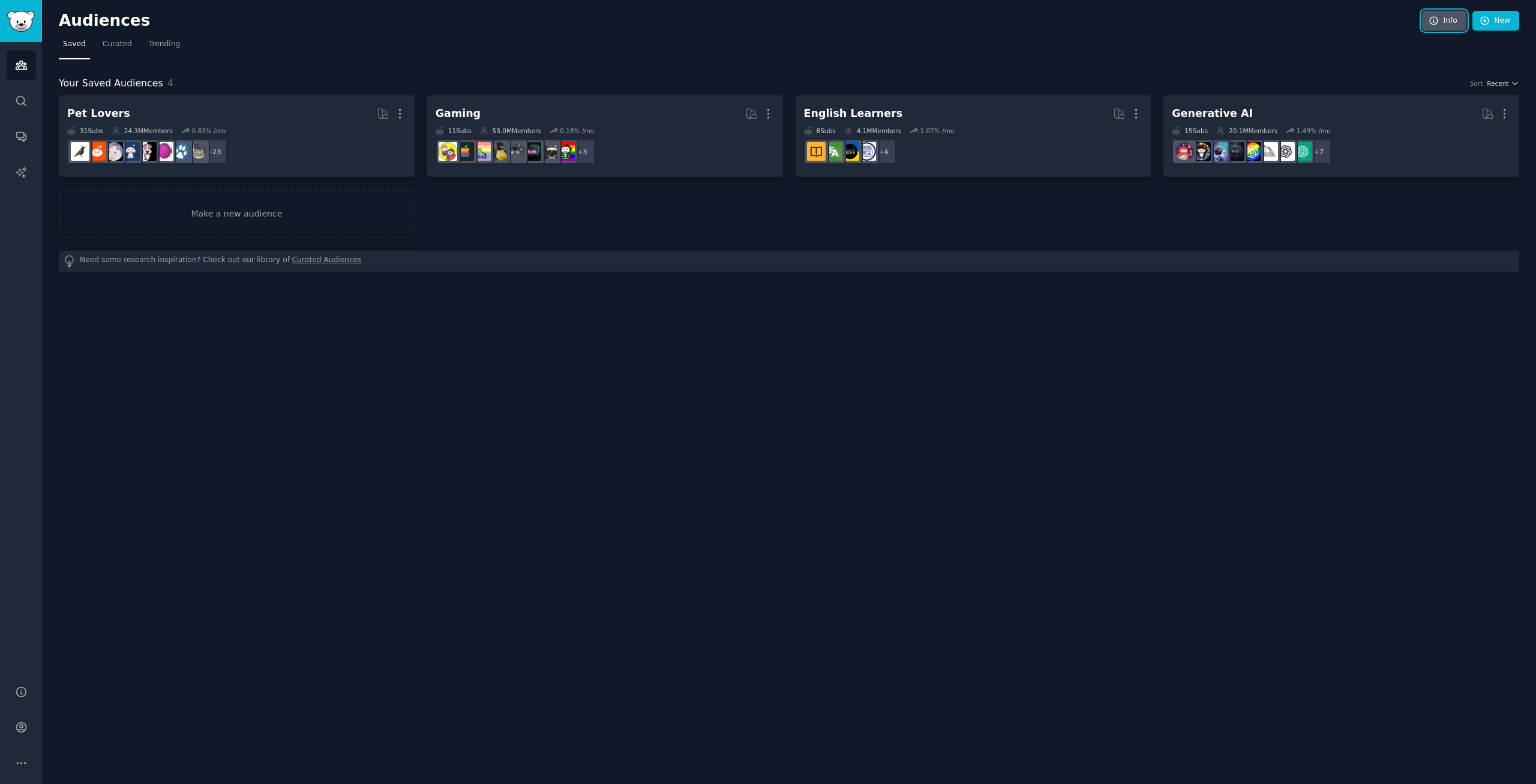
click at [1448, 15] on link "Info" at bounding box center [1444, 21] width 45 height 21
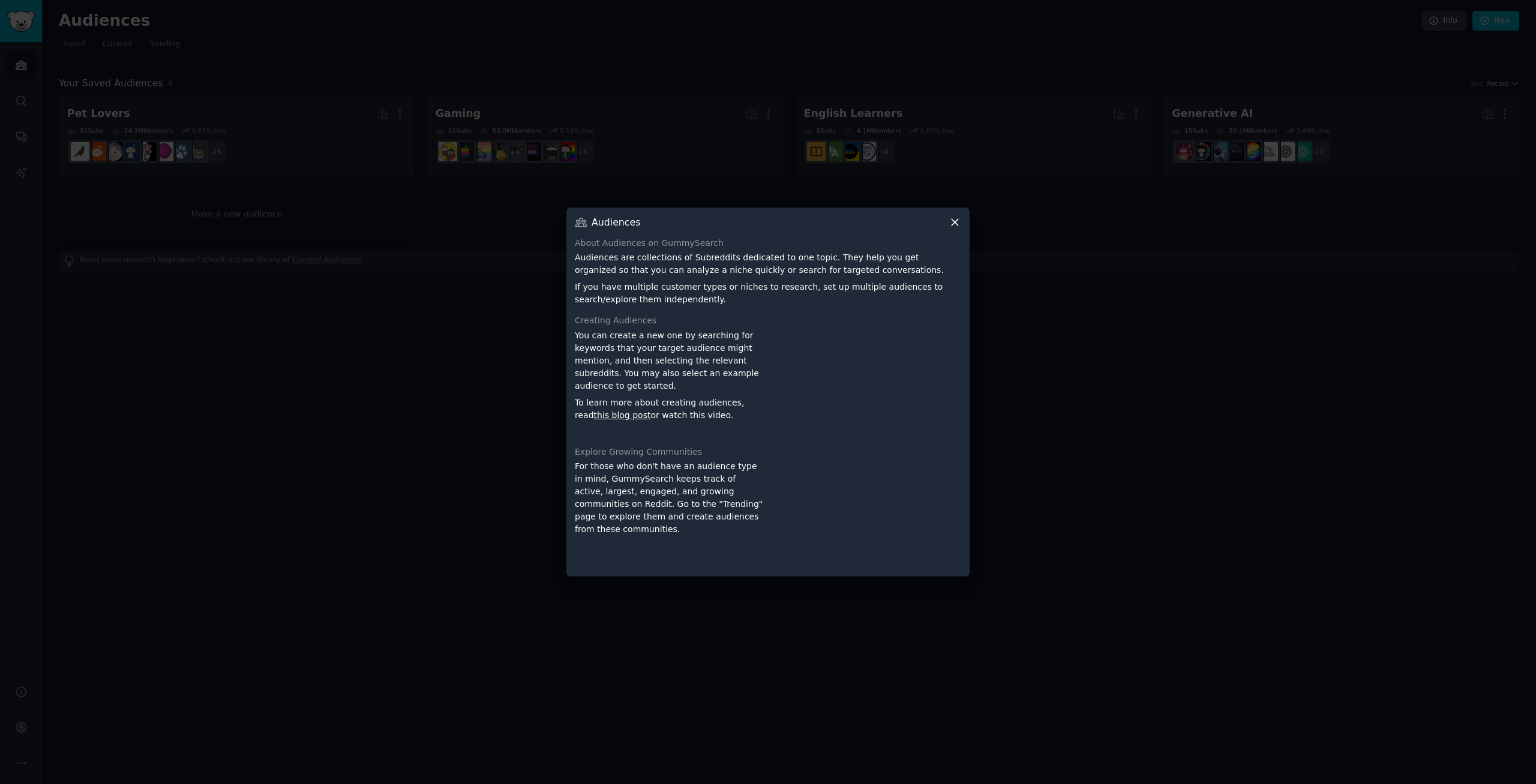
click at [953, 219] on icon at bounding box center [955, 222] width 13 height 13
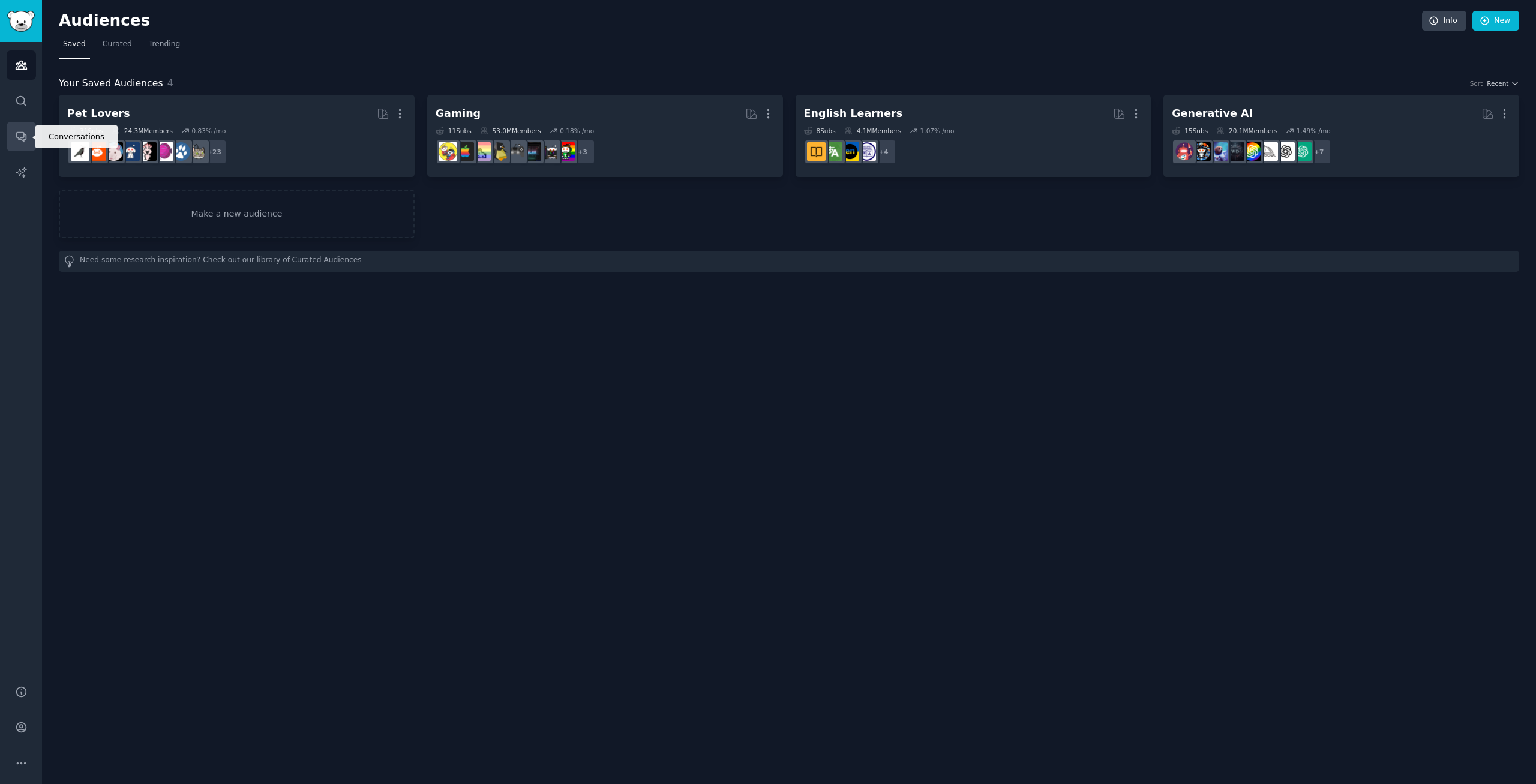
click at [19, 134] on icon "Sidebar" at bounding box center [21, 136] width 13 height 13
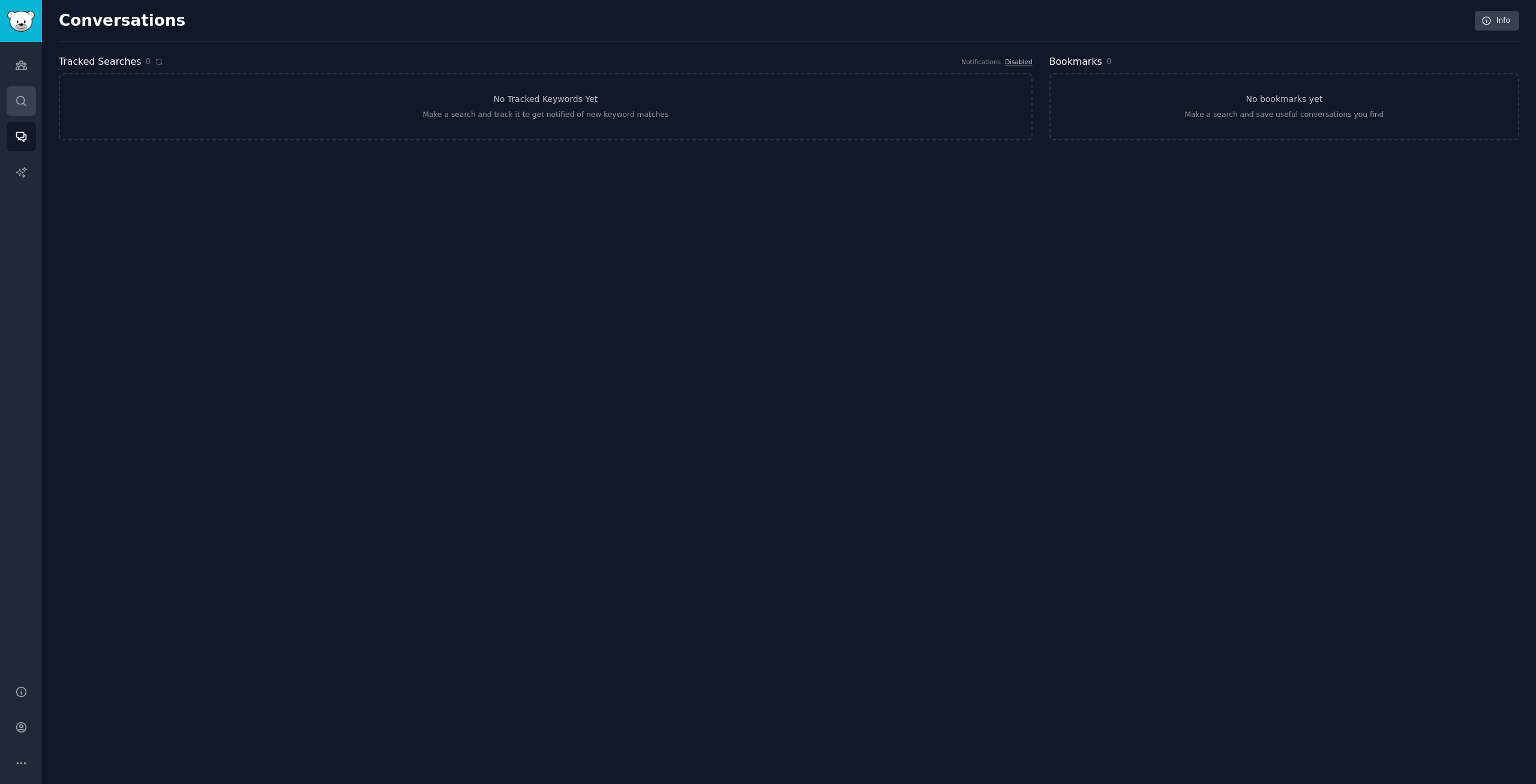
click at [23, 105] on icon "Sidebar" at bounding box center [21, 101] width 13 height 13
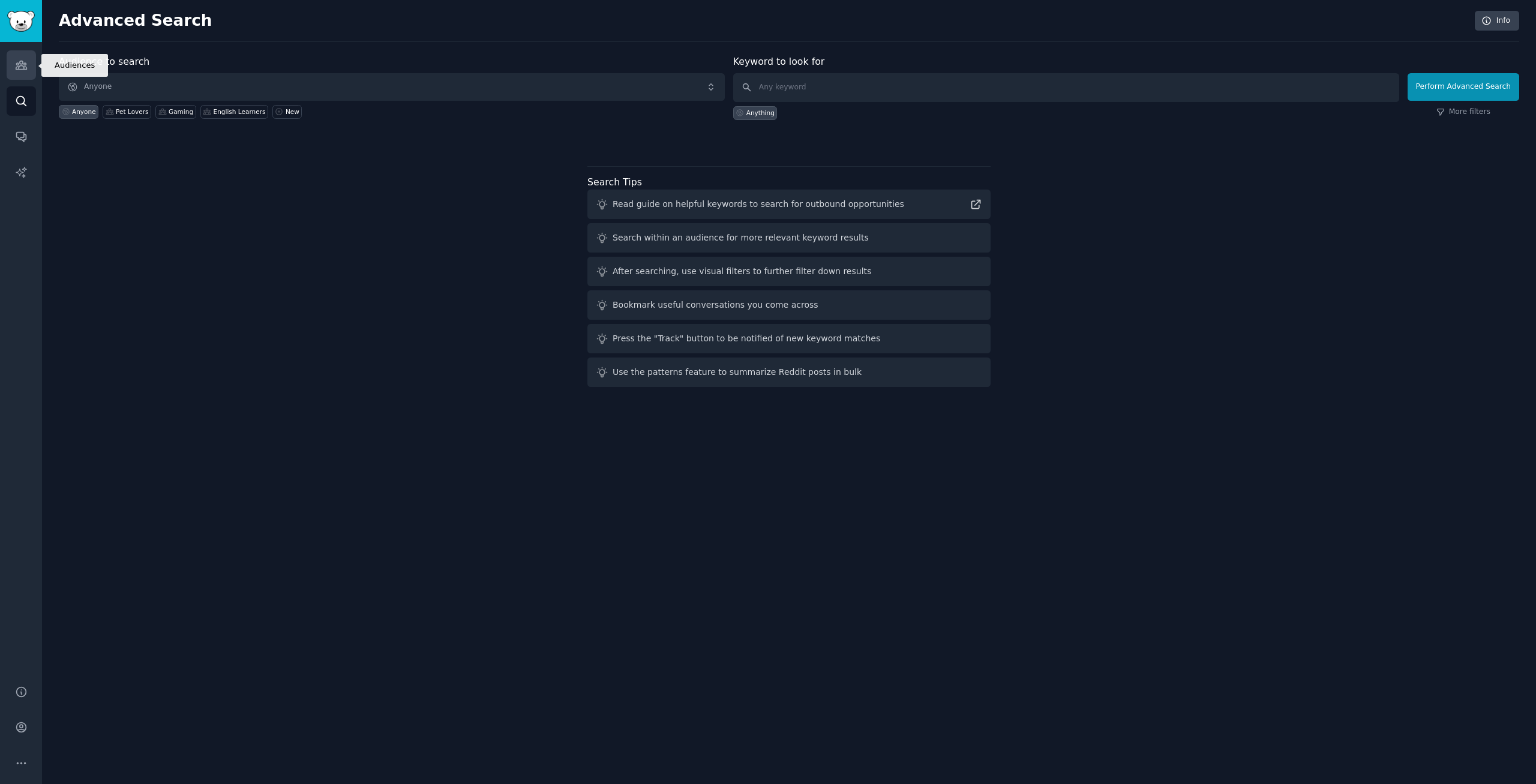
click at [25, 76] on link "Audiences" at bounding box center [21, 65] width 29 height 29
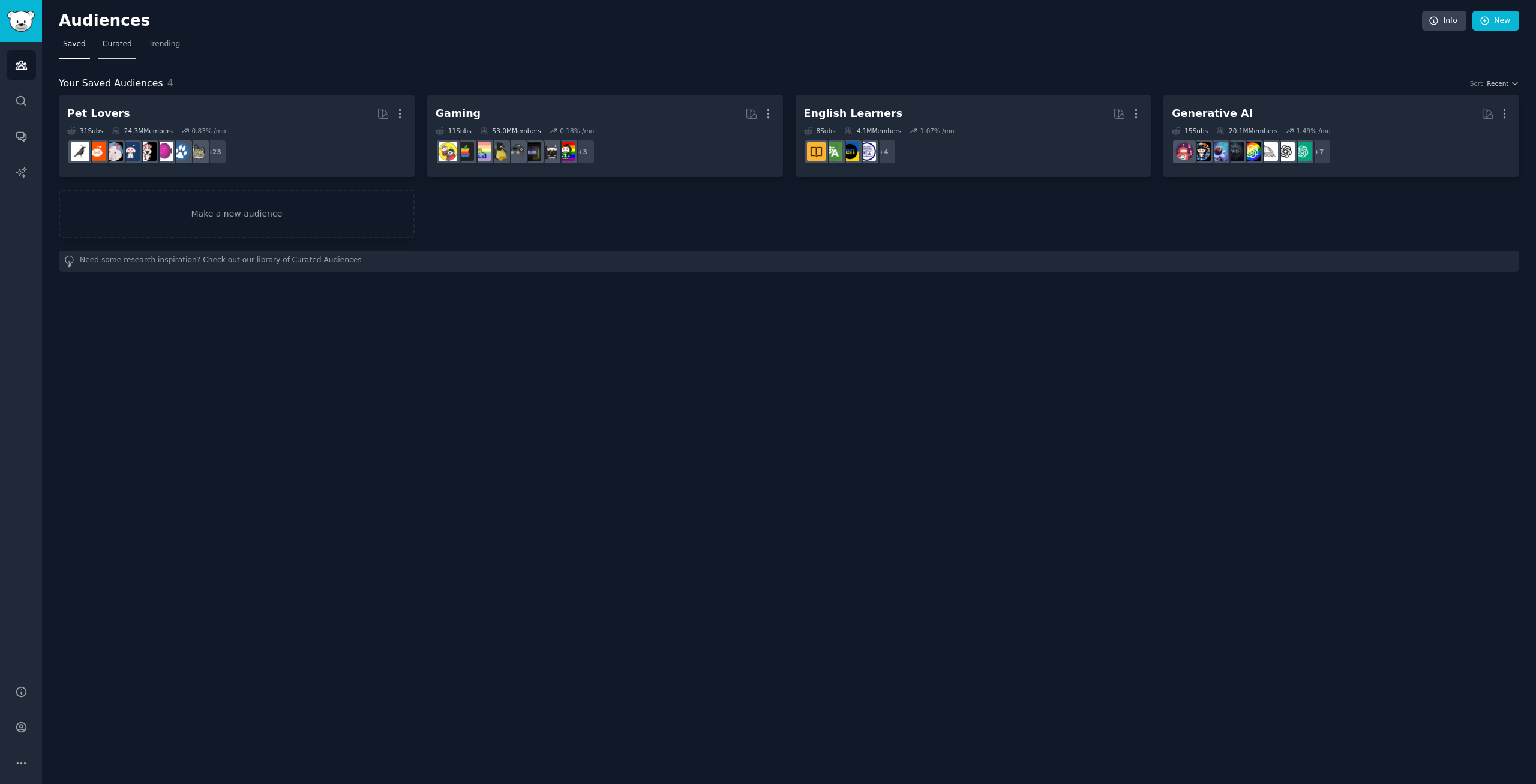
click at [126, 42] on link "Curated" at bounding box center [117, 47] width 38 height 25
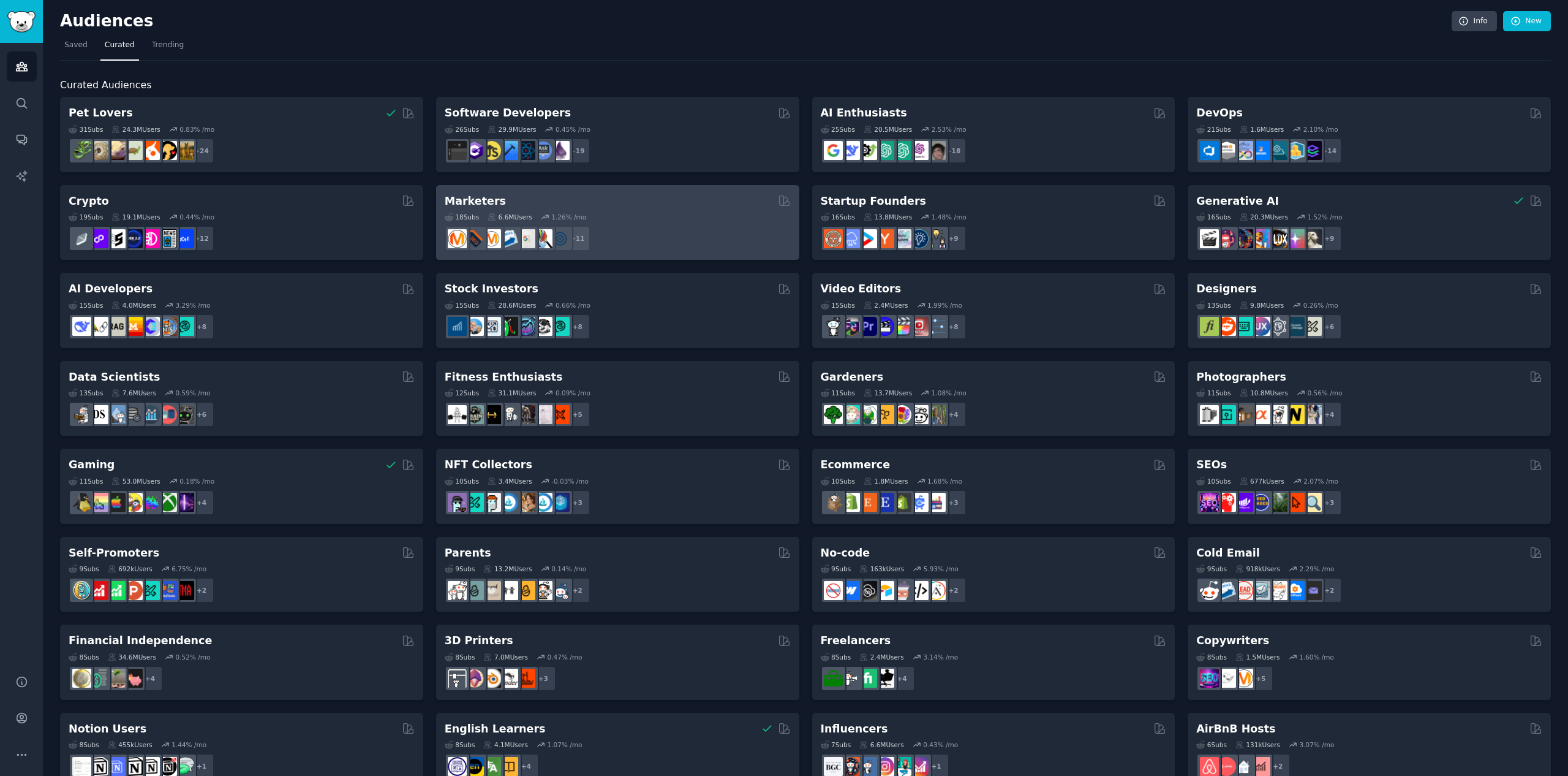
click at [483, 196] on h2 "Marketers" at bounding box center [475, 201] width 61 height 16
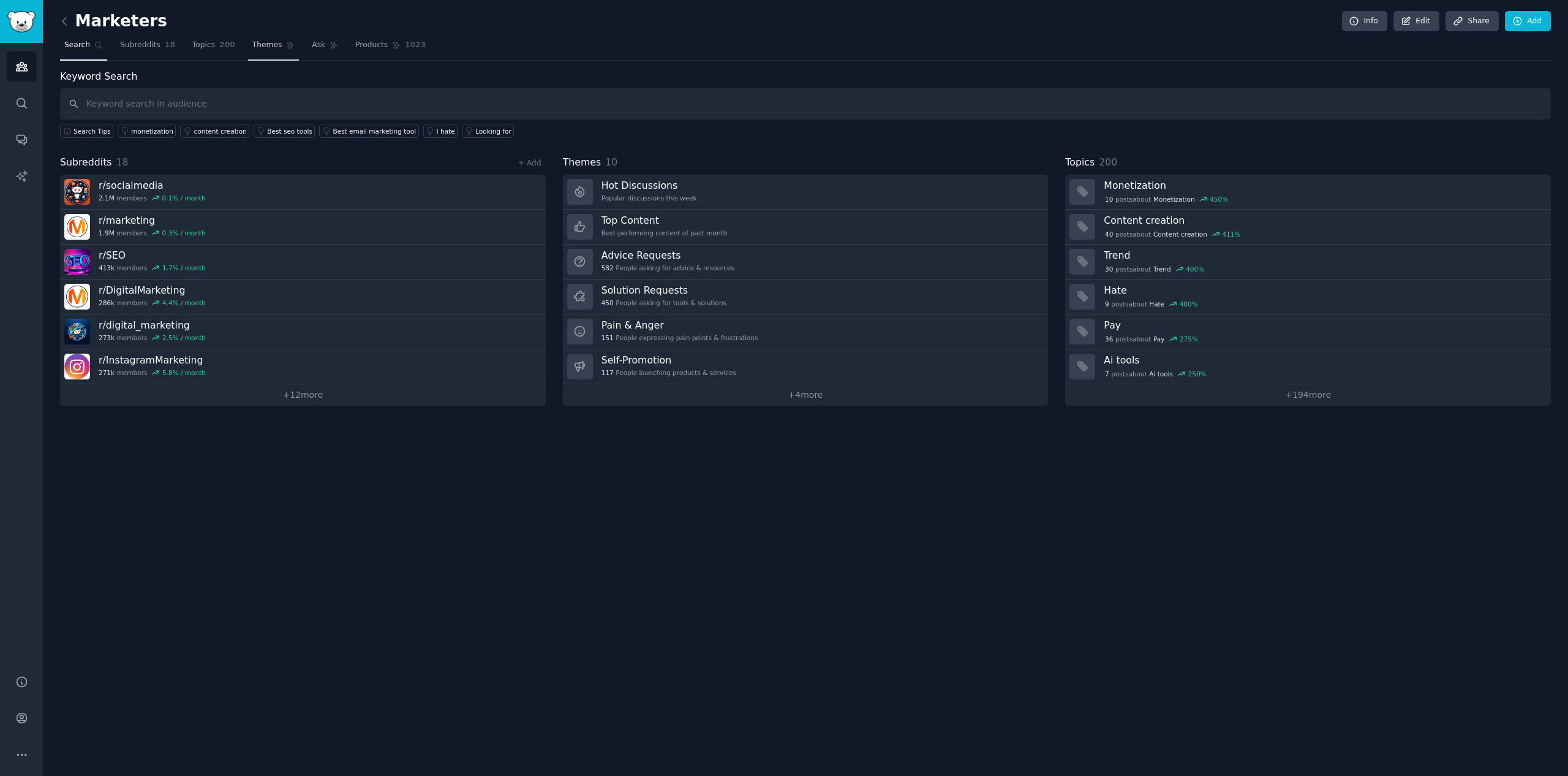
click at [253, 44] on span "Themes" at bounding box center [268, 46] width 30 height 11
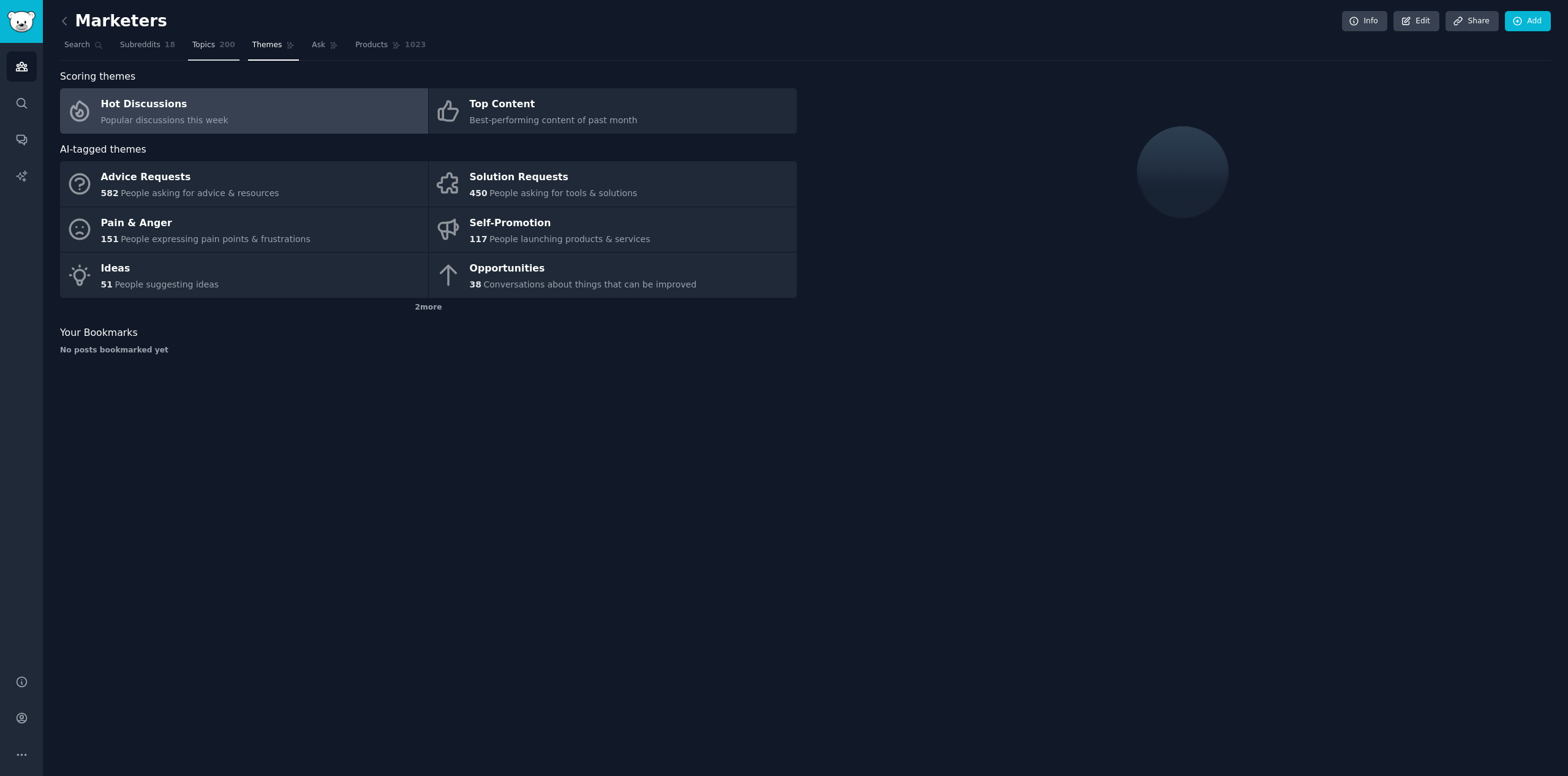
click at [194, 51] on link "Topics 200" at bounding box center [214, 48] width 52 height 25
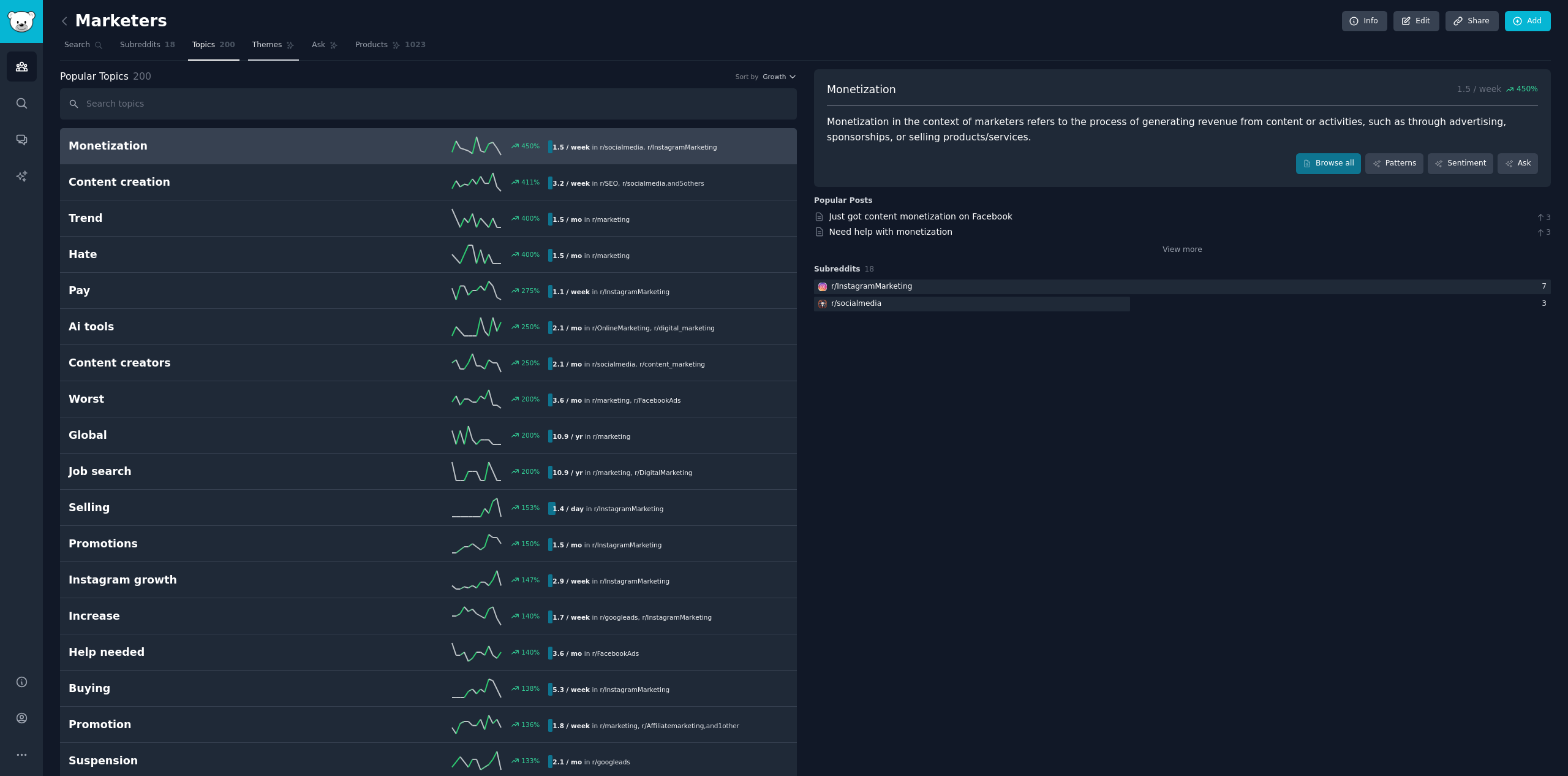
click at [266, 48] on link "Themes" at bounding box center [274, 48] width 52 height 25
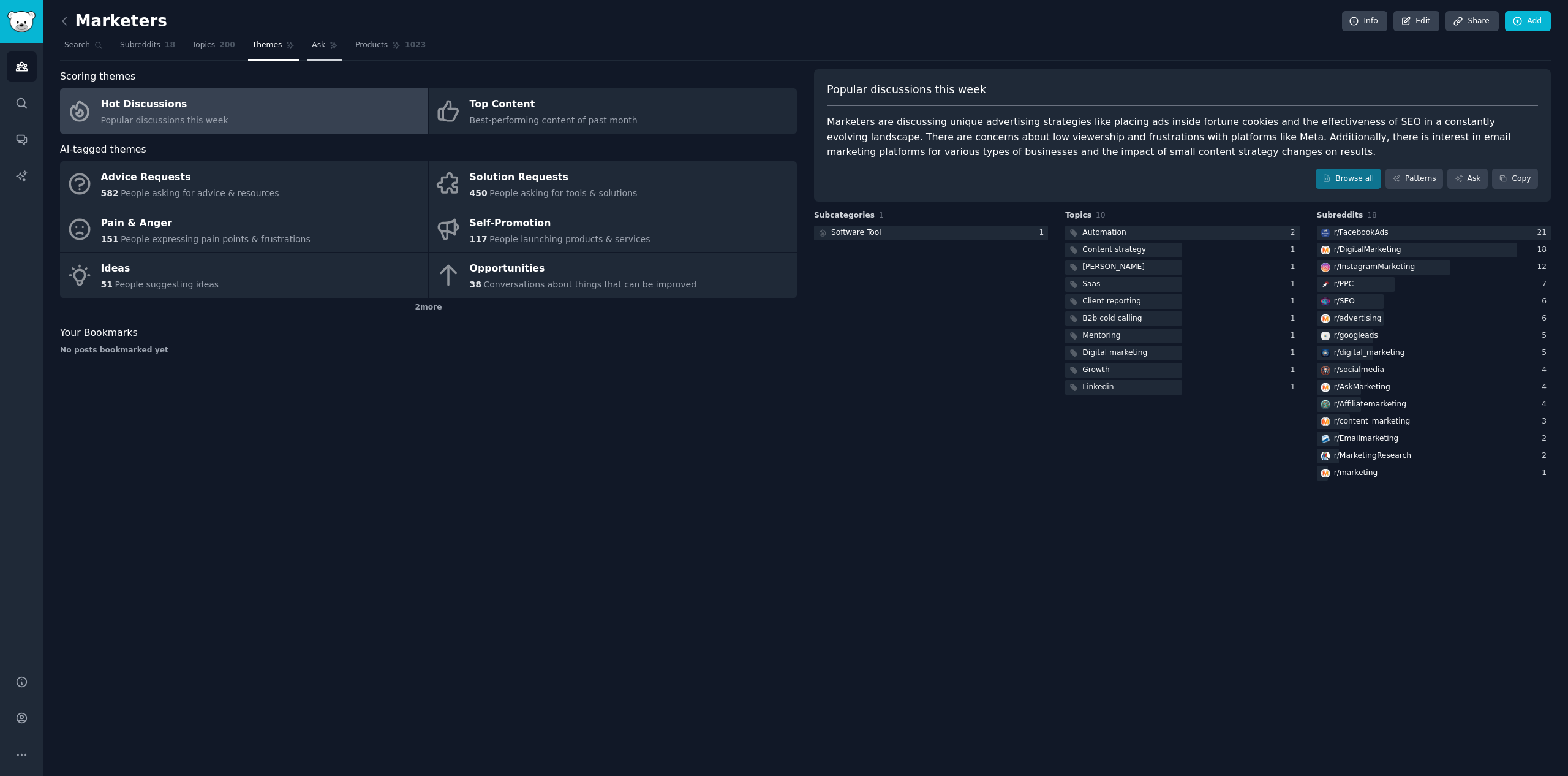
click at [309, 54] on link "Ask" at bounding box center [325, 48] width 35 height 25
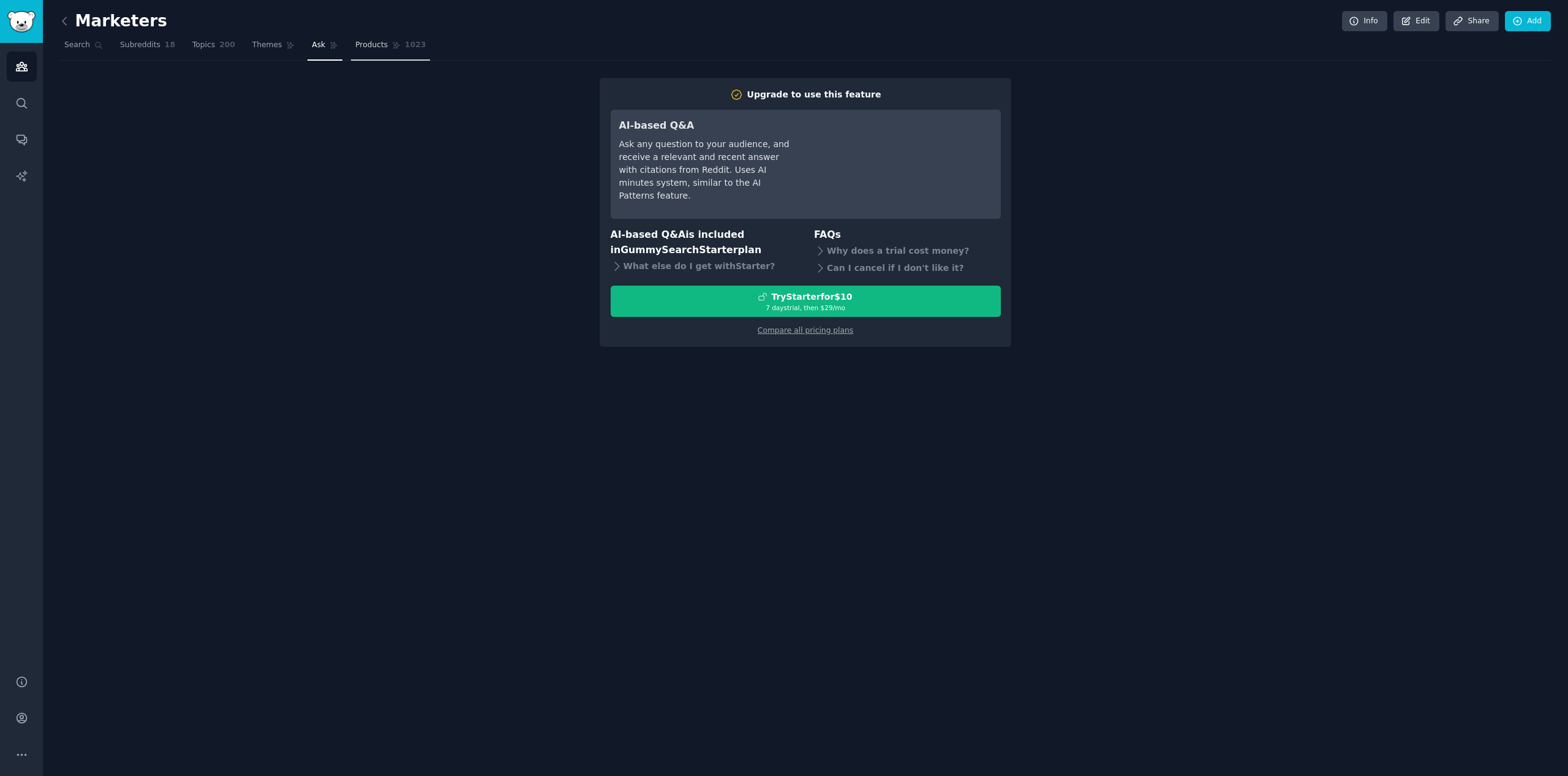
click at [351, 53] on link "Products 1023" at bounding box center [390, 48] width 79 height 25
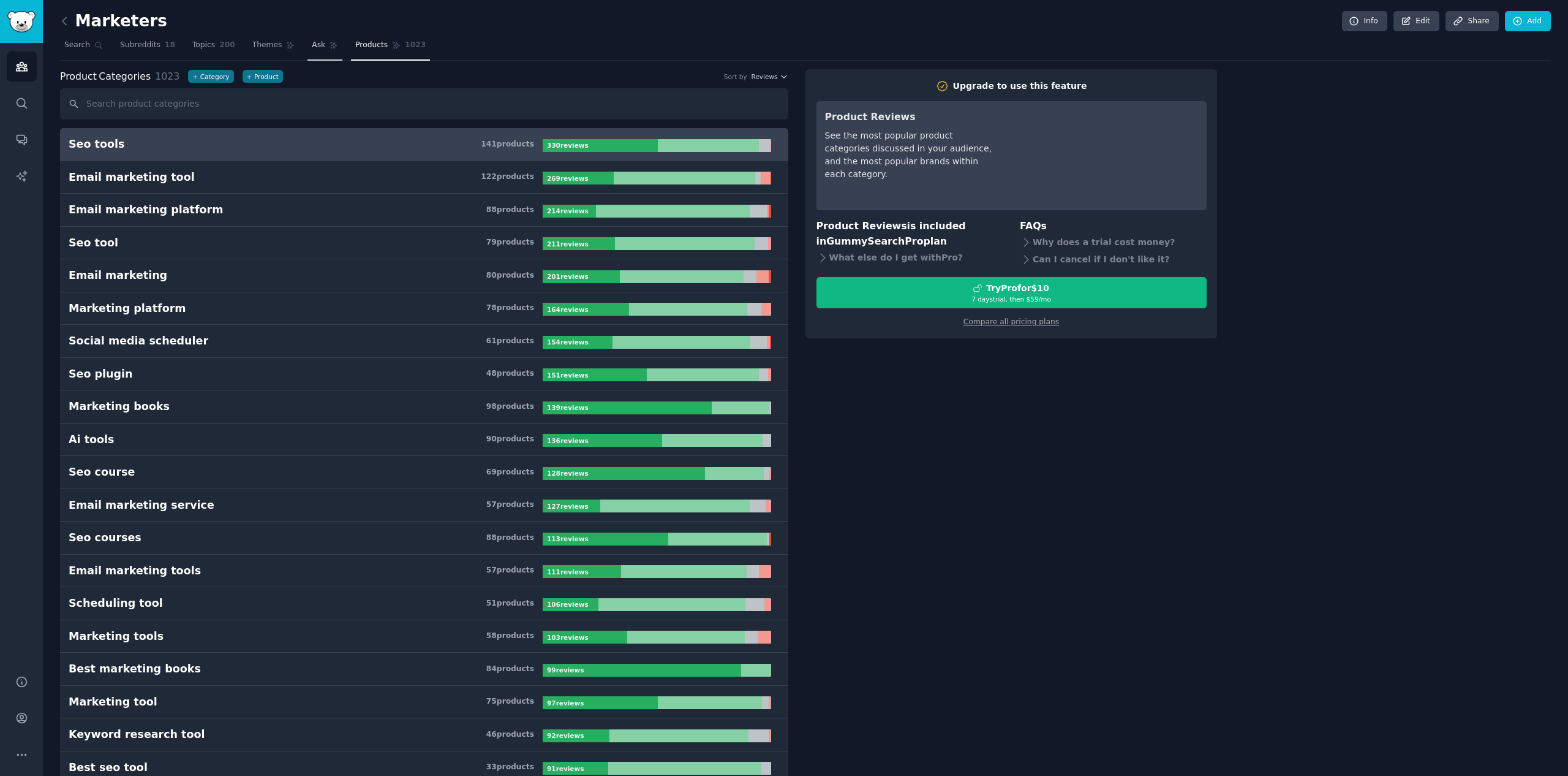
click at [312, 44] on span "Ask" at bounding box center [318, 46] width 14 height 11
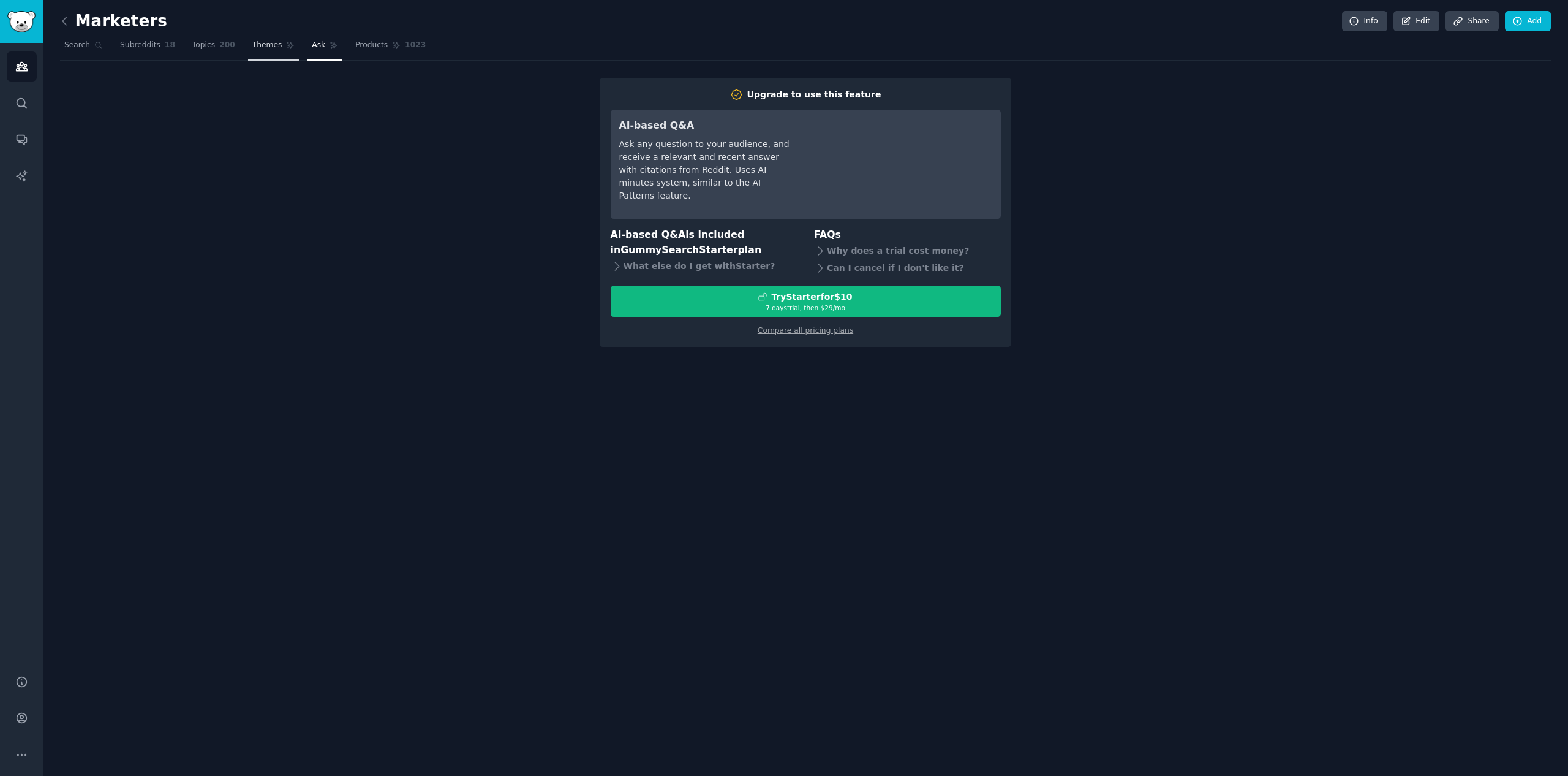
click at [259, 43] on span "Themes" at bounding box center [268, 46] width 30 height 11
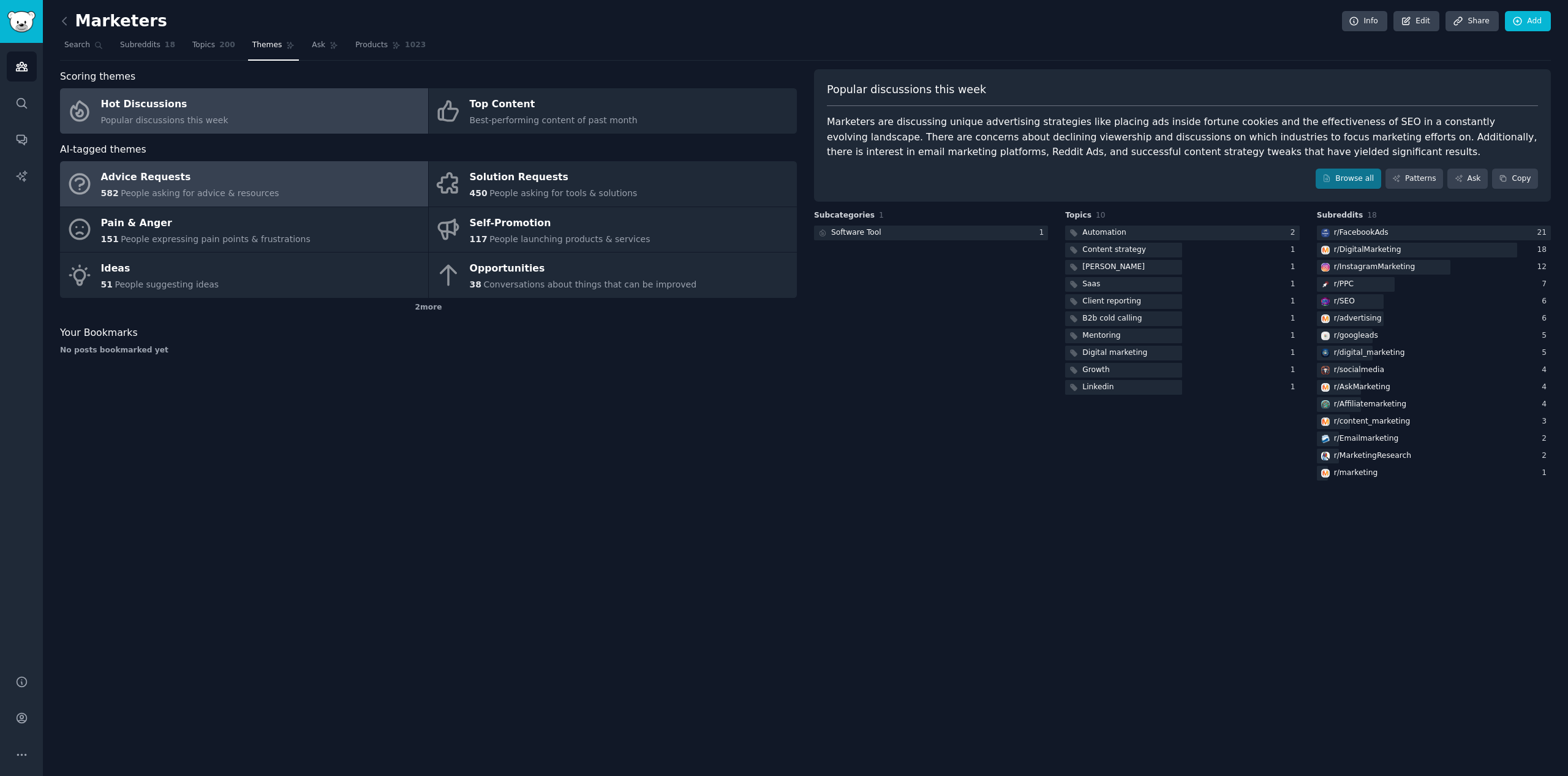
click at [276, 182] on link "Advice Requests 582 People asking for advice & resources" at bounding box center [244, 183] width 368 height 46
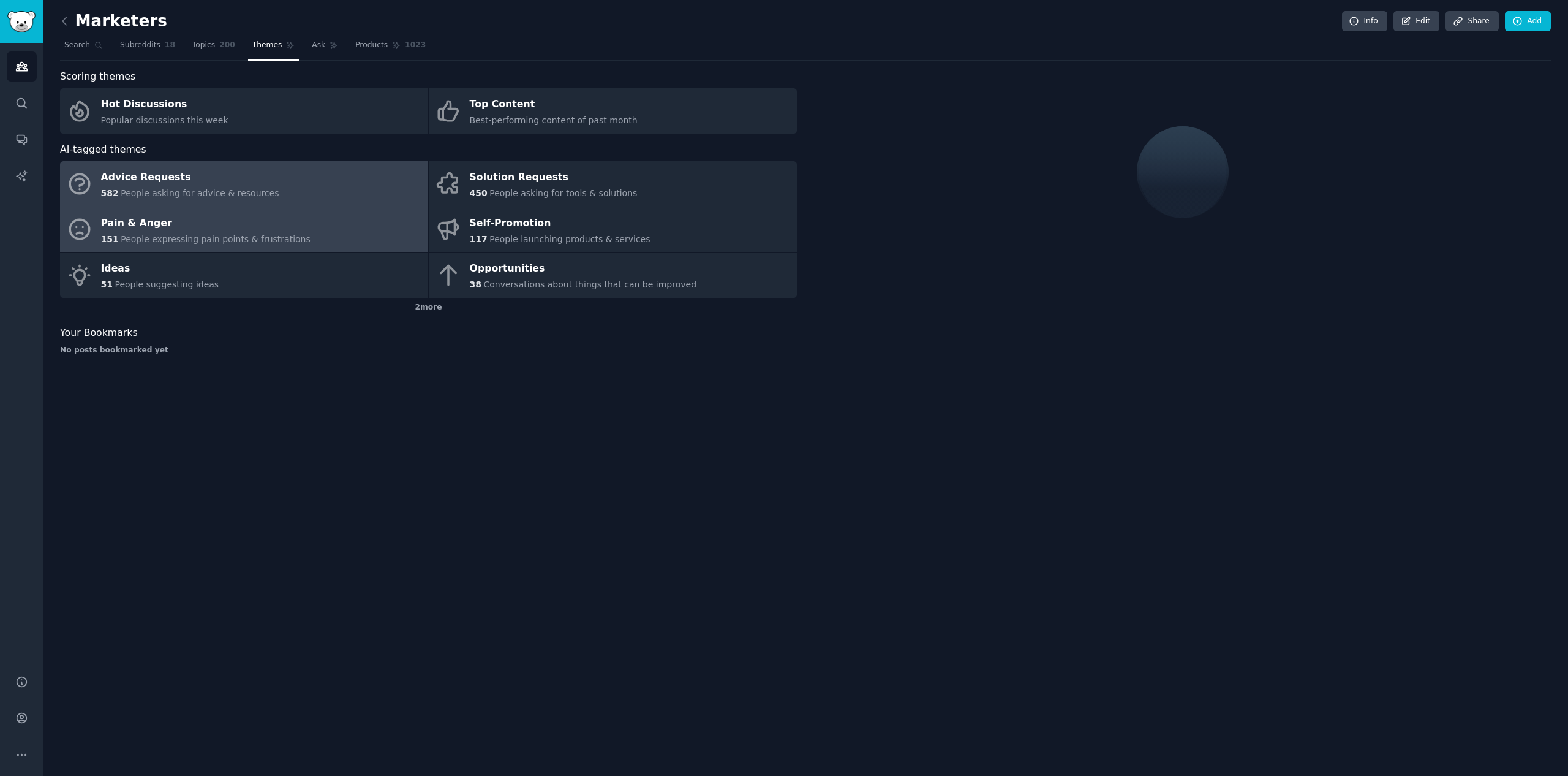
click at [266, 232] on div "Pain & Anger" at bounding box center [206, 223] width 209 height 20
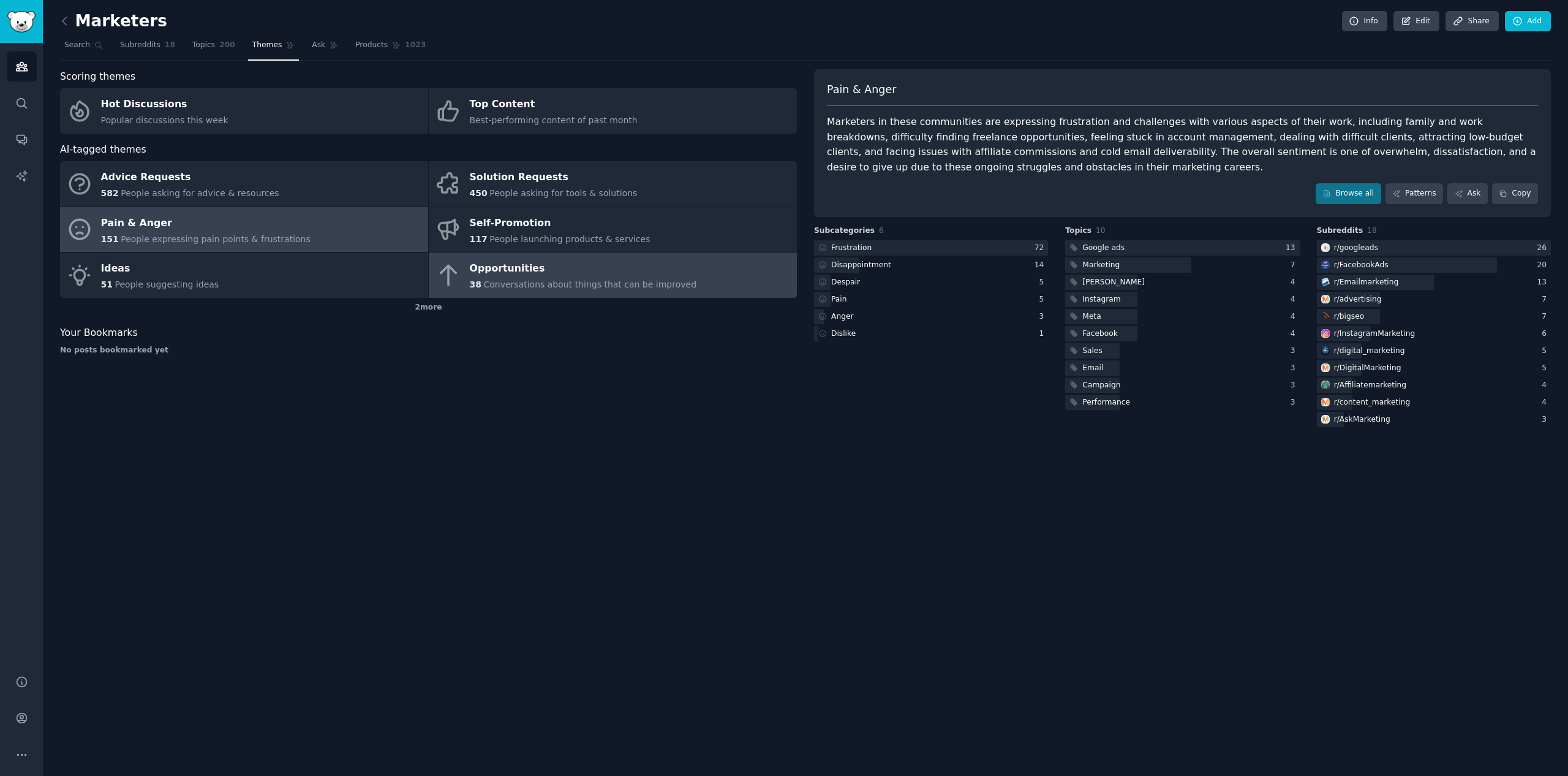
click at [582, 279] on span "Conversations about things that can be improved" at bounding box center [590, 284] width 213 height 10
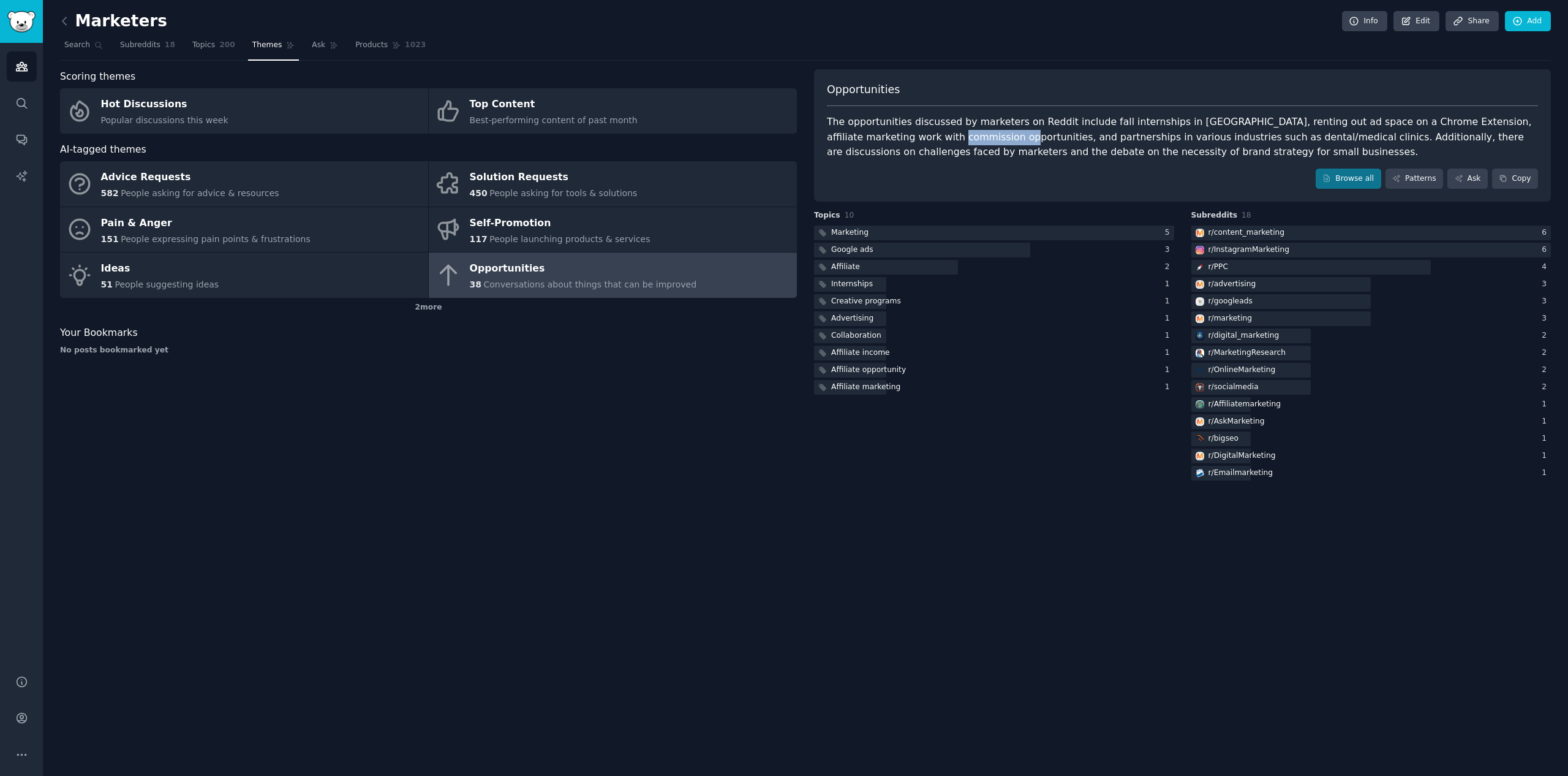
drag, startPoint x: 897, startPoint y: 137, endPoint x: 947, endPoint y: 140, distance: 50.1
click at [947, 140] on div "The opportunities discussed by marketers on Reddit include fall internships in …" at bounding box center [1182, 137] width 711 height 46
drag, startPoint x: 947, startPoint y: 140, endPoint x: 959, endPoint y: 140, distance: 12.0
click at [947, 140] on div "The opportunities discussed by marketers on Reddit include fall internships in …" at bounding box center [1182, 137] width 711 height 46
drag, startPoint x: 1009, startPoint y: 141, endPoint x: 1107, endPoint y: 137, distance: 98.1
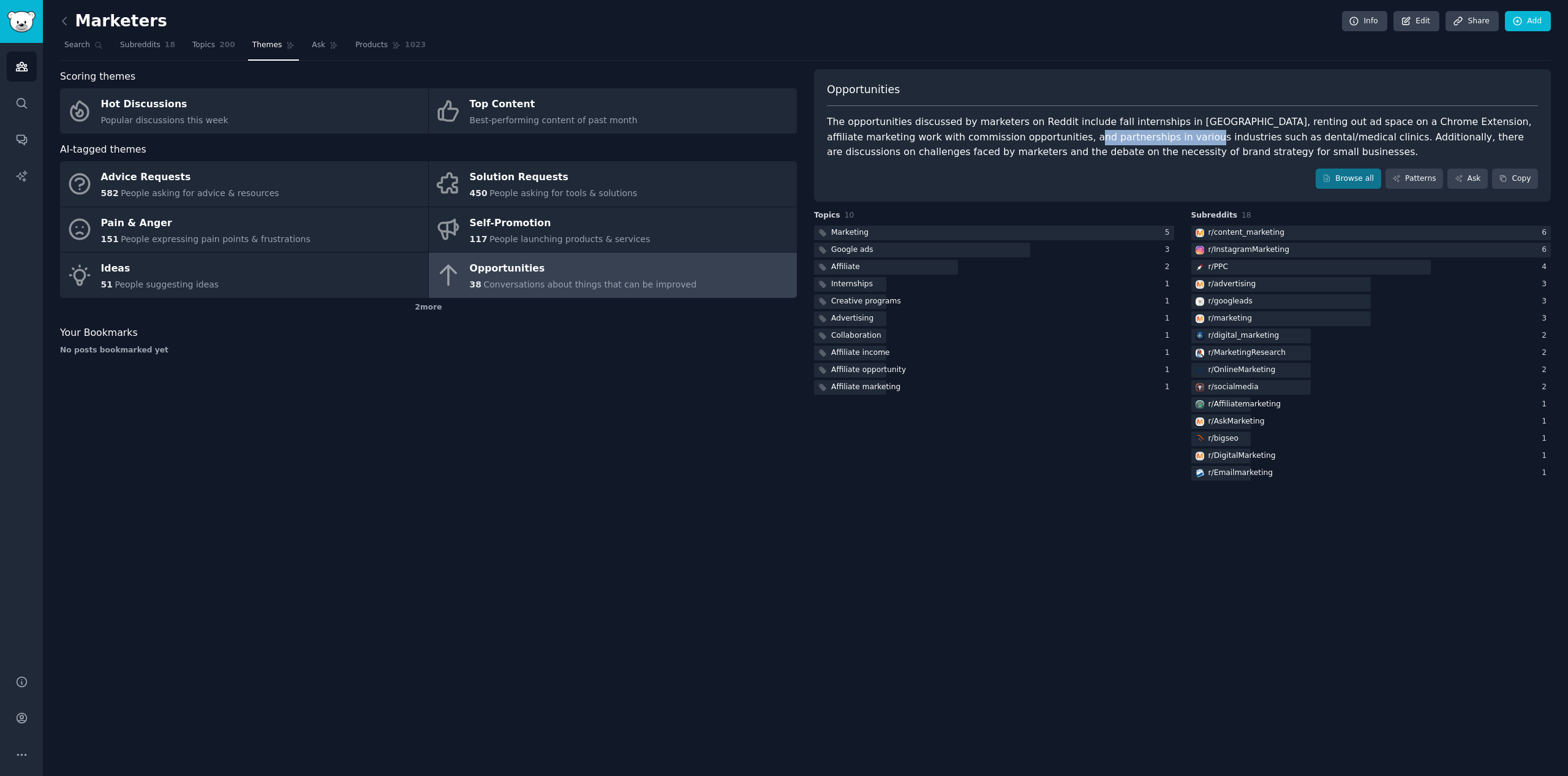
click at [1107, 137] on div "The opportunities discussed by marketers on Reddit include fall internships in …" at bounding box center [1182, 137] width 711 height 46
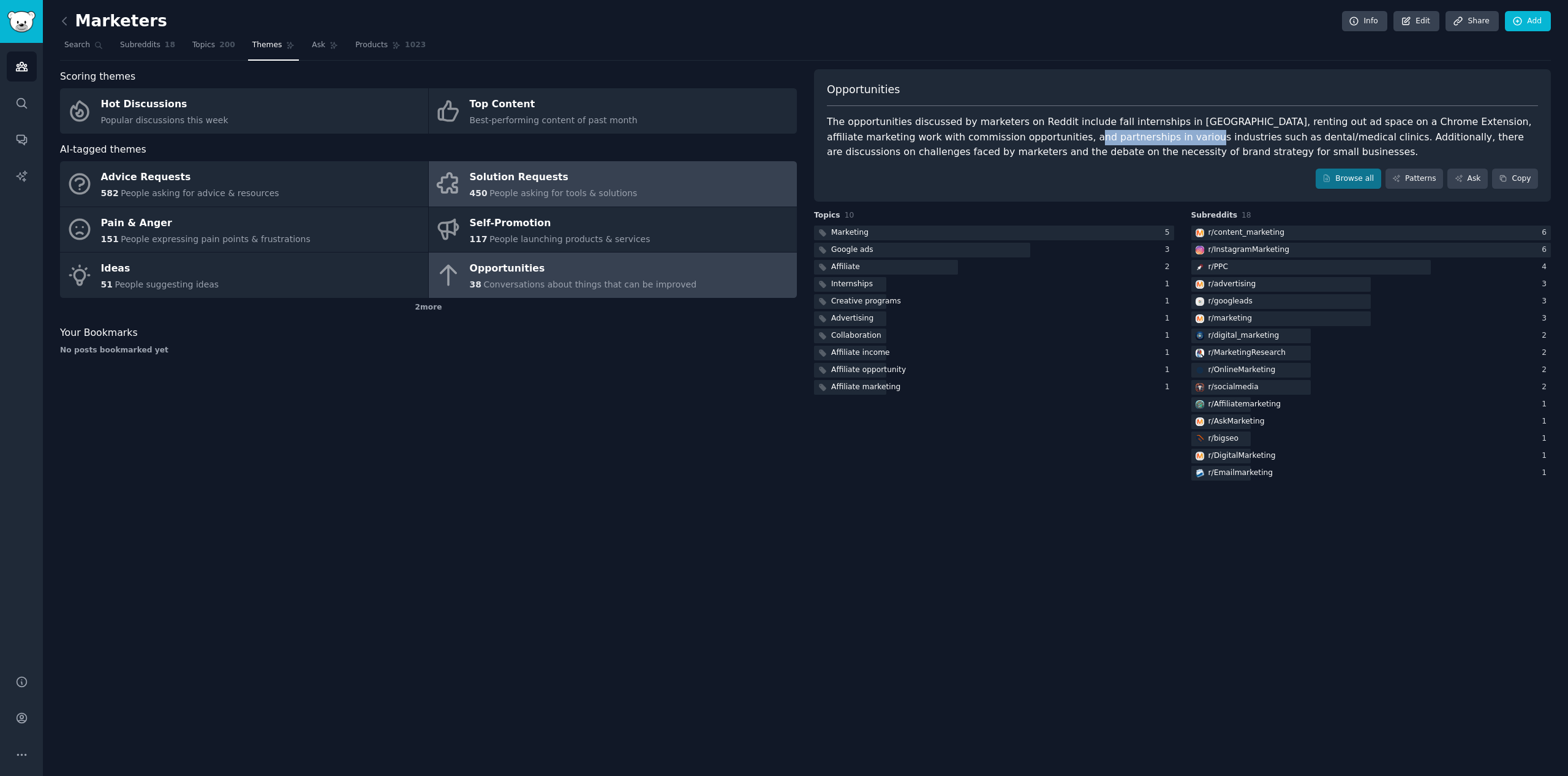
click at [519, 185] on div "Solution Requests" at bounding box center [553, 177] width 168 height 20
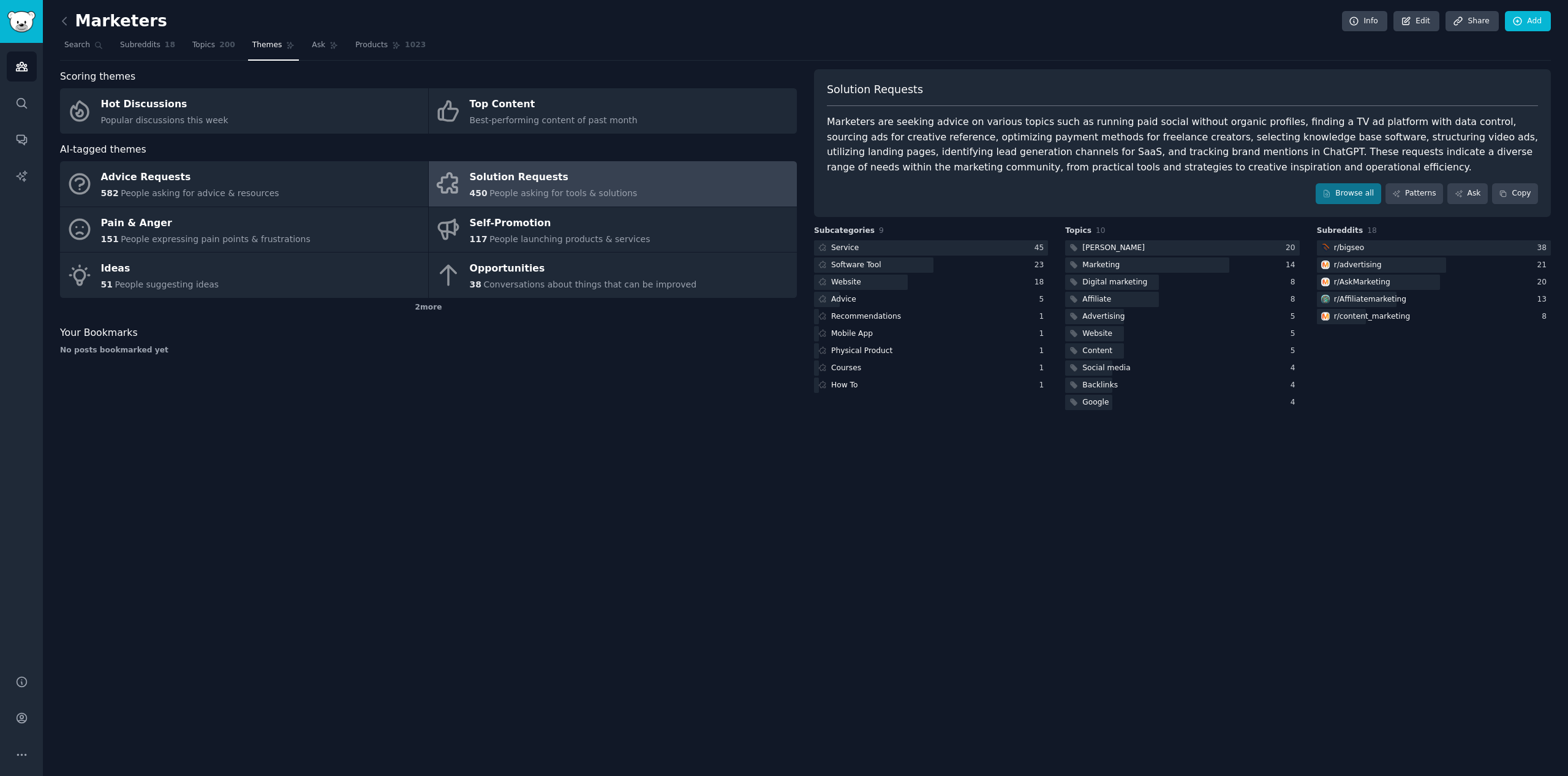
click at [958, 150] on div "Marketers are seeking advice on various topics such as running paid social with…" at bounding box center [1182, 145] width 711 height 60
click at [1362, 194] on link "Browse all" at bounding box center [1349, 194] width 66 height 21
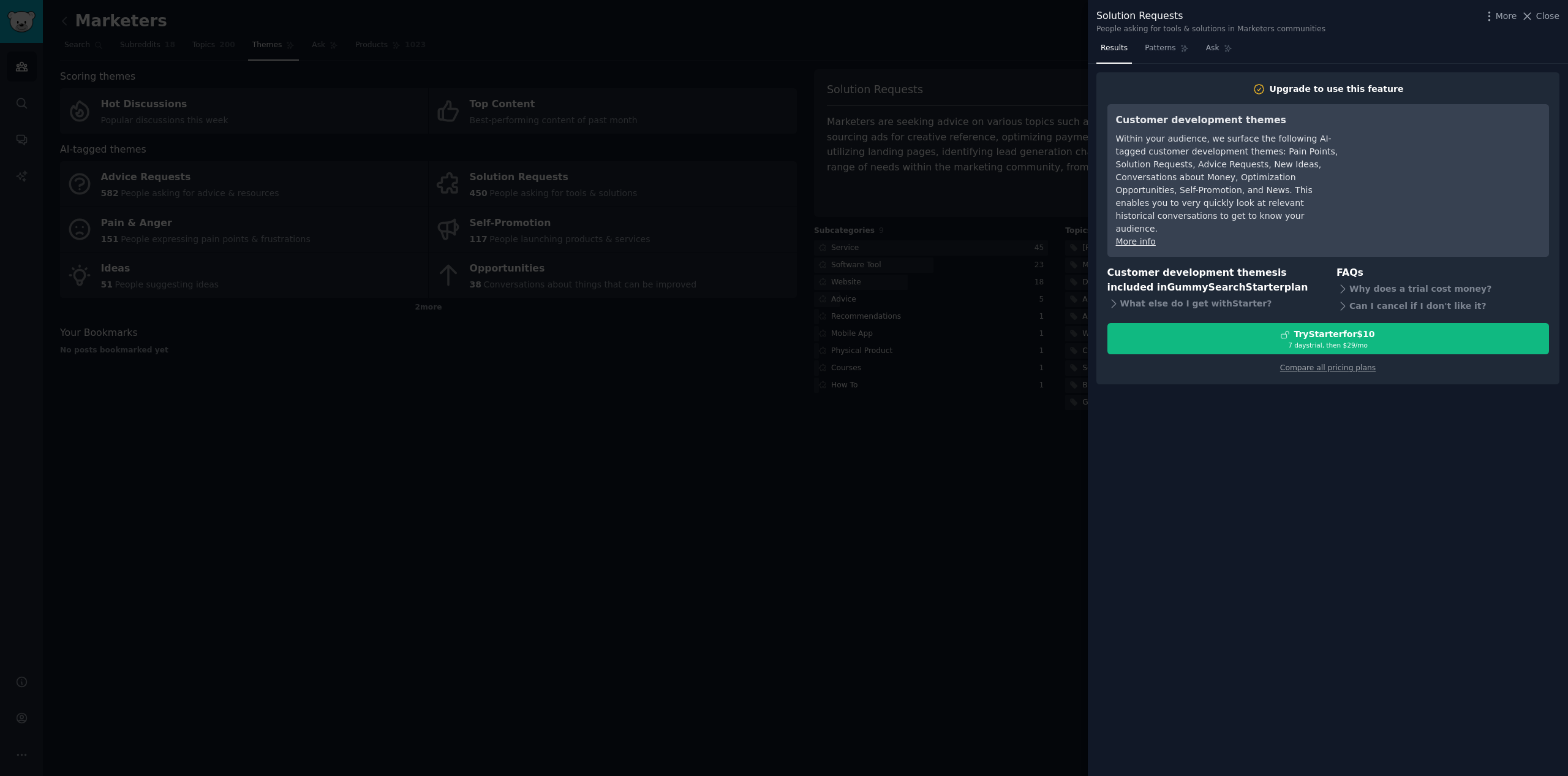
drag, startPoint x: 851, startPoint y: 250, endPoint x: 842, endPoint y: 251, distance: 9.1
click at [849, 251] on div at bounding box center [784, 388] width 1568 height 776
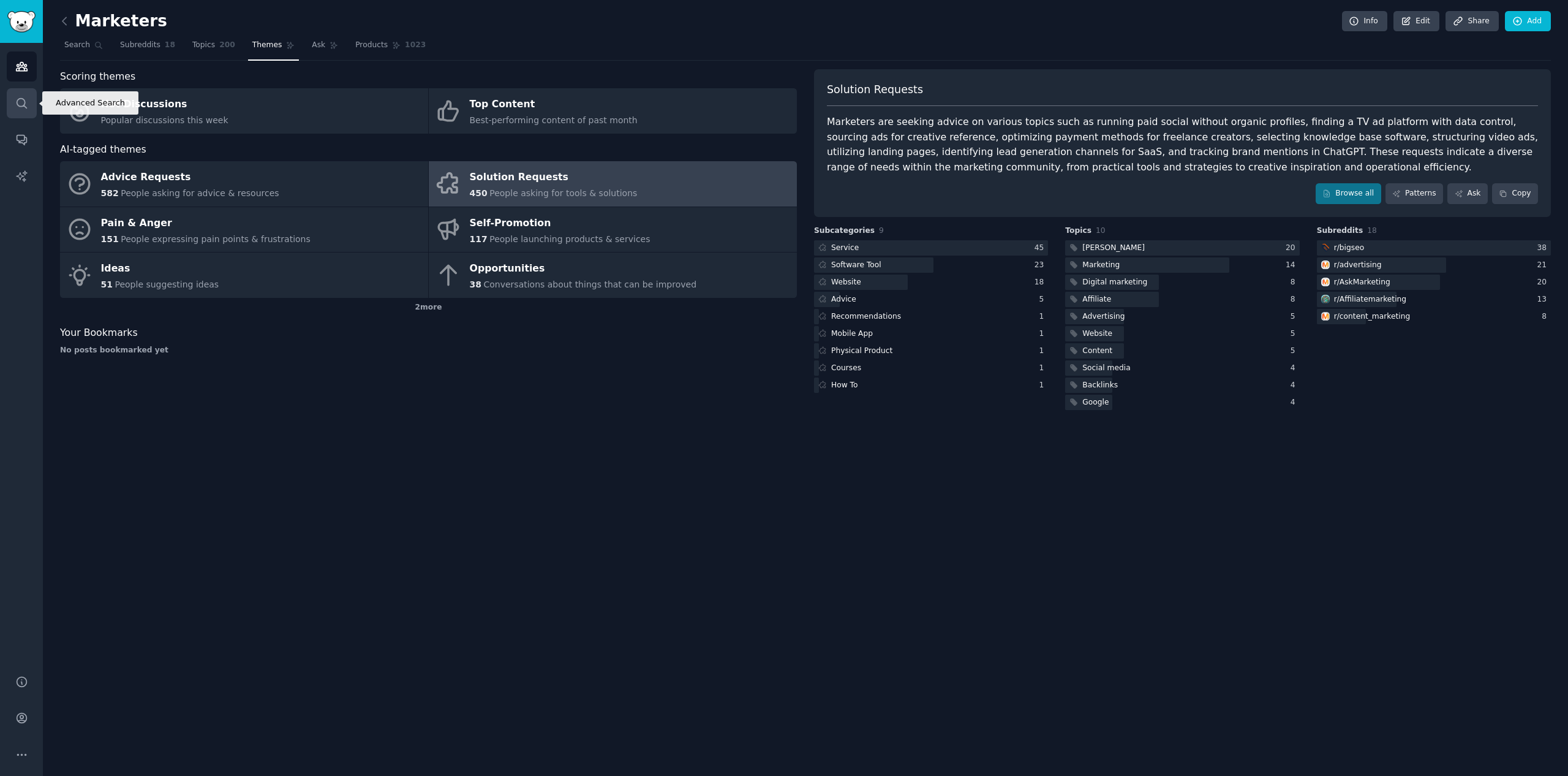
click at [20, 96] on link "Search" at bounding box center [22, 103] width 30 height 30
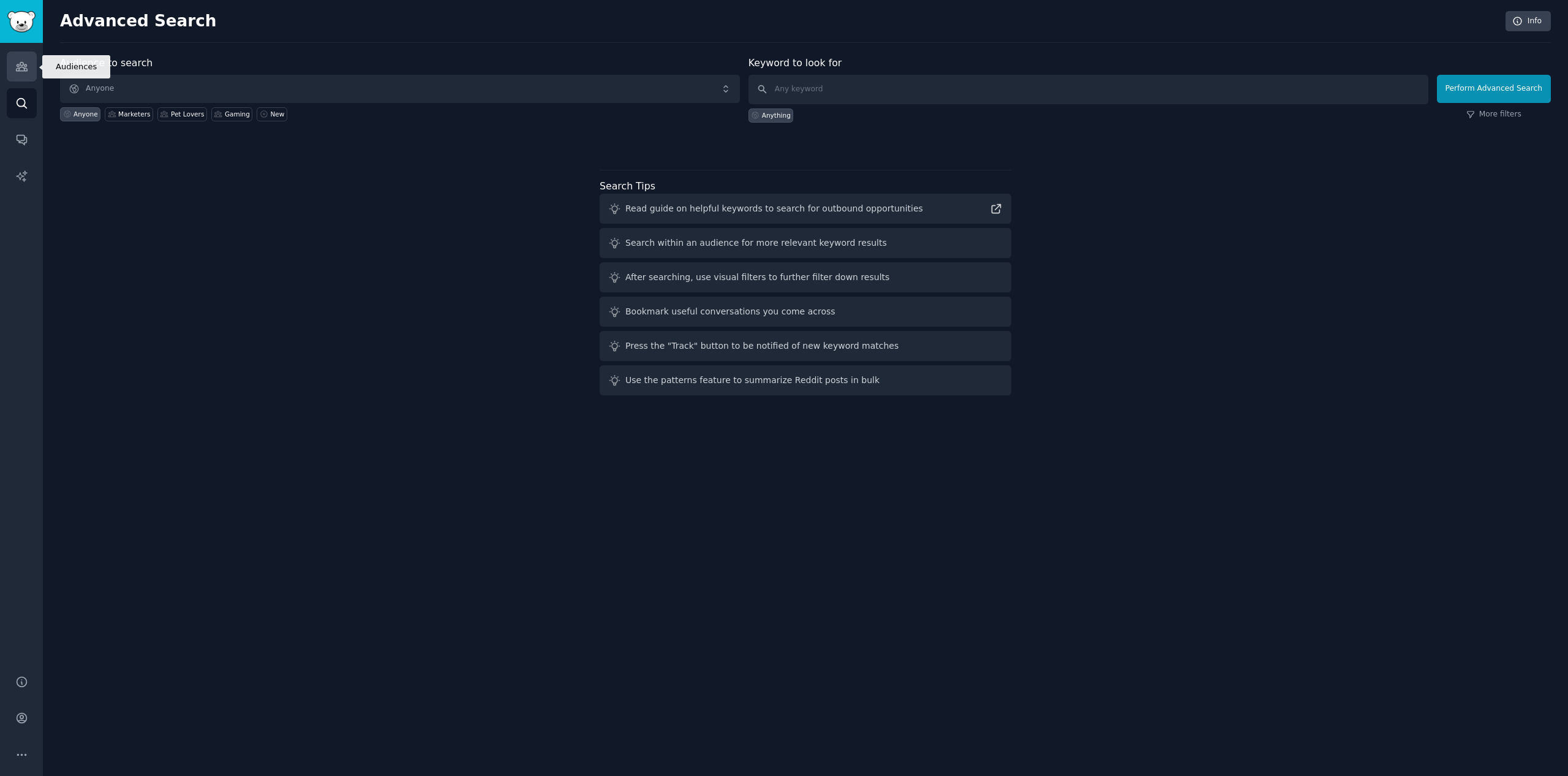
click at [26, 65] on icon "Sidebar" at bounding box center [21, 67] width 11 height 9
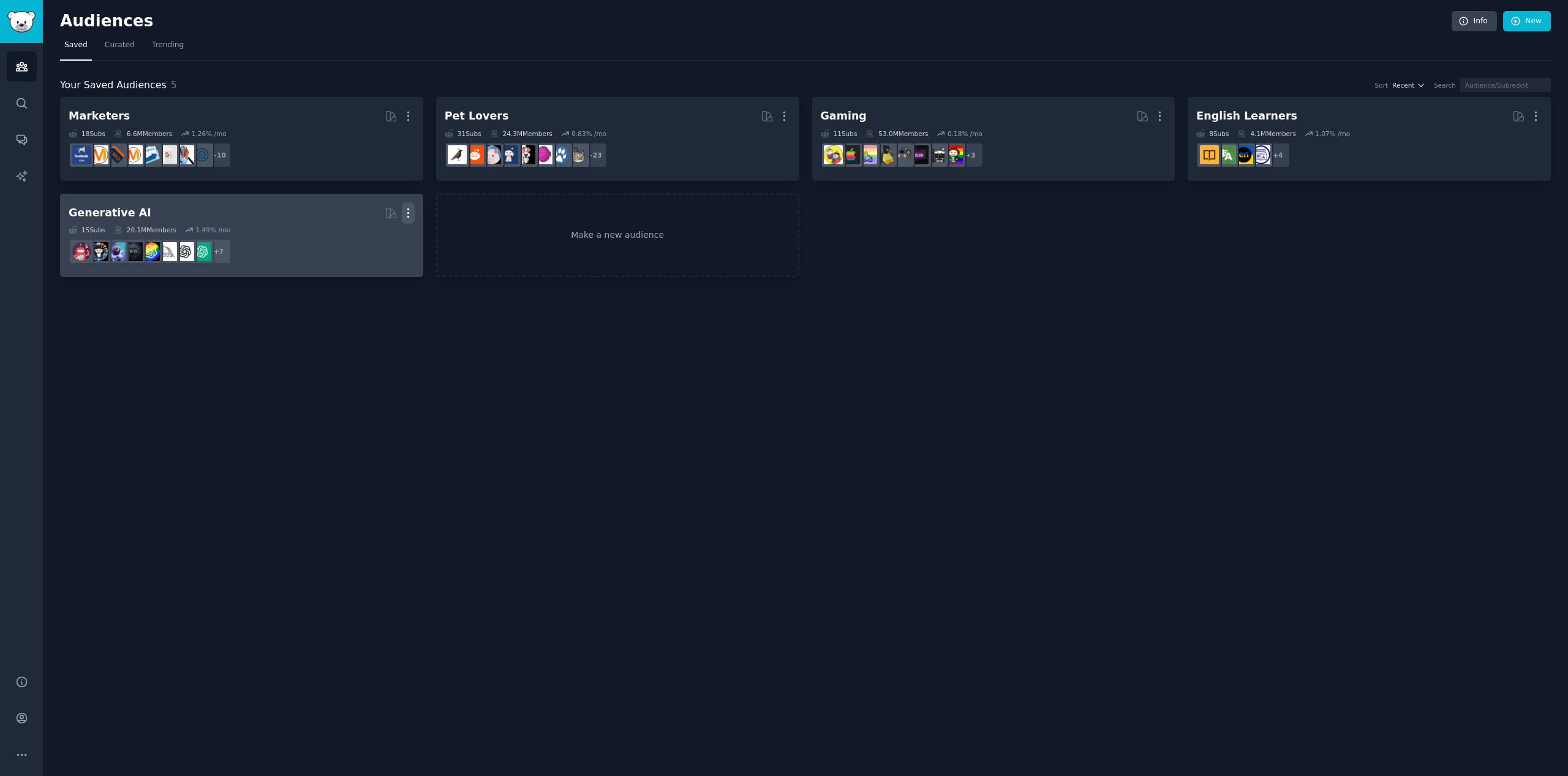
click at [412, 210] on icon "button" at bounding box center [408, 213] width 13 height 13
click at [376, 241] on p "Delete" at bounding box center [374, 239] width 28 height 13
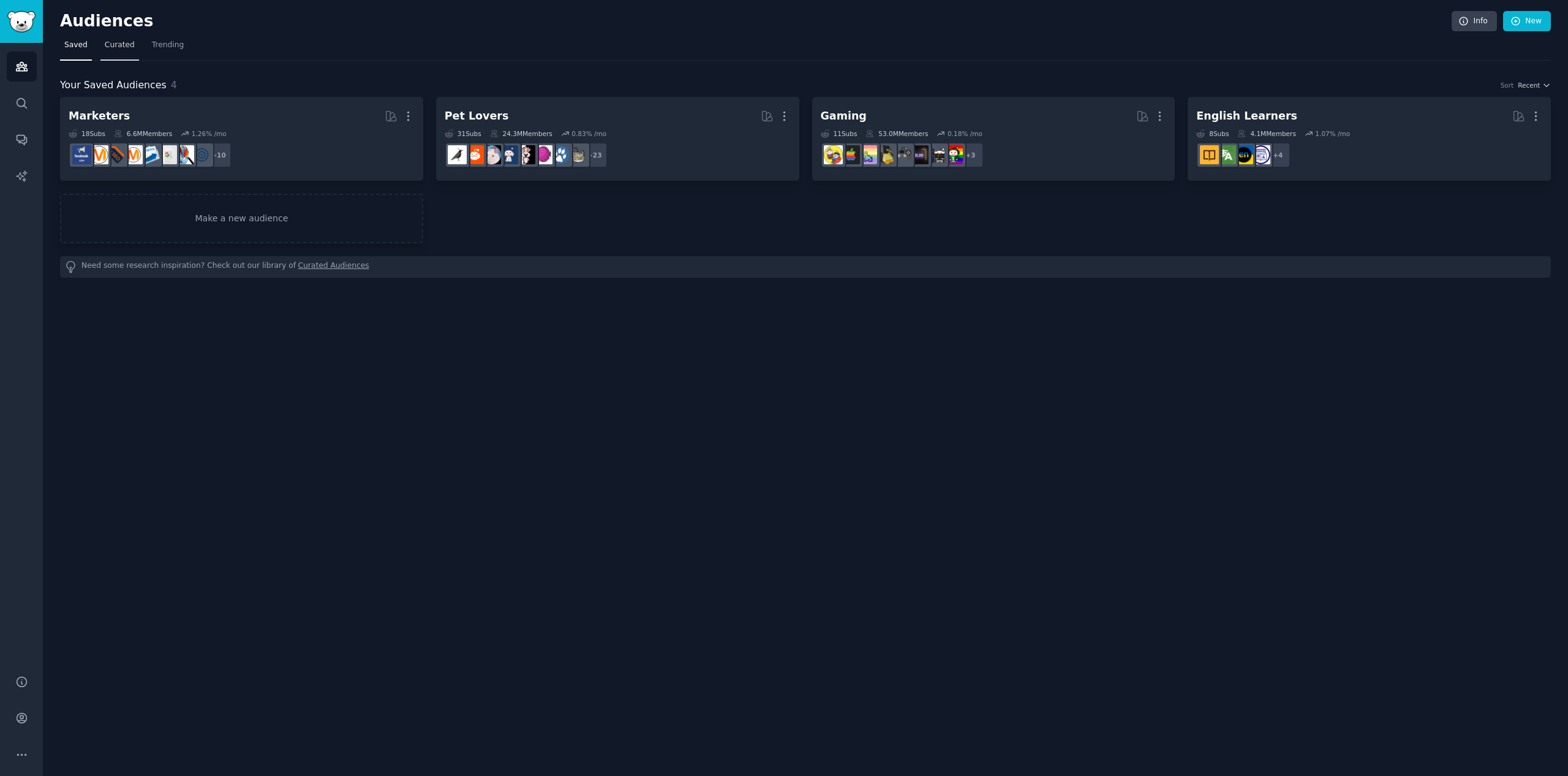
click at [105, 48] on span "Curated" at bounding box center [120, 46] width 30 height 11
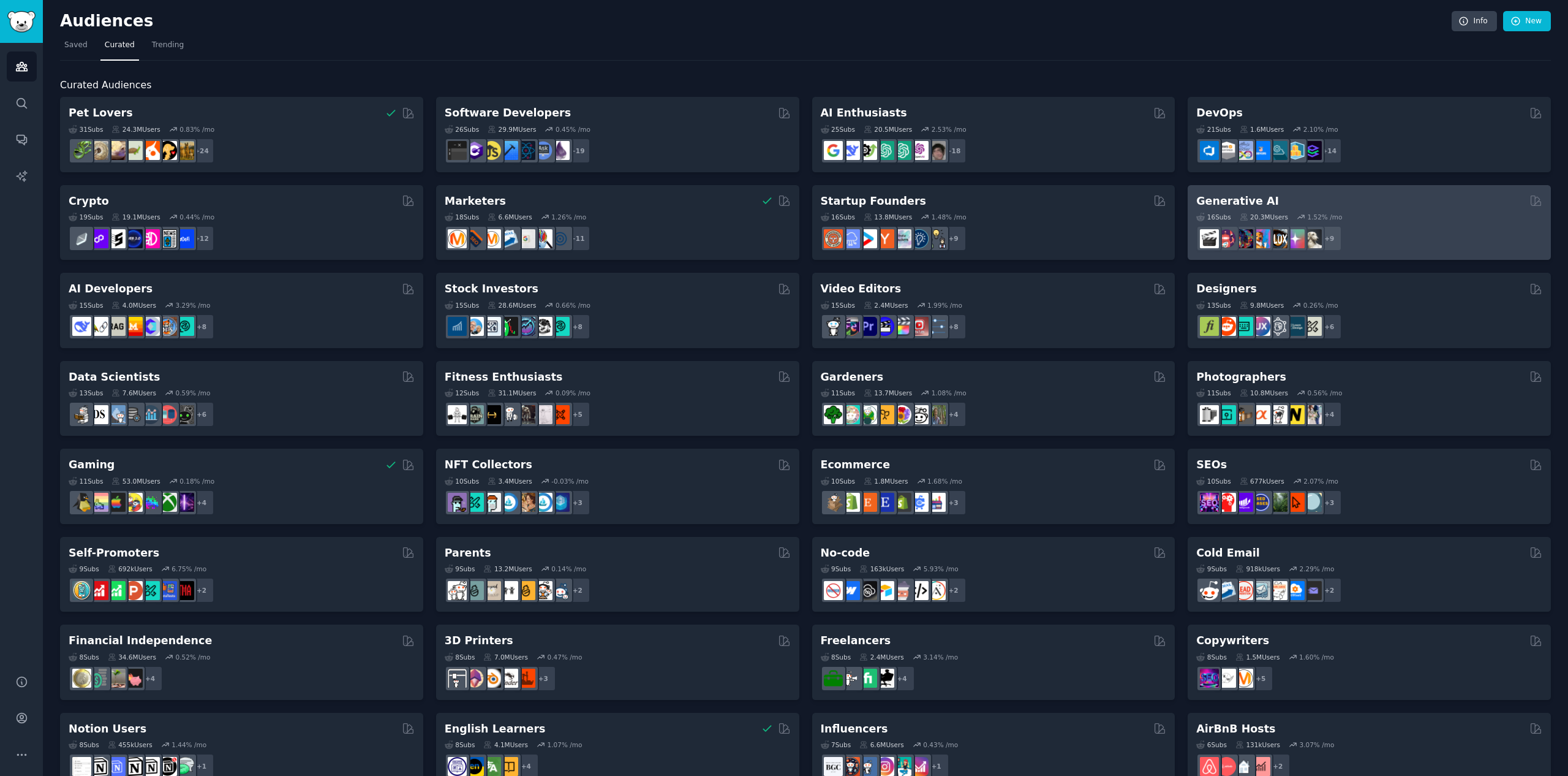
click at [1232, 192] on div "Generative AI 16 Sub s 20.3M Users 1.52 % /mo + 9" at bounding box center [1369, 222] width 363 height 75
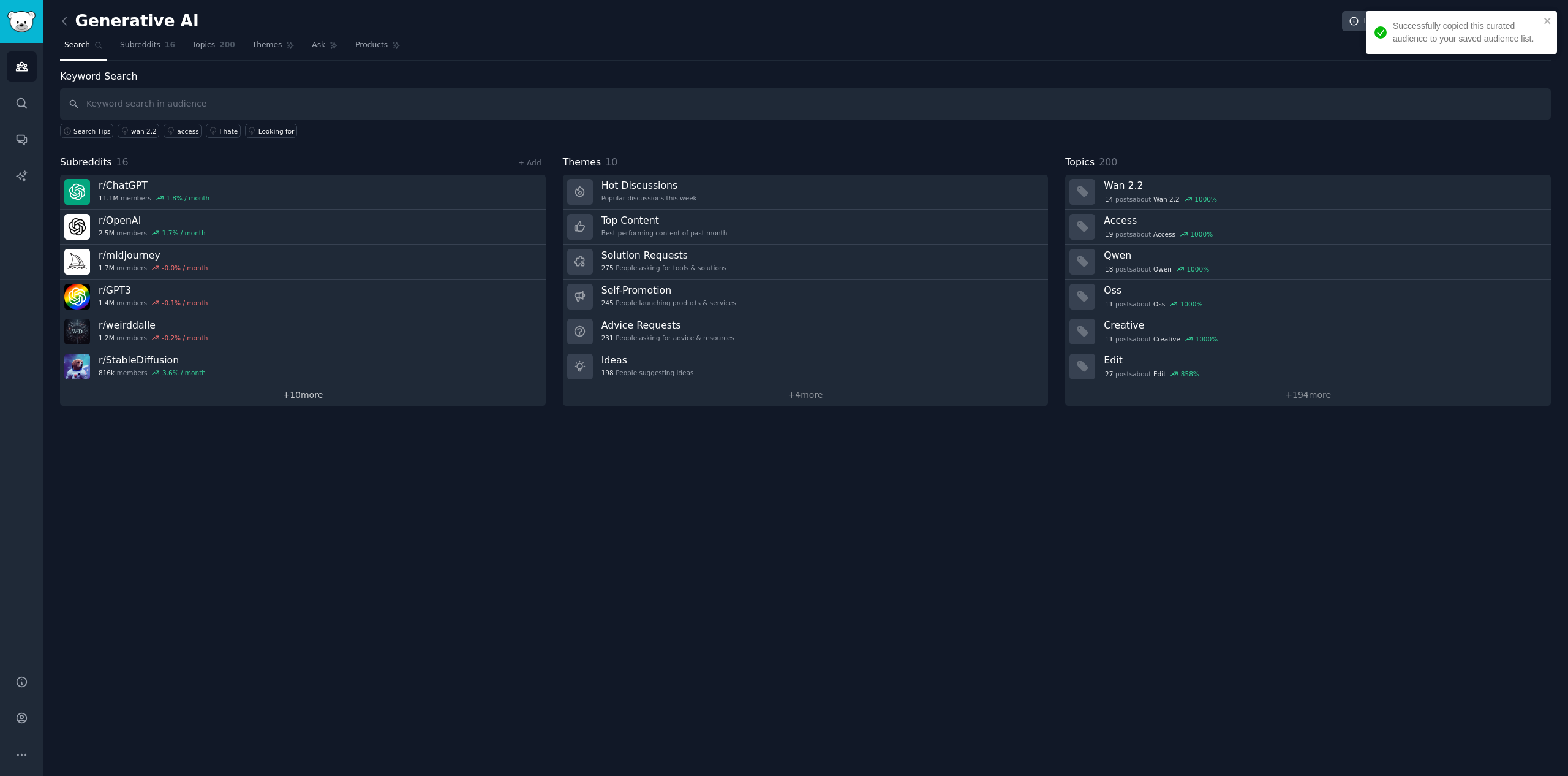
click at [315, 395] on link "+ 10 more" at bounding box center [302, 395] width 486 height 22
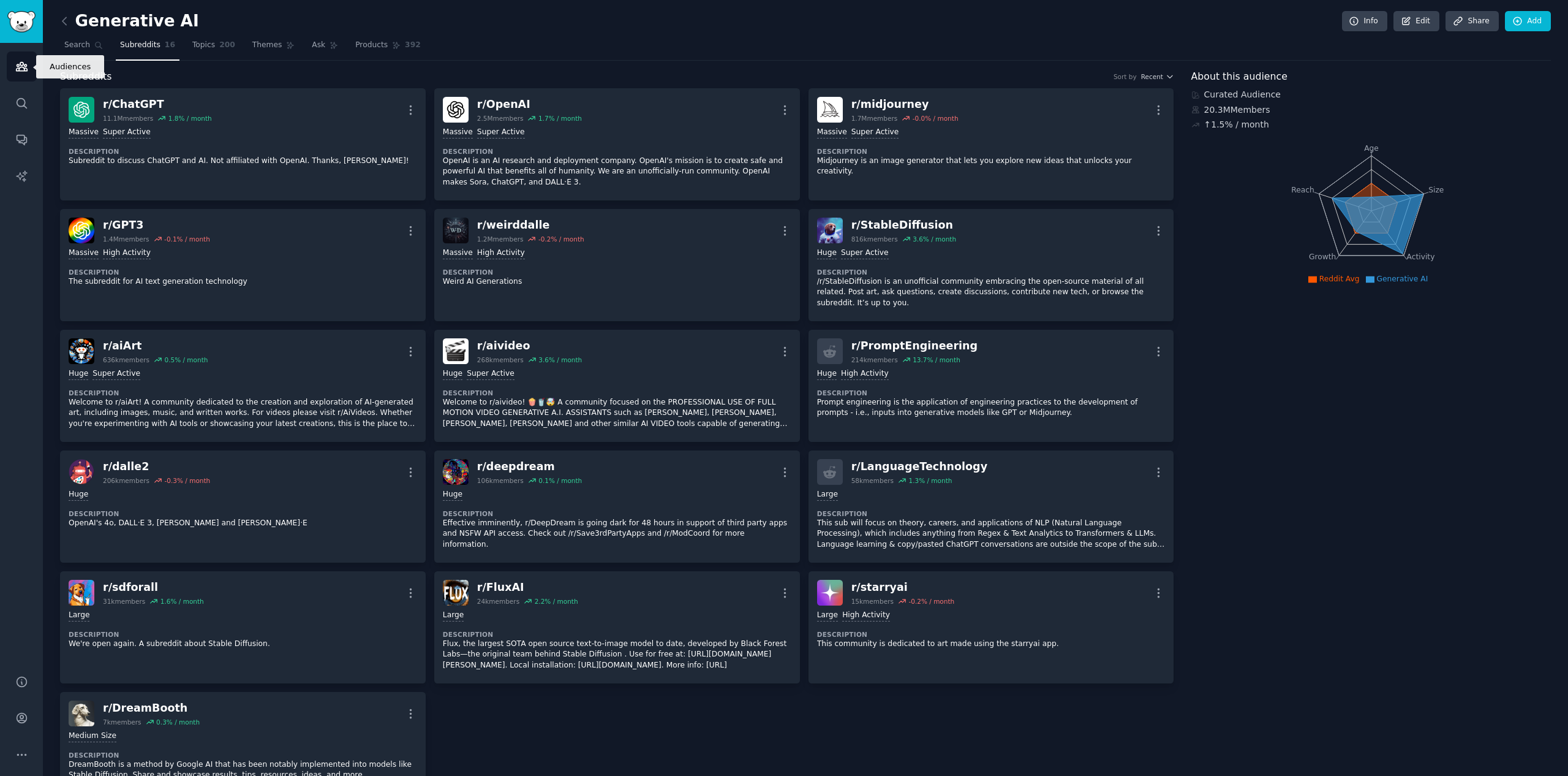
click at [16, 72] on icon "Sidebar" at bounding box center [22, 66] width 13 height 13
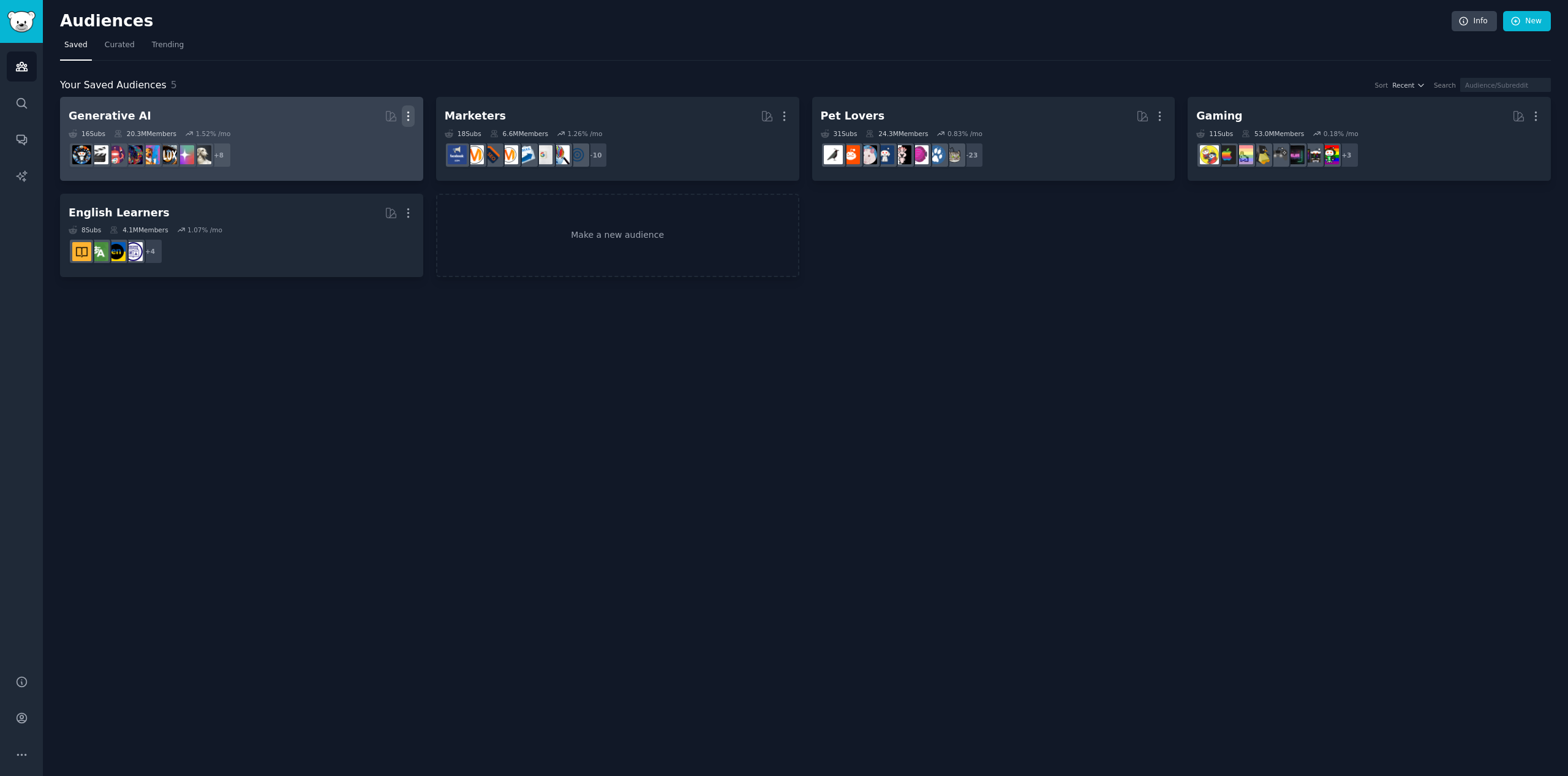
click at [409, 113] on icon "button" at bounding box center [408, 116] width 13 height 13
click at [382, 145] on p "Delete" at bounding box center [374, 141] width 28 height 13
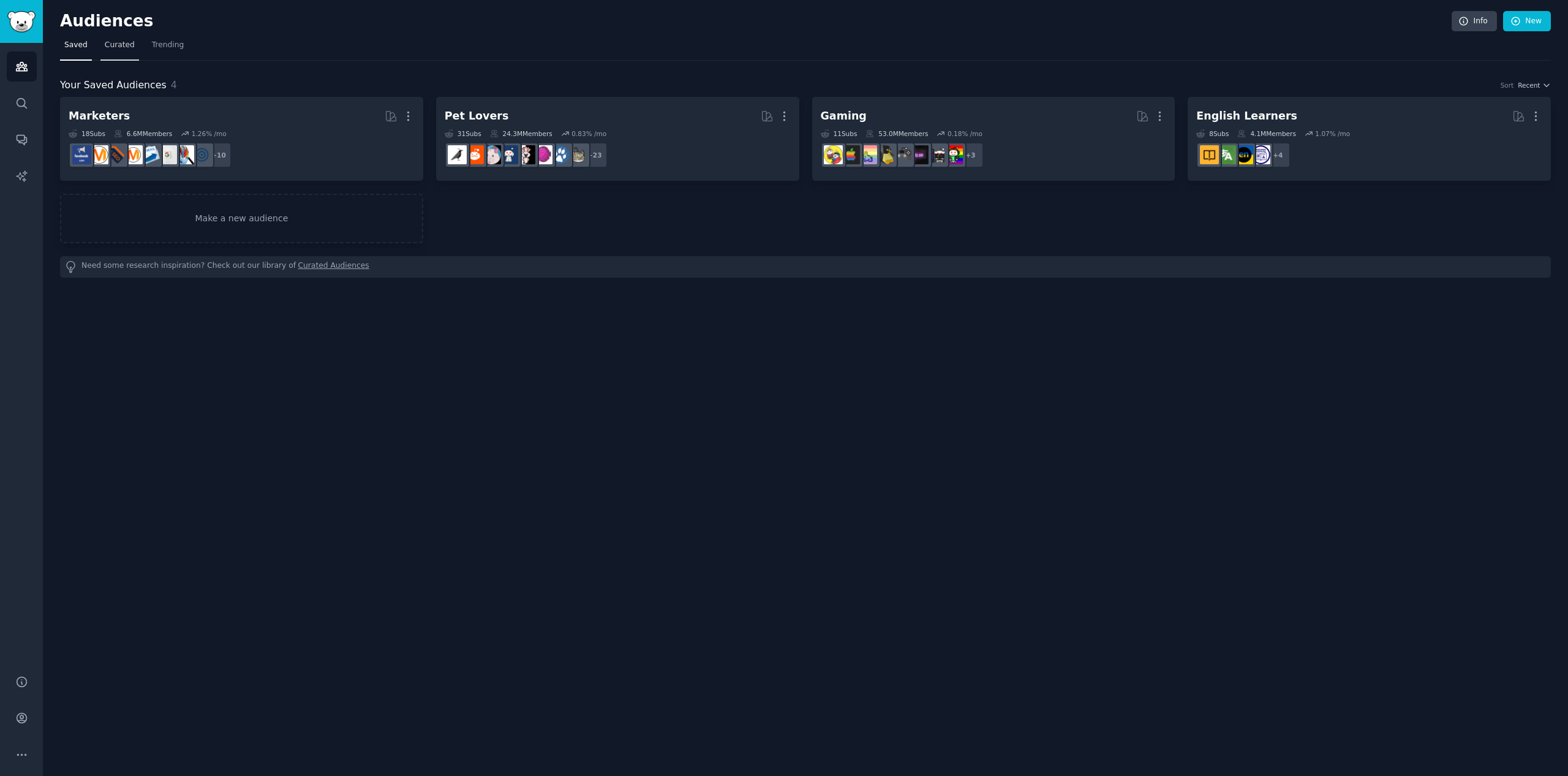
click at [124, 45] on span "Curated" at bounding box center [120, 46] width 30 height 11
